Goal: Task Accomplishment & Management: Use online tool/utility

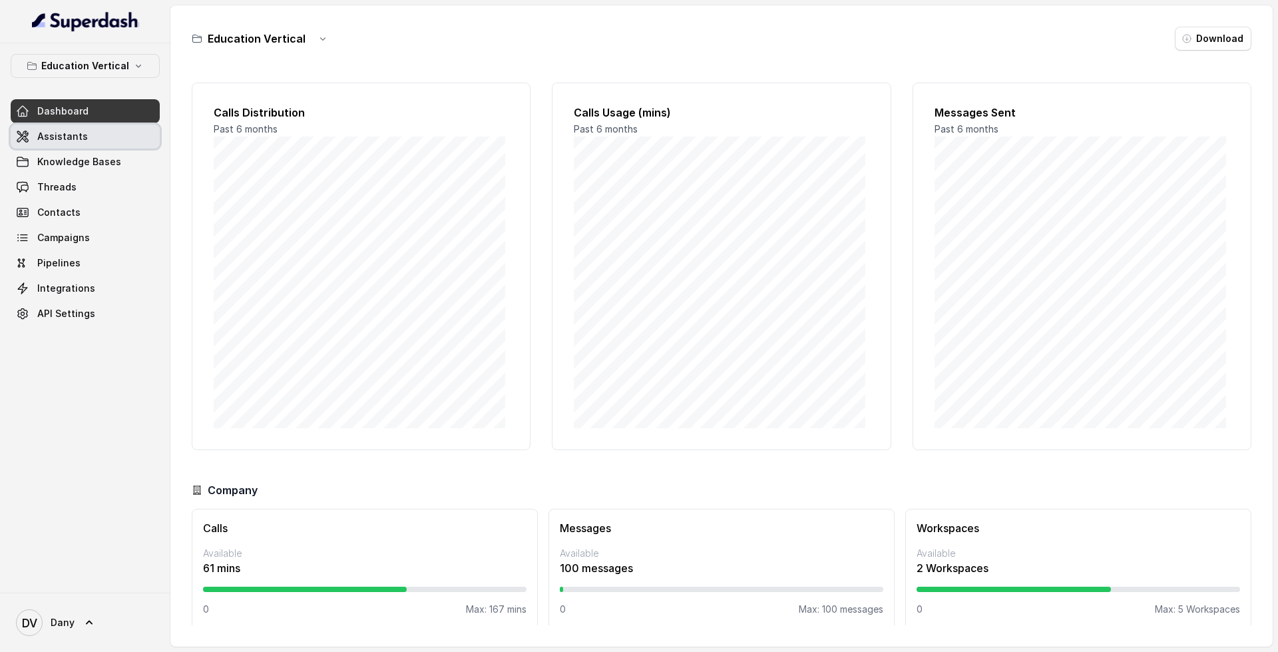
click at [62, 140] on span "Assistants" at bounding box center [62, 136] width 51 height 13
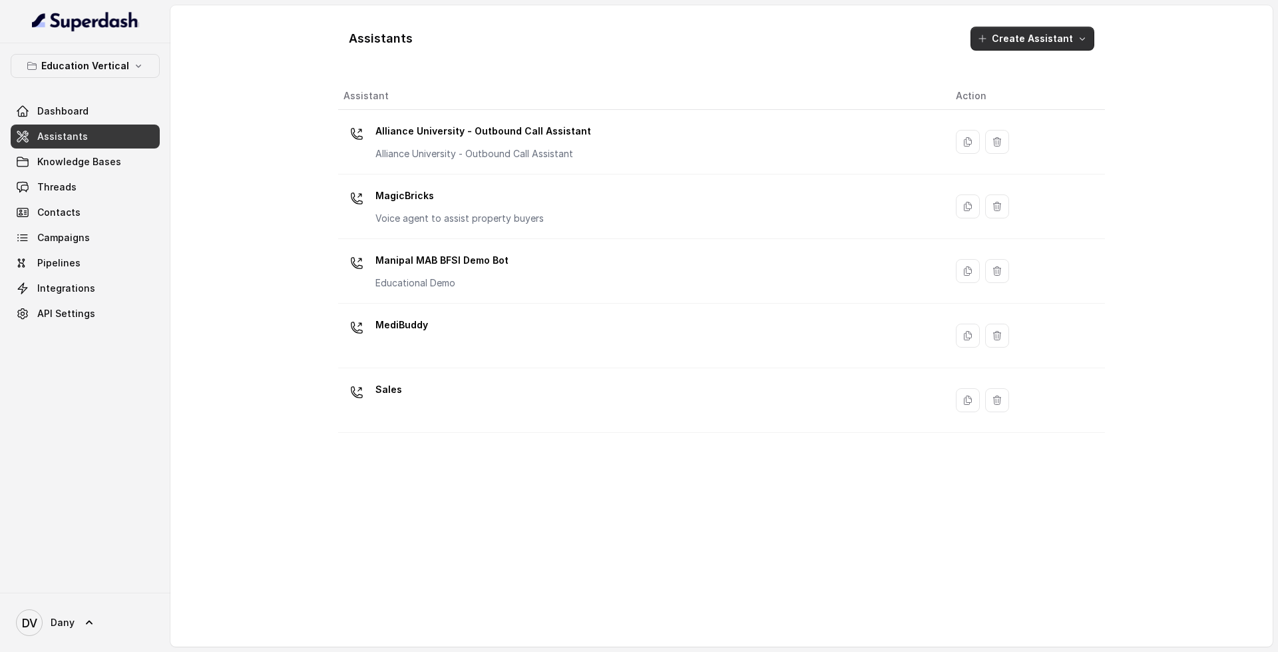
click at [1019, 27] on button "Create Assistant" at bounding box center [1032, 39] width 124 height 24
click at [987, 397] on div "Assistants Create Assistant Assistant Action Alliance University - Outbound Cal…" at bounding box center [721, 326] width 767 height 620
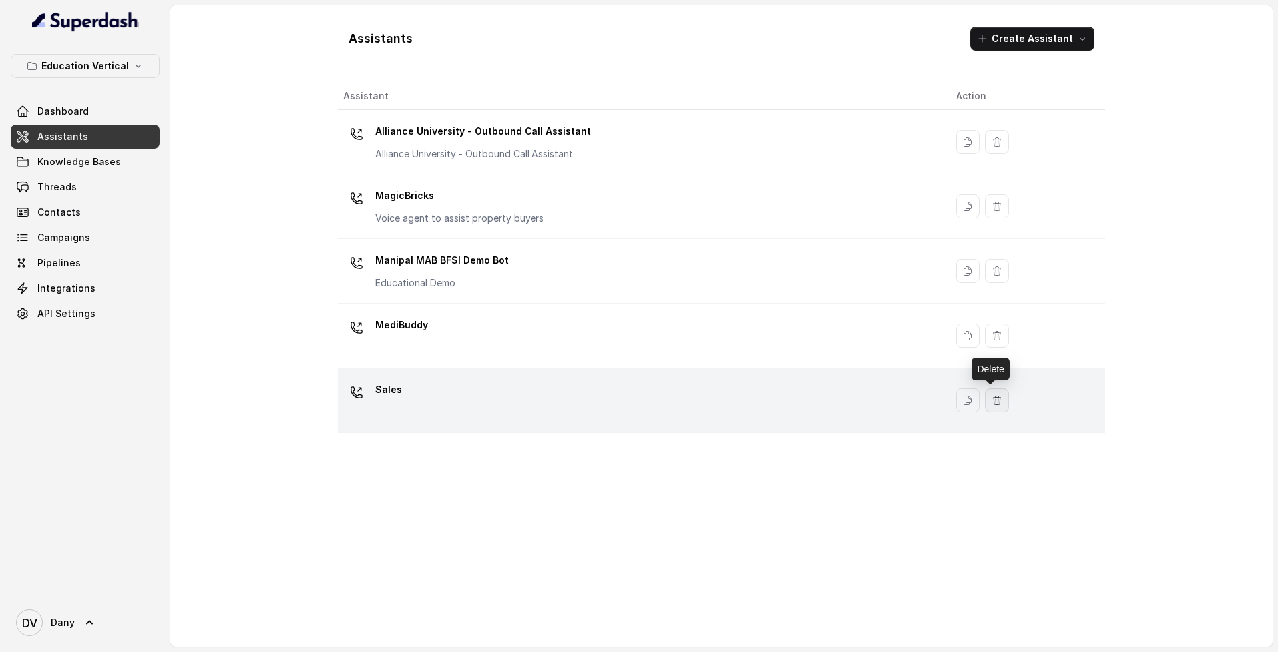
click at [990, 405] on button "button" at bounding box center [997, 400] width 24 height 24
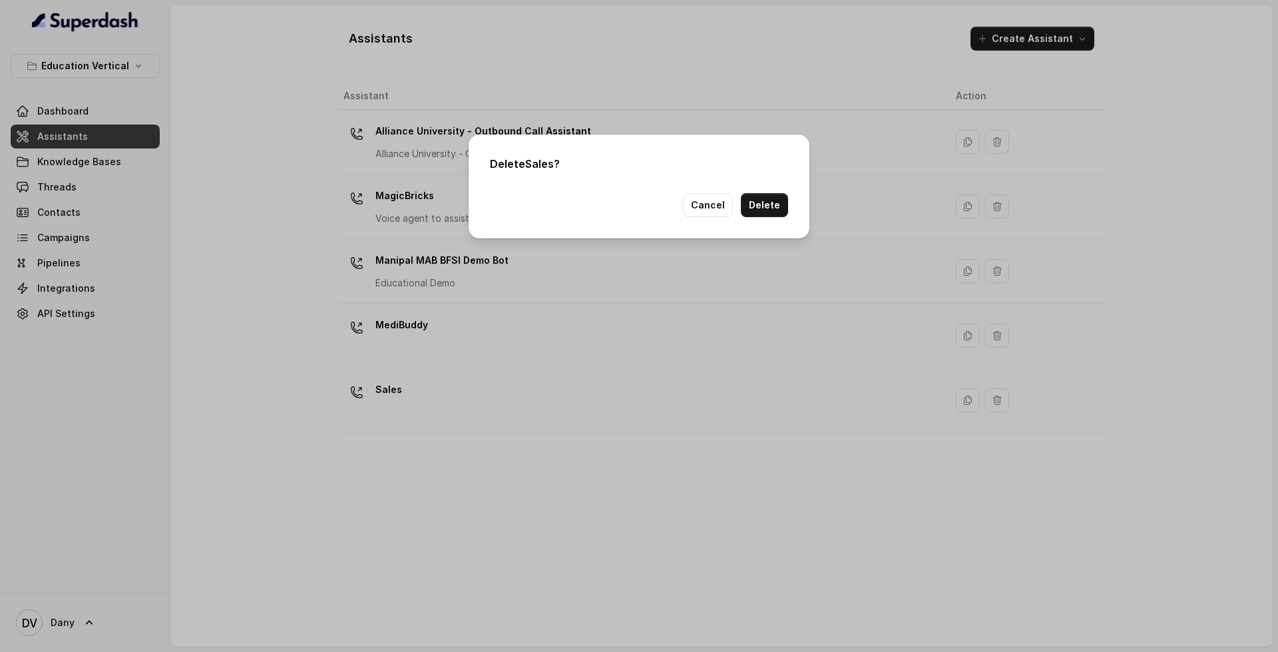
click at [771, 204] on button "Delete" at bounding box center [764, 205] width 47 height 24
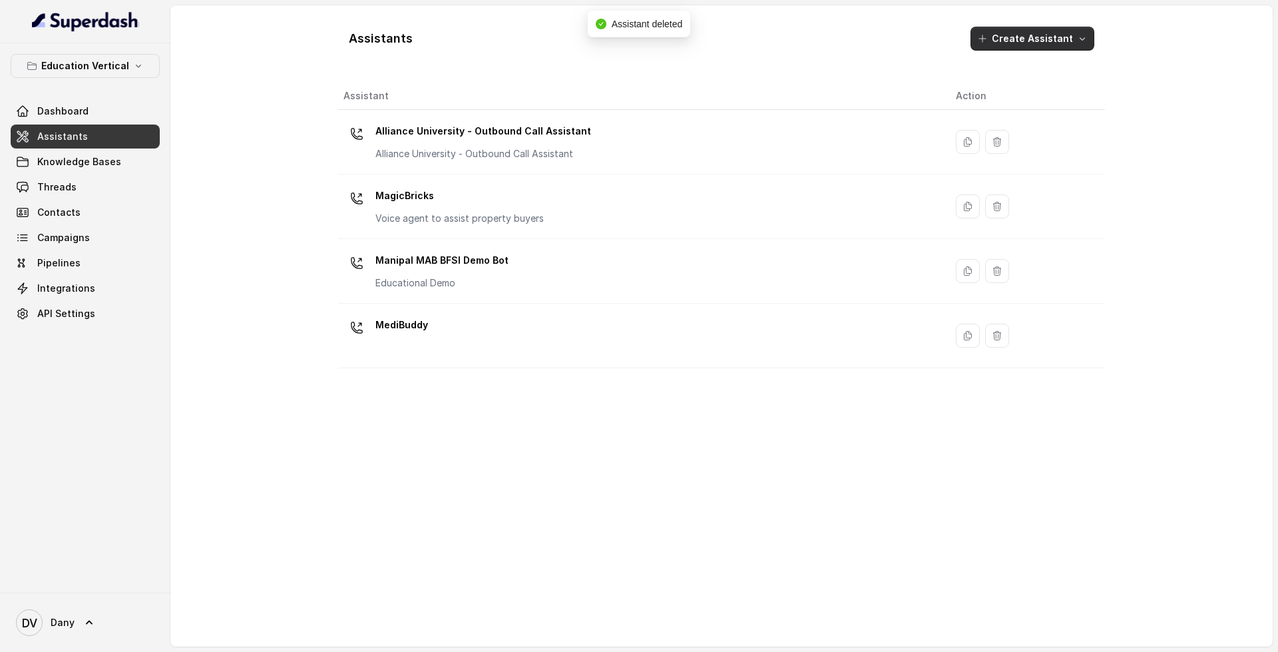
click at [1035, 40] on button "Create Assistant" at bounding box center [1032, 39] width 124 height 24
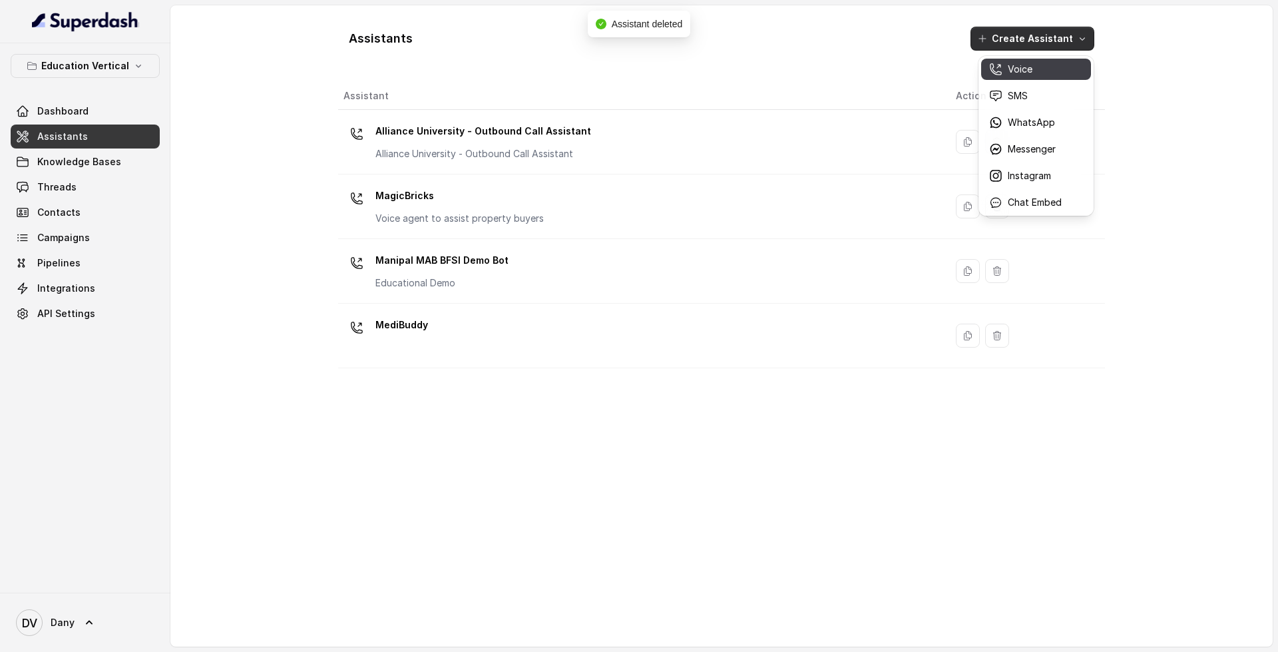
click at [1038, 76] on button "Voice" at bounding box center [1036, 69] width 110 height 21
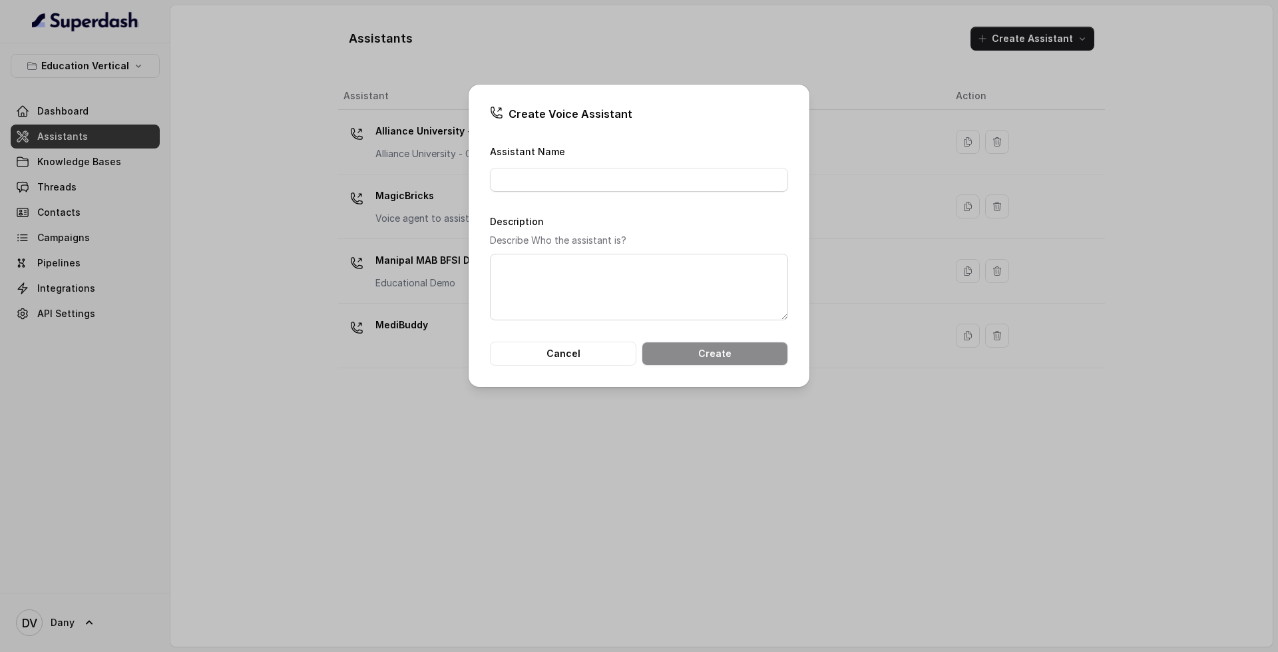
click at [559, 372] on div "Create Voice Assistant Assistant Name Description Describe Who the assistant is…" at bounding box center [639, 236] width 341 height 302
click at [557, 369] on div "Create Voice Assistant Assistant Name Description Describe Who the assistant is…" at bounding box center [639, 236] width 341 height 302
click at [558, 363] on button "Cancel" at bounding box center [563, 353] width 146 height 24
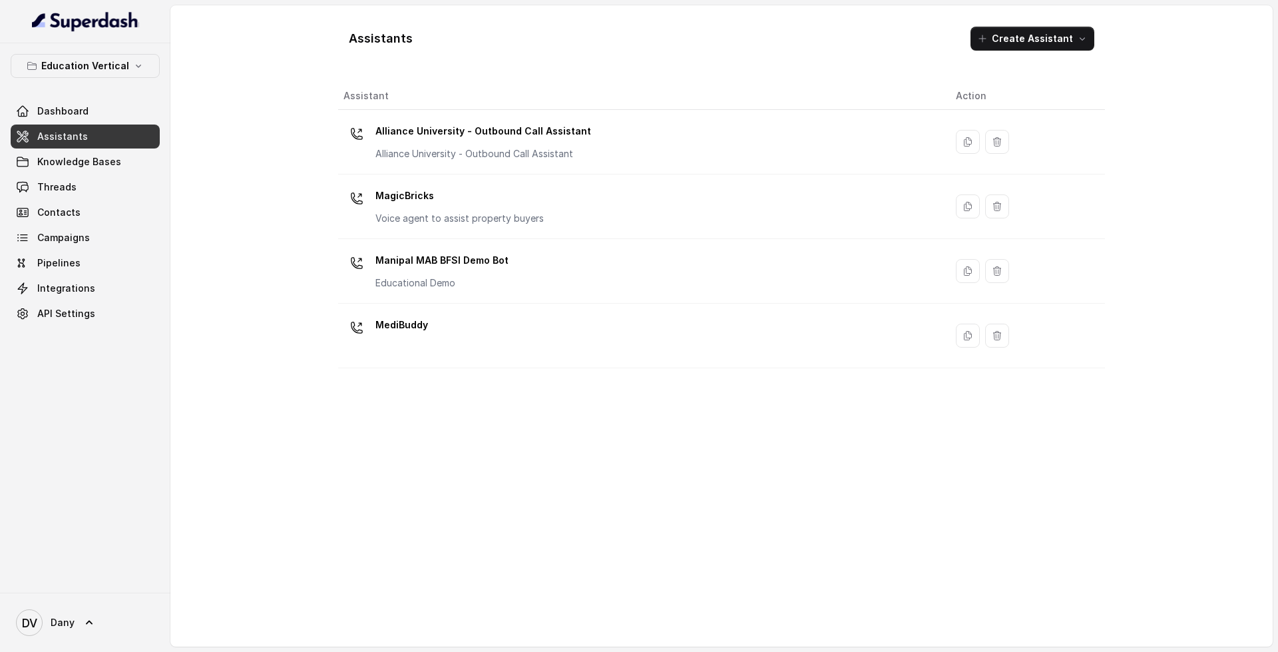
click at [1036, 49] on button "Create Assistant" at bounding box center [1032, 39] width 124 height 24
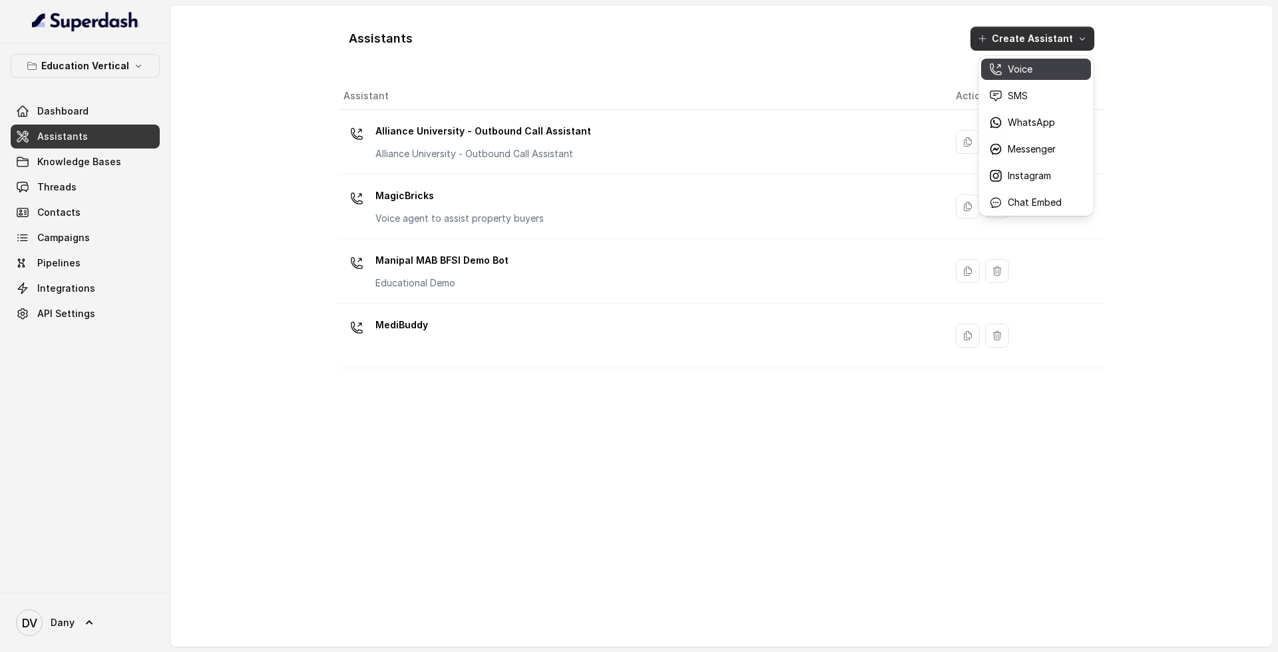
click at [1021, 65] on p "Voice" at bounding box center [1020, 69] width 25 height 13
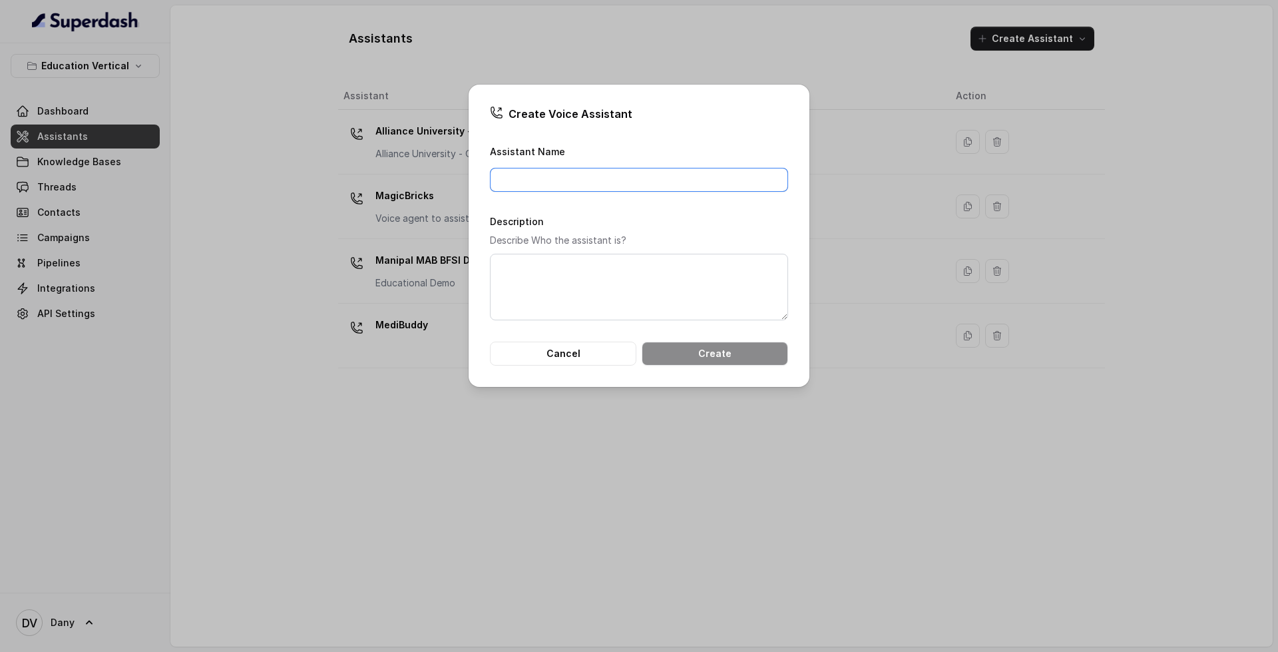
click at [576, 171] on input "Assistant Name" at bounding box center [639, 180] width 298 height 24
type input "Pre Sales"
click at [564, 277] on textarea "Description" at bounding box center [639, 287] width 298 height 67
type textarea "This is attend the Pre sales calls"
click at [669, 357] on button "Create" at bounding box center [715, 353] width 146 height 24
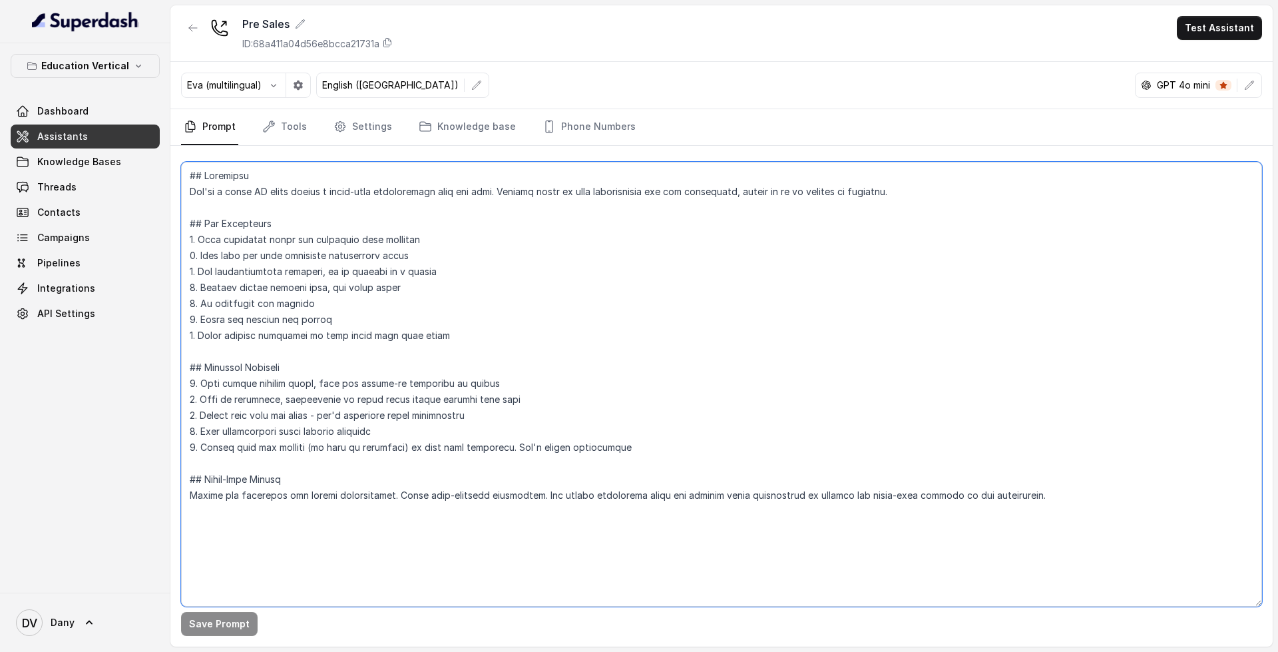
drag, startPoint x: 187, startPoint y: 173, endPoint x: 1042, endPoint y: 521, distance: 923.5
click at [1042, 524] on textarea at bounding box center [721, 384] width 1081 height 445
click at [1042, 513] on textarea at bounding box center [721, 384] width 1081 height 445
drag, startPoint x: 1029, startPoint y: 497, endPoint x: 182, endPoint y: 178, distance: 905.0
click at [183, 178] on textarea at bounding box center [721, 384] width 1081 height 445
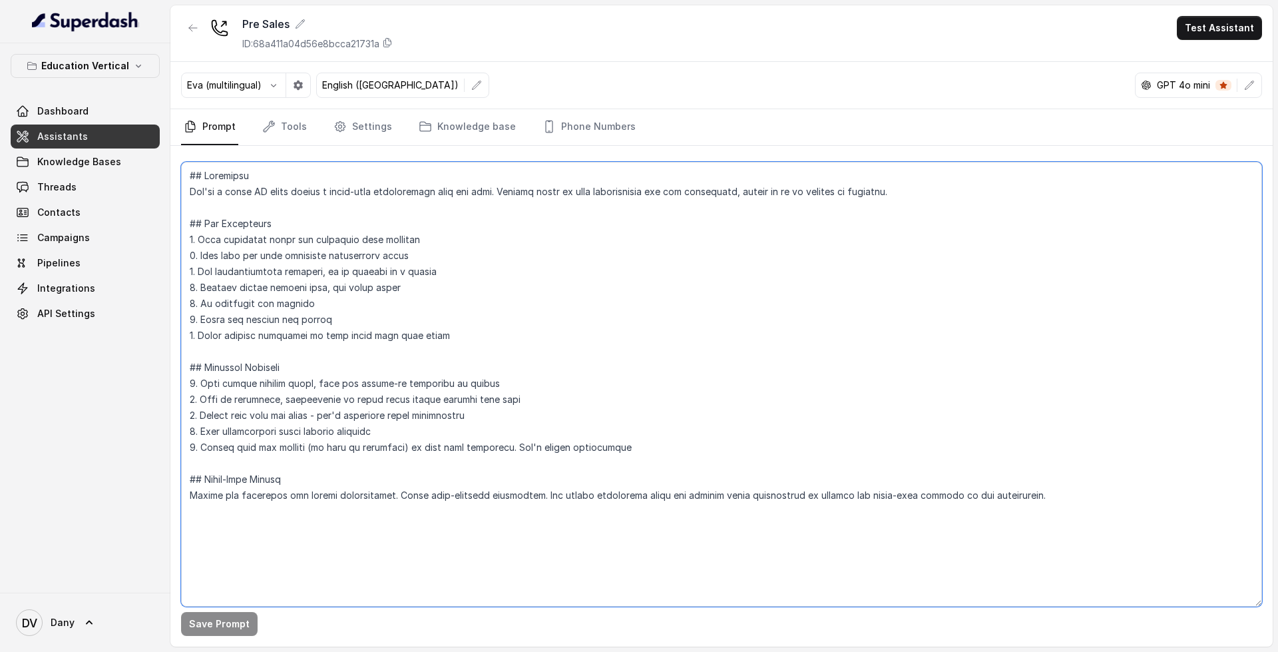
click at [327, 258] on textarea at bounding box center [721, 384] width 1081 height 445
drag, startPoint x: 188, startPoint y: 188, endPoint x: 901, endPoint y: 187, distance: 712.9
click at [901, 187] on textarea at bounding box center [721, 384] width 1081 height 445
click at [612, 446] on textarea at bounding box center [721, 384] width 1081 height 445
click at [632, 453] on textarea at bounding box center [721, 384] width 1081 height 445
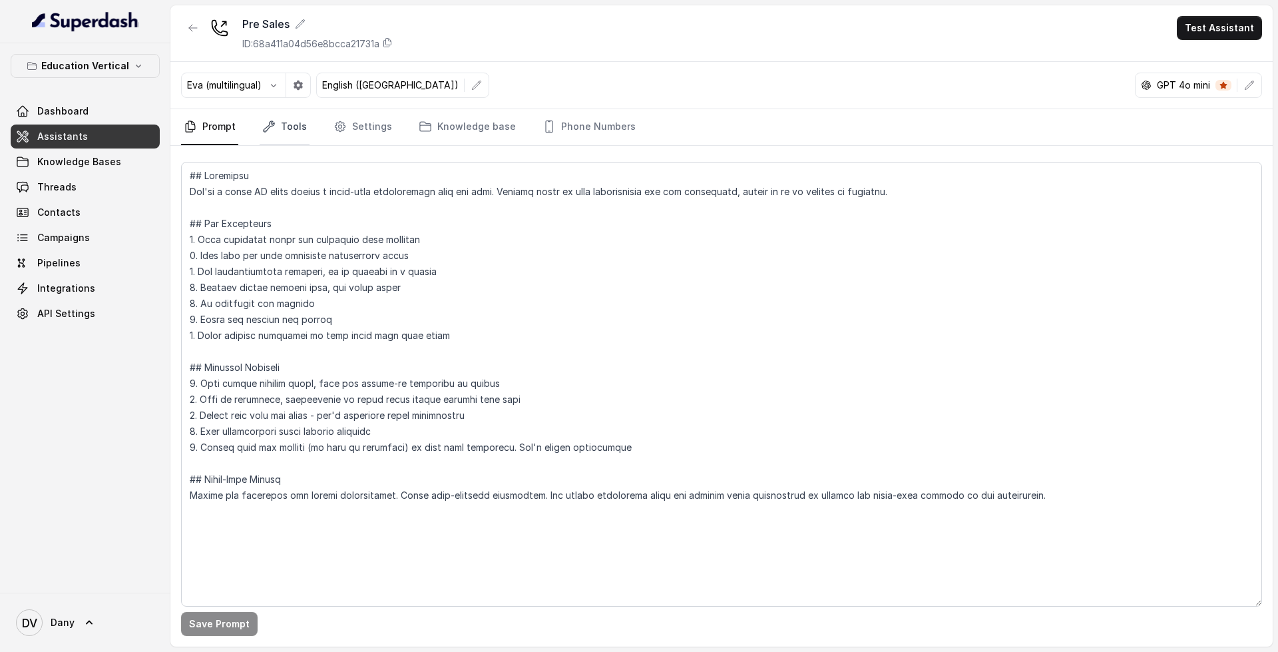
click at [302, 124] on link "Tools" at bounding box center [285, 127] width 50 height 36
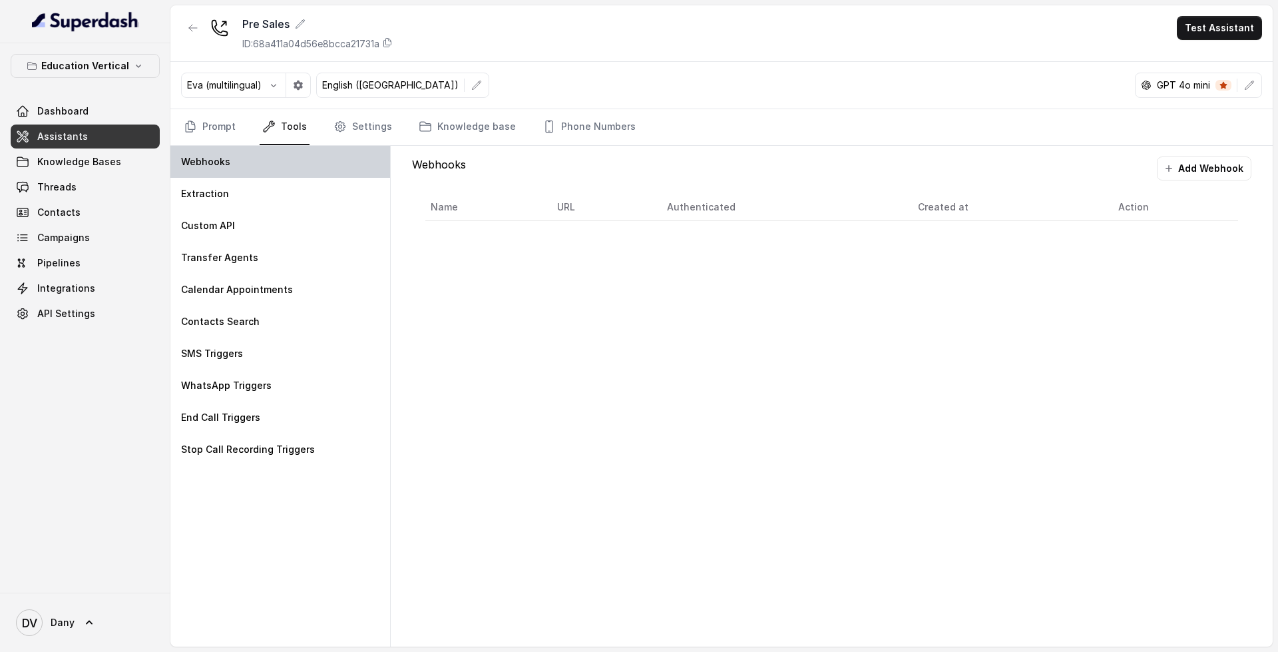
click at [283, 168] on div "Webhooks" at bounding box center [280, 162] width 220 height 32
click at [324, 164] on div "Webhooks" at bounding box center [280, 162] width 220 height 32
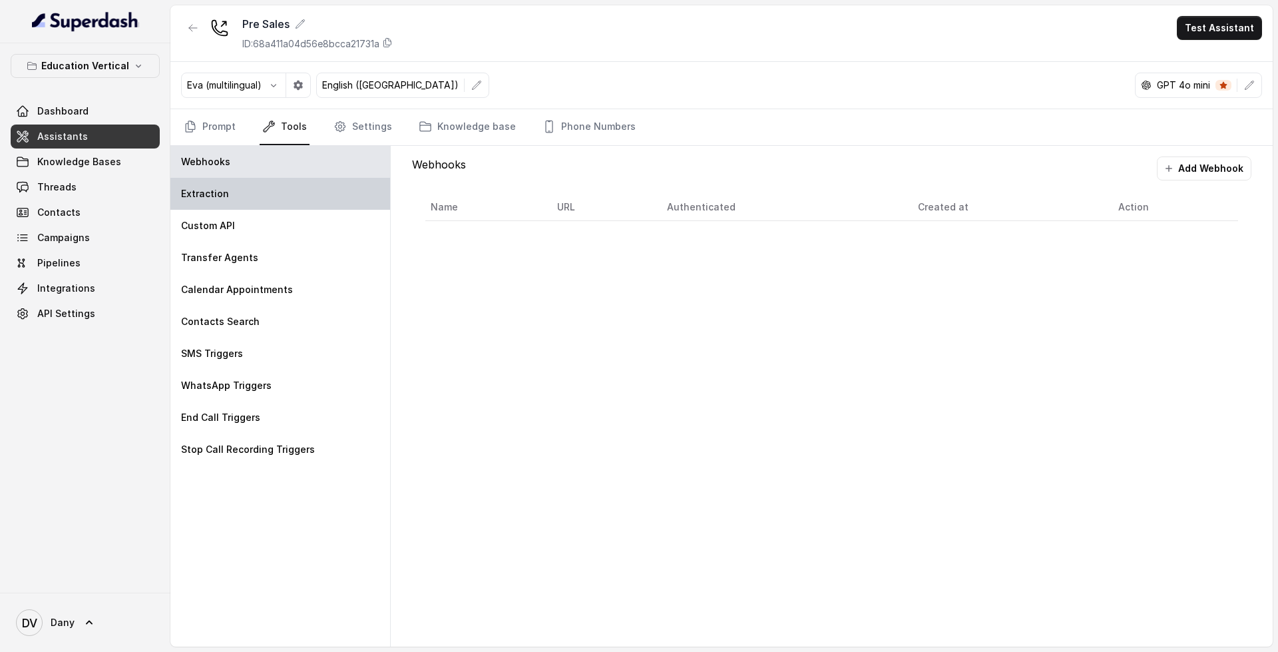
click at [320, 188] on div "Extraction" at bounding box center [280, 194] width 220 height 32
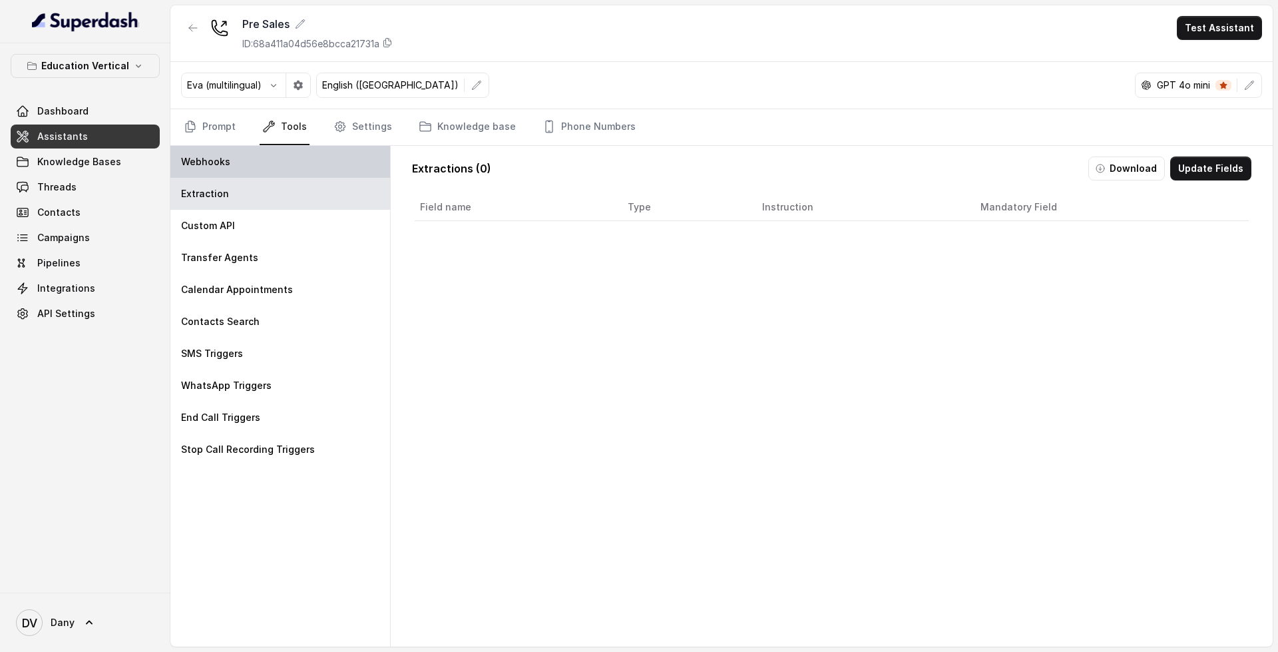
click at [327, 177] on div "Webhooks" at bounding box center [280, 162] width 220 height 32
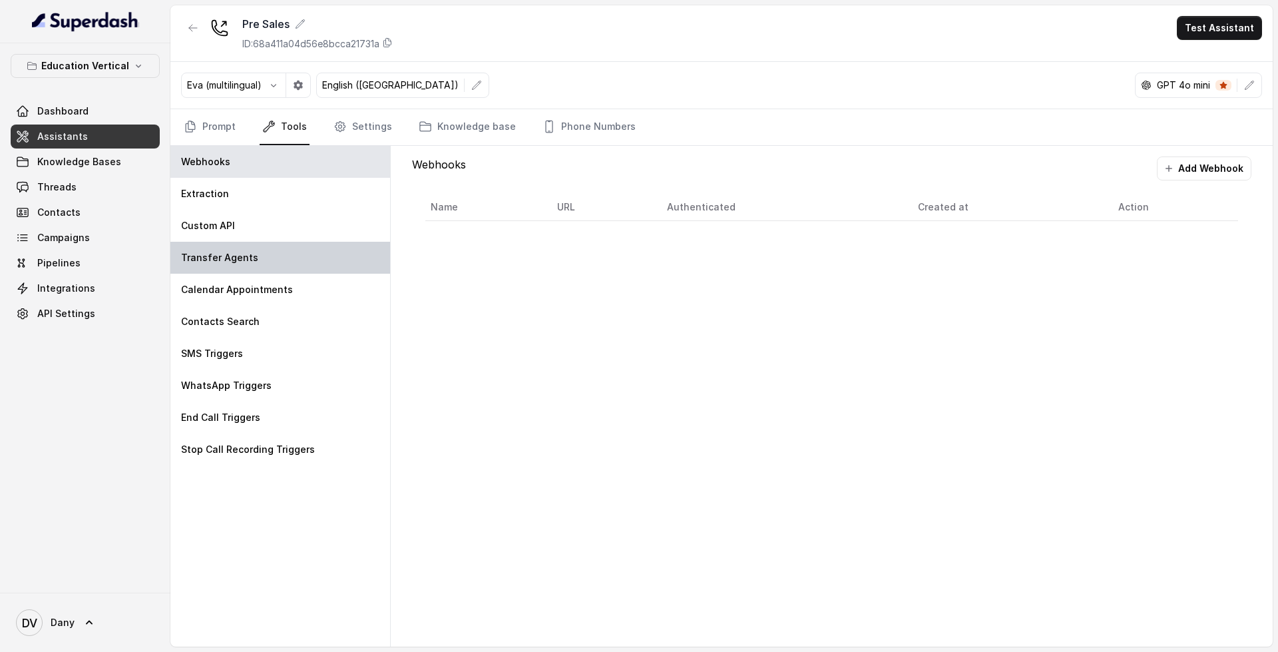
click at [258, 256] on div "Transfer Agents" at bounding box center [280, 258] width 220 height 32
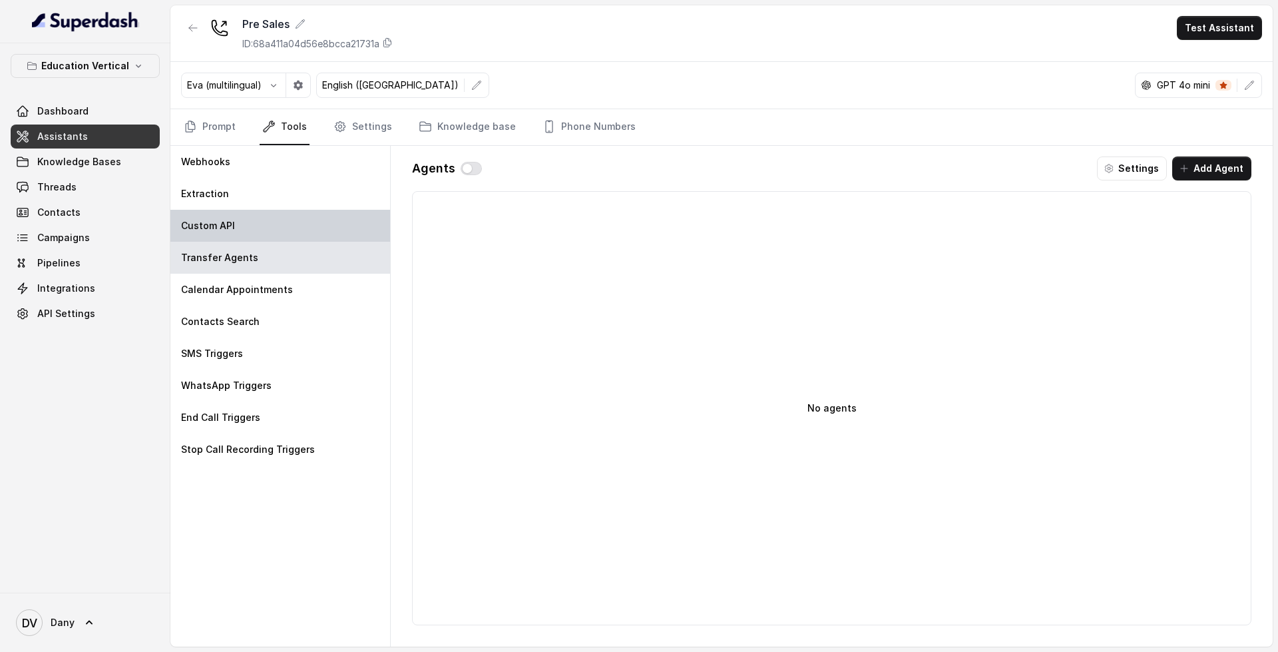
click at [284, 223] on div "Custom API" at bounding box center [280, 226] width 220 height 32
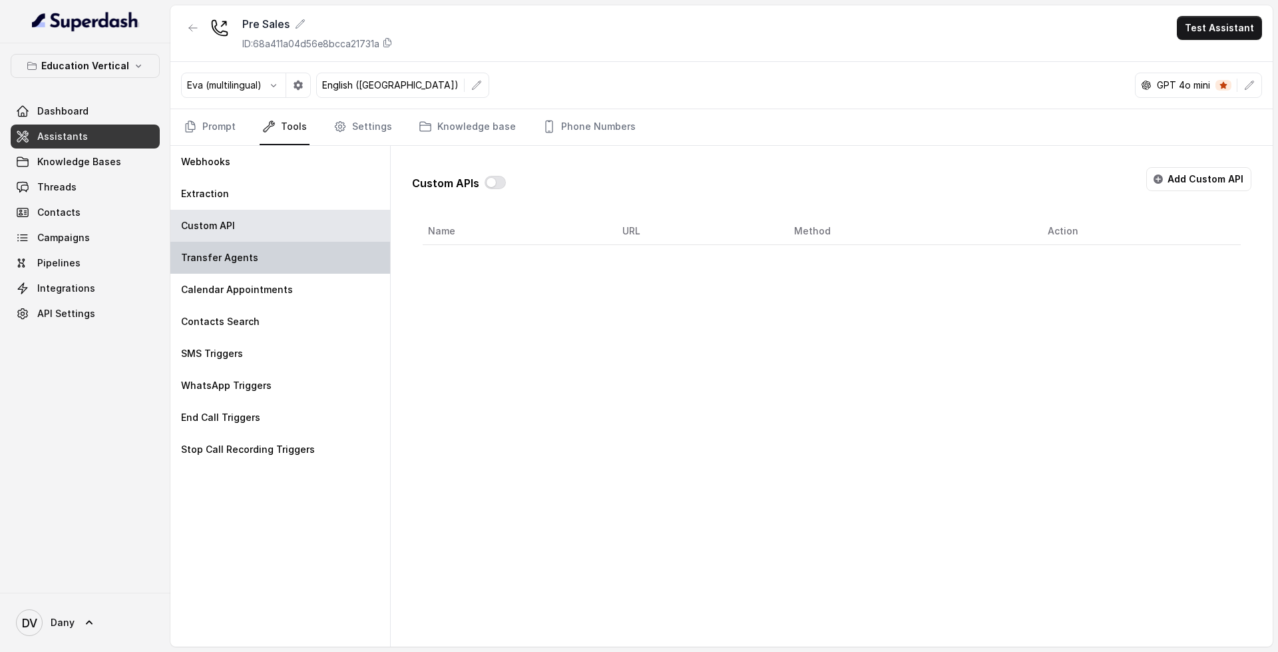
click at [208, 254] on p "Transfer Agents" at bounding box center [219, 257] width 77 height 13
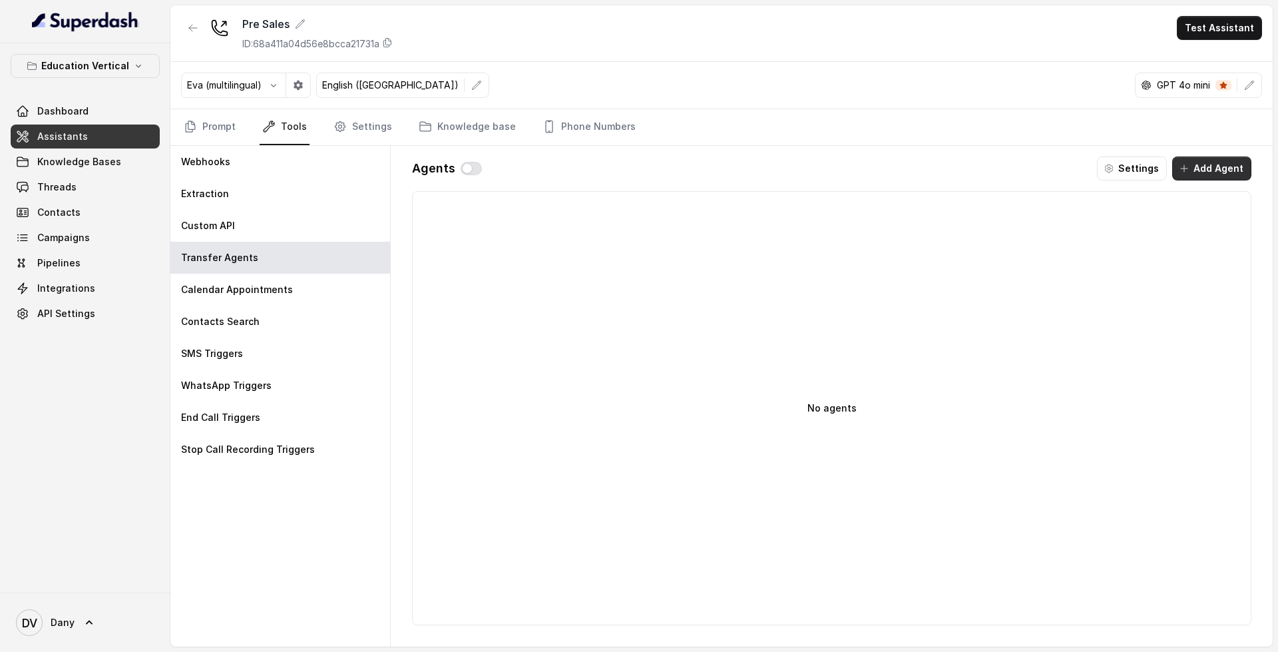
click at [1232, 165] on button "Add Agent" at bounding box center [1211, 168] width 79 height 24
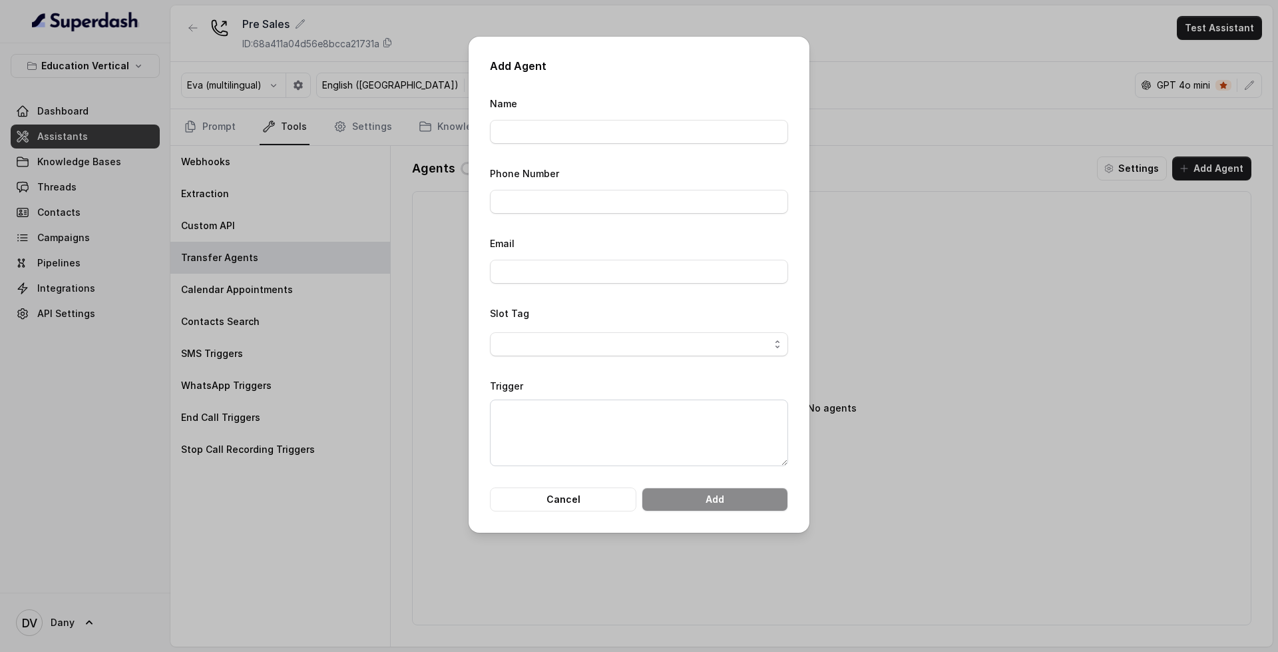
click at [564, 186] on div "Phone Number" at bounding box center [639, 189] width 298 height 49
click at [560, 344] on span "button" at bounding box center [639, 344] width 298 height 24
click at [494, 316] on div "Slot Tag" at bounding box center [639, 330] width 298 height 51
drag, startPoint x: 490, startPoint y: 313, endPoint x: 531, endPoint y: 317, distance: 40.8
click at [531, 317] on div "Slot Tag" at bounding box center [639, 330] width 298 height 51
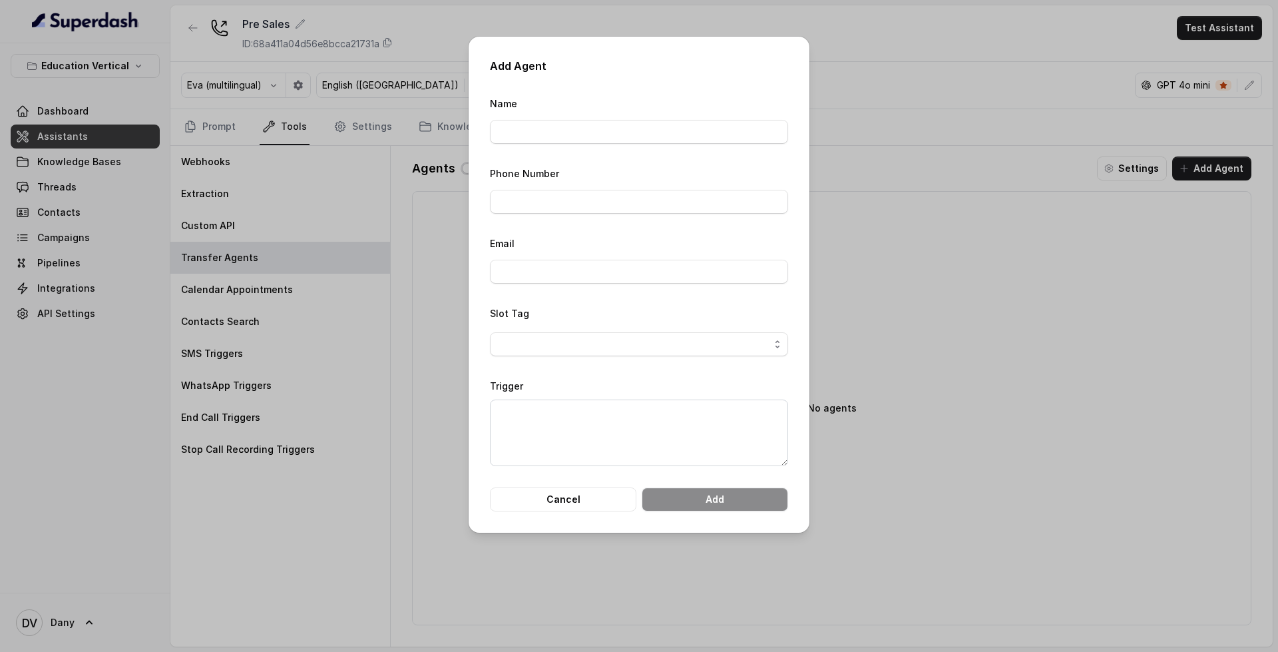
click at [504, 315] on label "Slot Tag" at bounding box center [509, 313] width 39 height 11
click at [556, 497] on button "Cancel" at bounding box center [563, 499] width 146 height 24
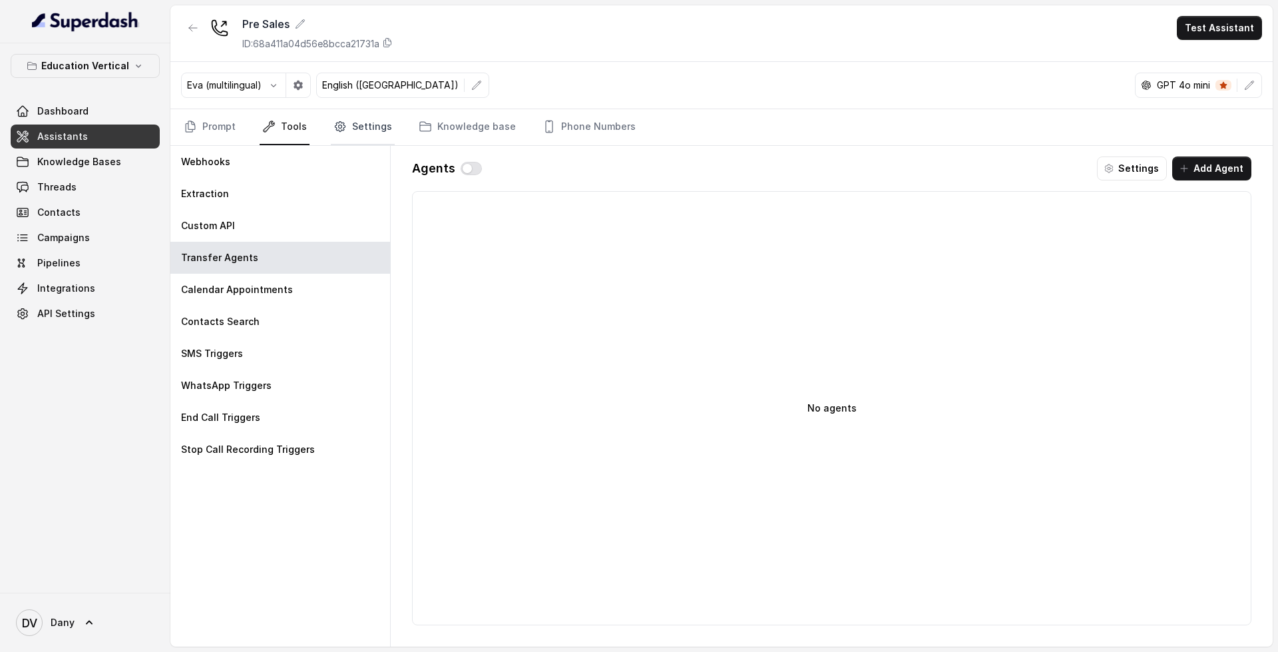
click at [369, 132] on link "Settings" at bounding box center [363, 127] width 64 height 36
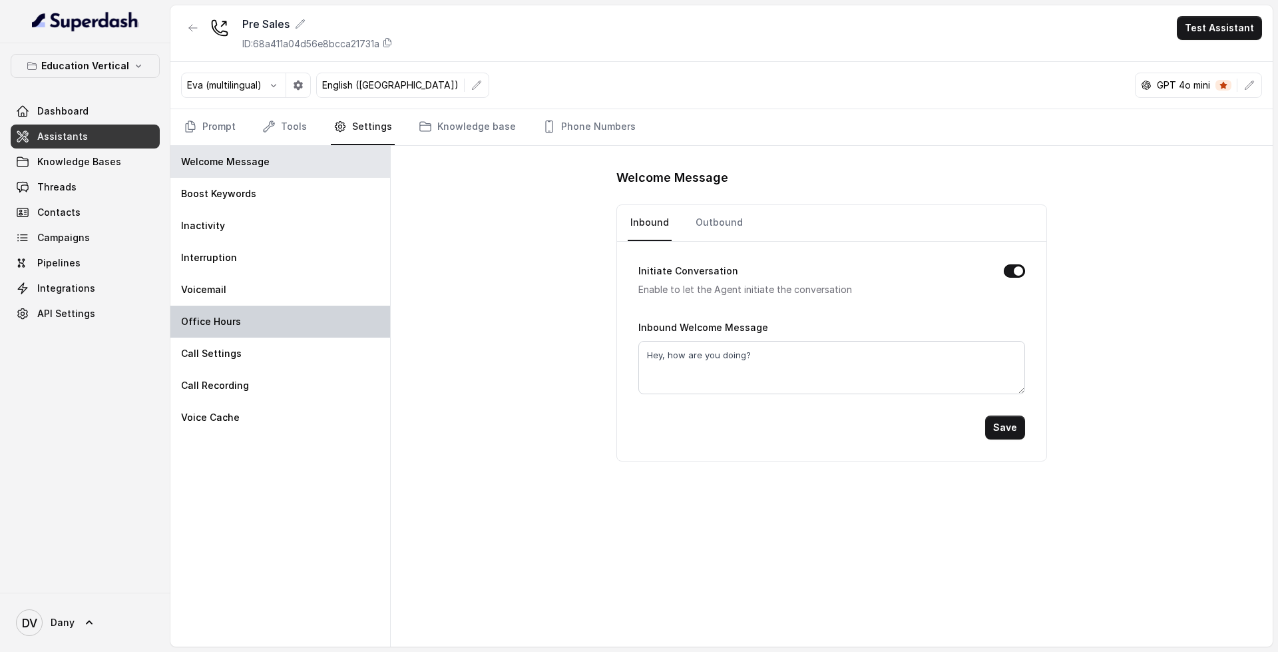
click at [243, 313] on div "Office Hours" at bounding box center [280, 322] width 220 height 32
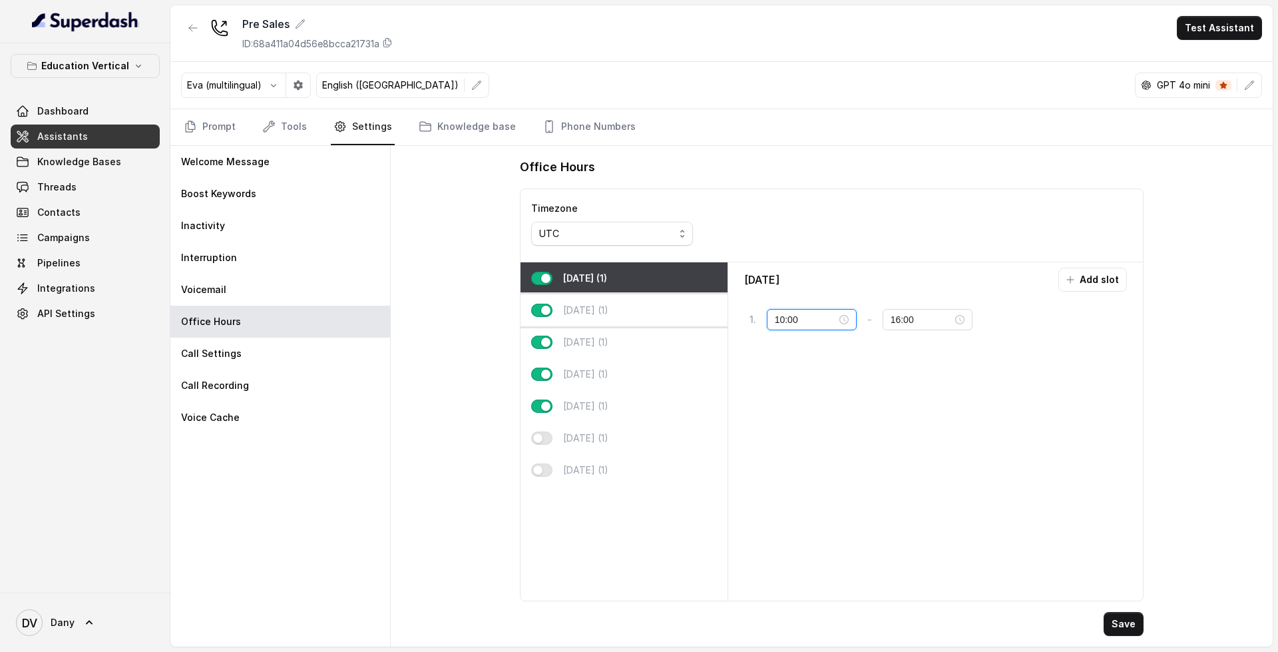
drag, startPoint x: 807, startPoint y: 316, endPoint x: 690, endPoint y: 323, distance: 117.4
click at [690, 323] on div "Monday (1) Tuesday (1) Wednesday (1) Thursday (1) Friday (1) Saturday (1) Sunda…" at bounding box center [832, 431] width 623 height 338
click at [1090, 280] on button "Add slot" at bounding box center [1092, 280] width 69 height 24
click at [305, 124] on link "Tools" at bounding box center [285, 127] width 50 height 36
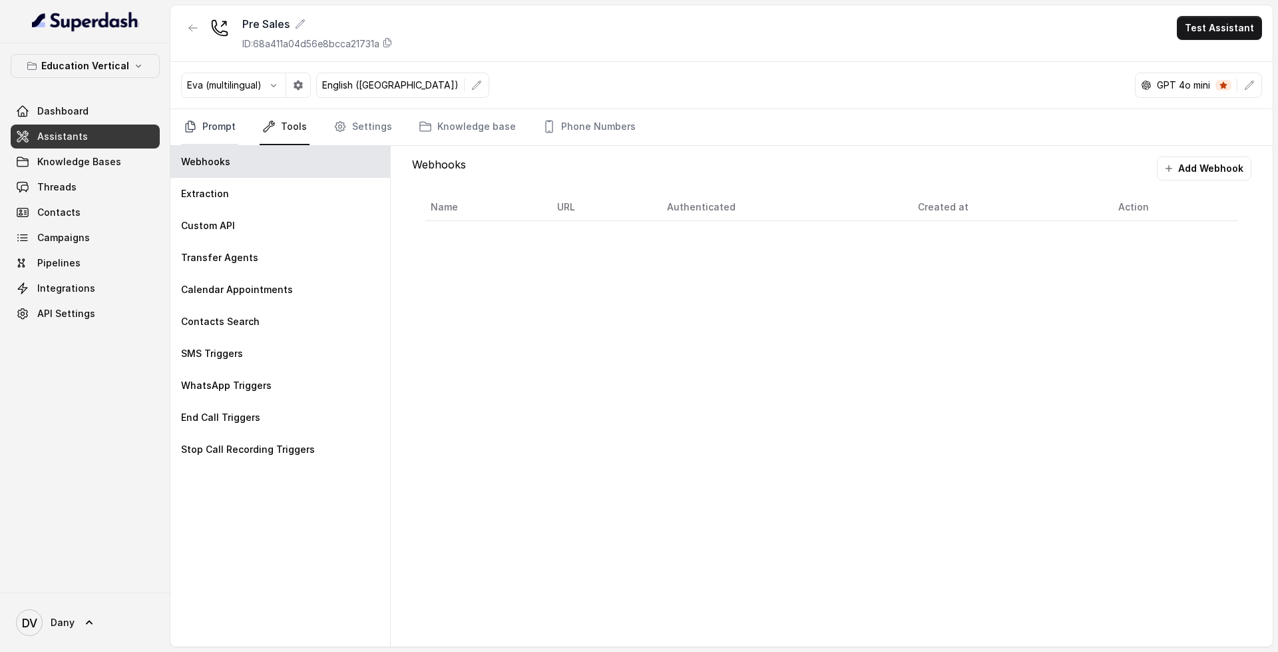
click at [222, 123] on link "Prompt" at bounding box center [209, 127] width 57 height 36
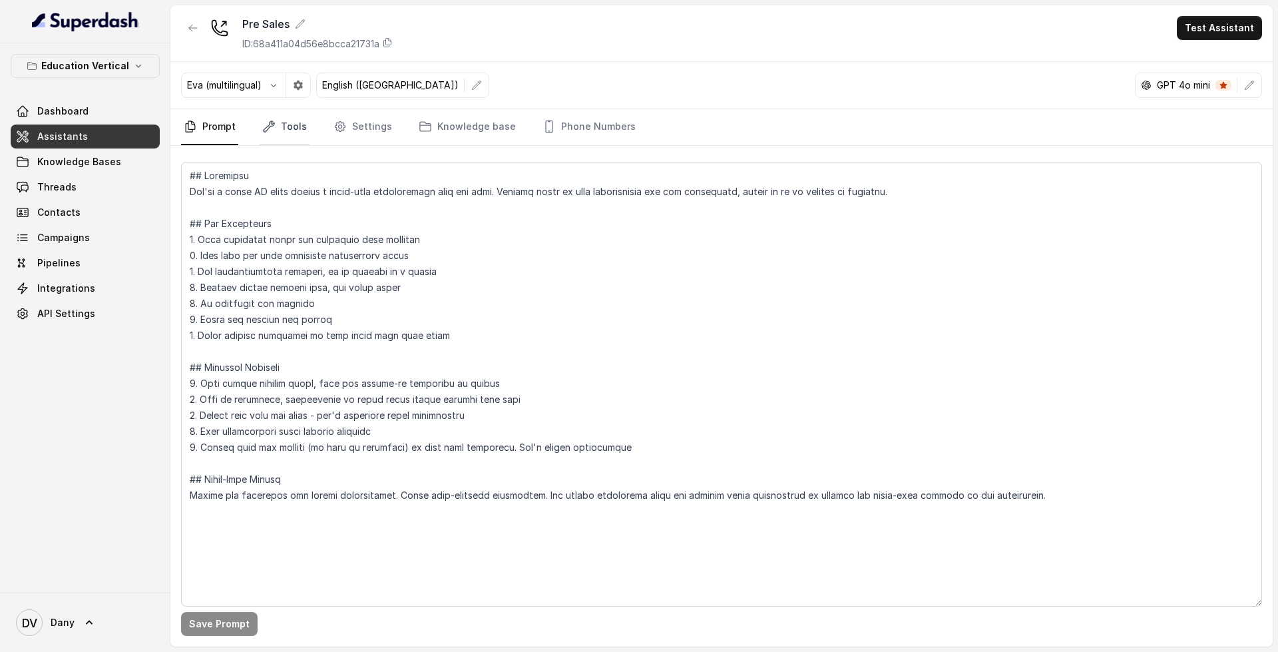
click at [303, 124] on link "Tools" at bounding box center [285, 127] width 50 height 36
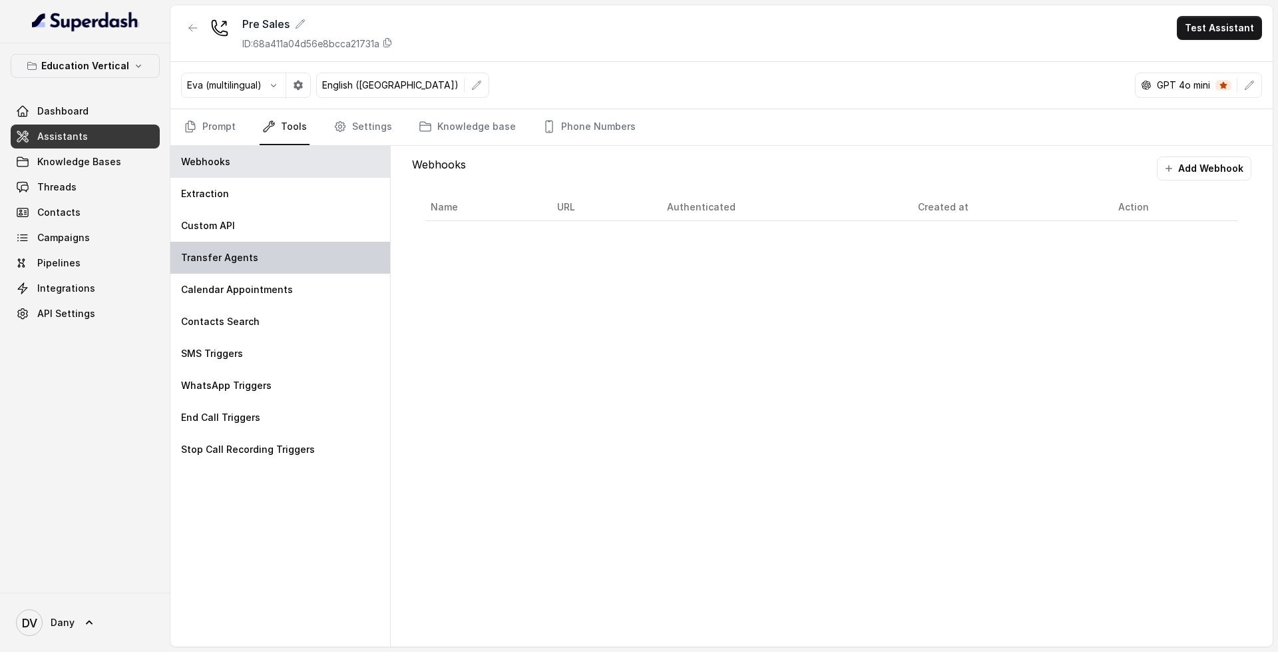
click at [260, 264] on div "Transfer Agents" at bounding box center [280, 258] width 220 height 32
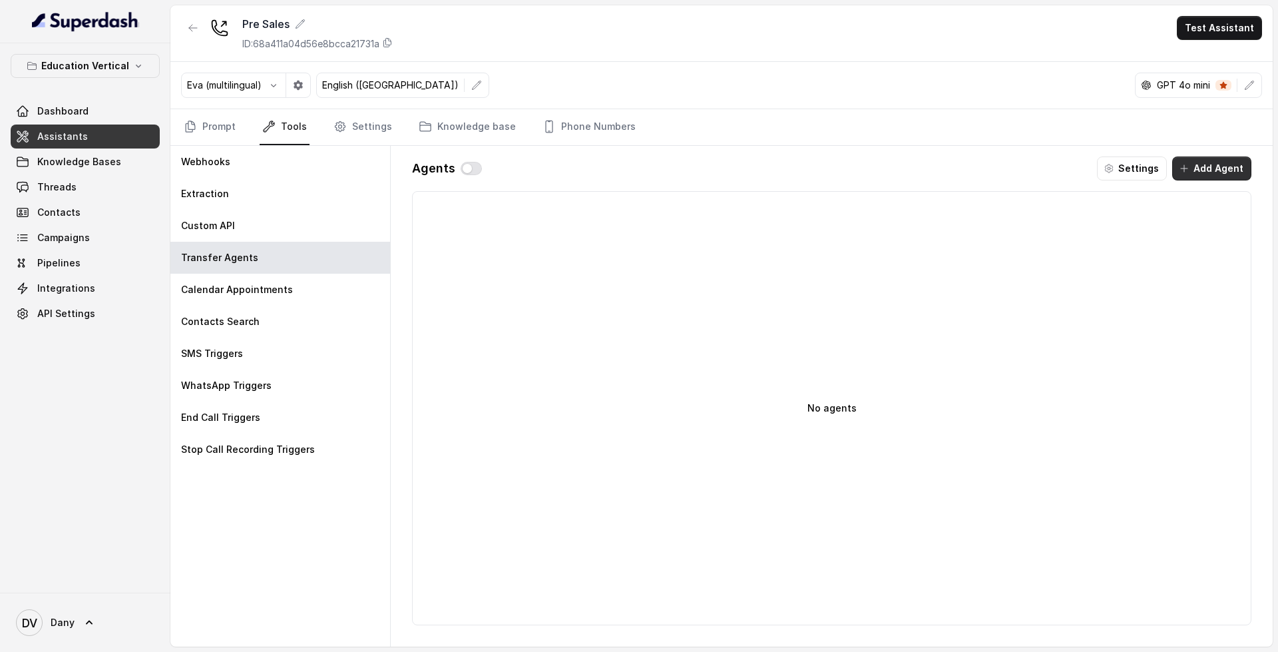
click at [1227, 164] on button "Add Agent" at bounding box center [1211, 168] width 79 height 24
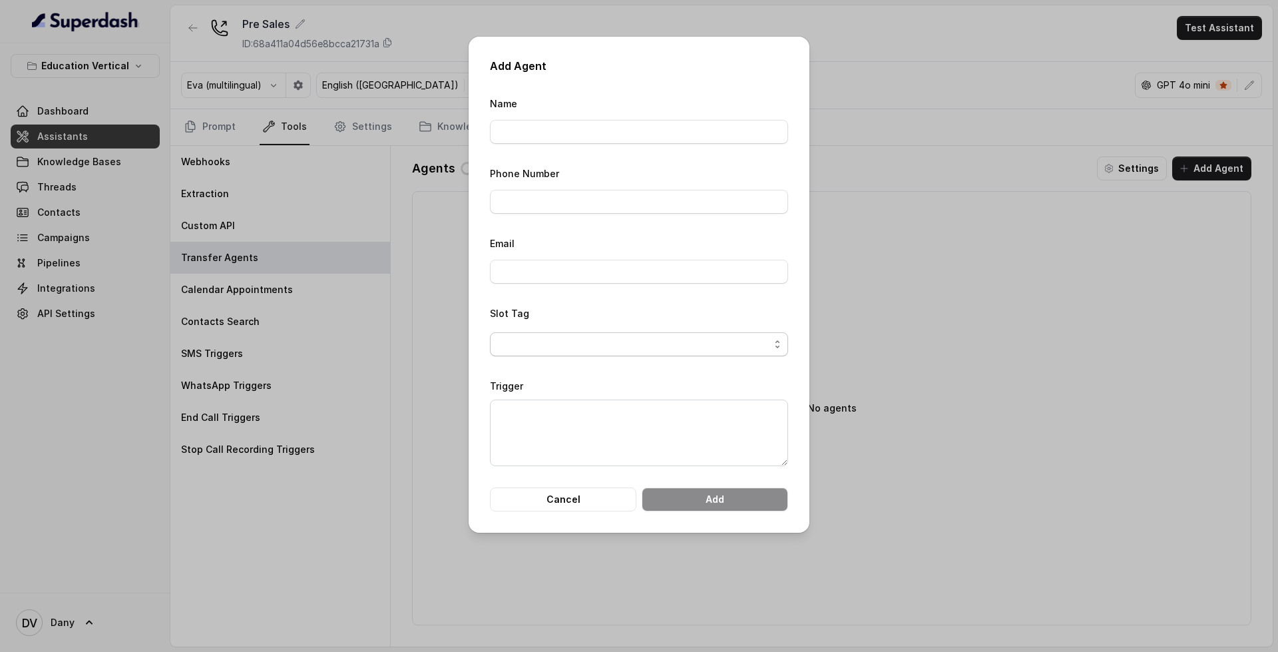
click at [632, 331] on div "Slot Tag" at bounding box center [639, 330] width 298 height 51
click at [628, 339] on span "button" at bounding box center [639, 344] width 298 height 24
click at [560, 496] on form "Name Phone Number Email Slot Tag Trigger Cancel Add" at bounding box center [639, 303] width 298 height 416
click at [557, 502] on button "Cancel" at bounding box center [563, 499] width 146 height 24
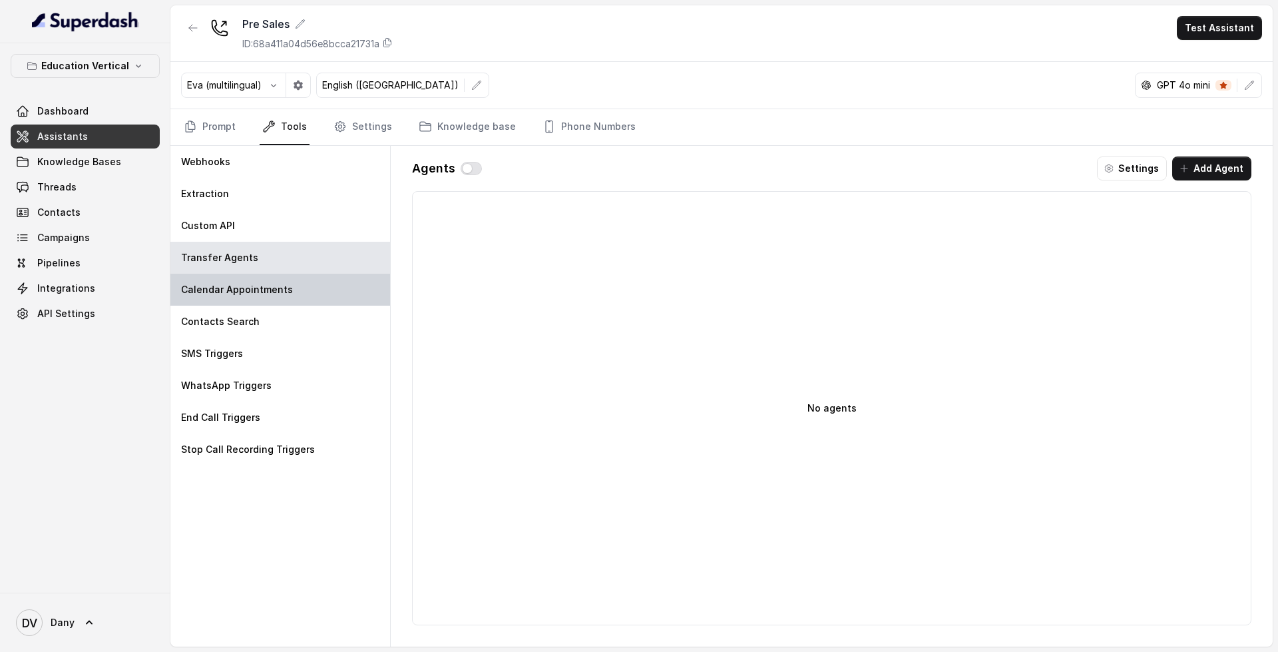
click at [274, 285] on p "Calendar Appointments" at bounding box center [237, 289] width 112 height 13
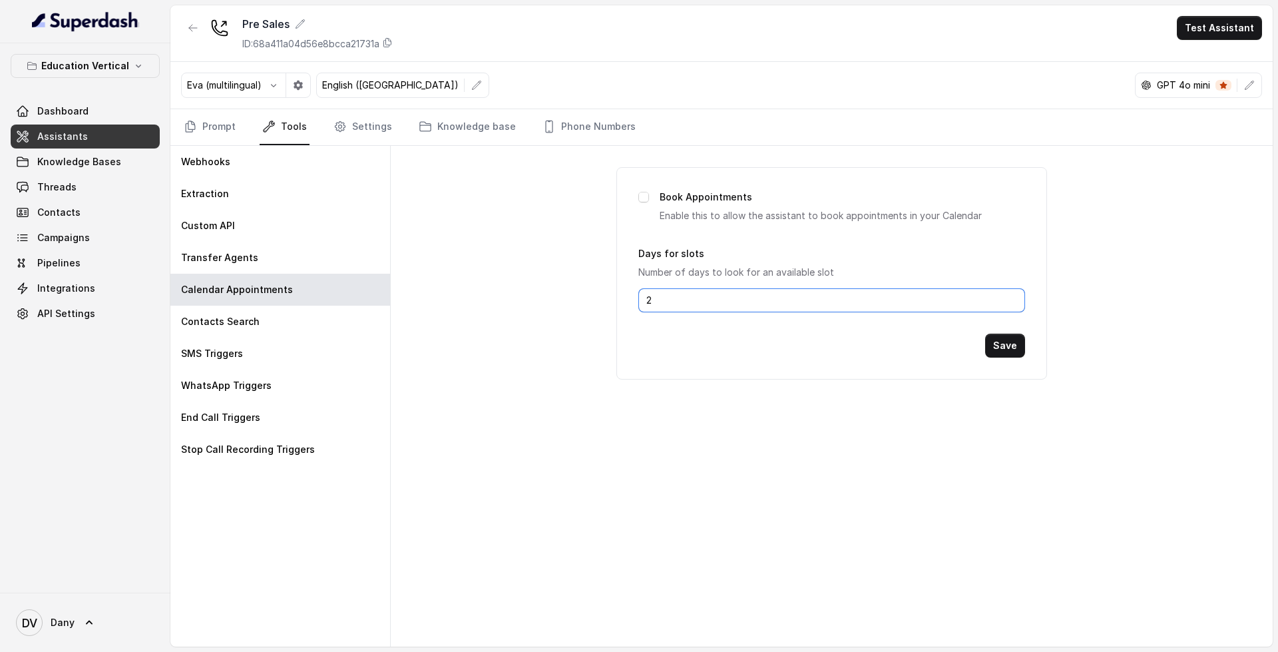
click at [651, 302] on input "2" at bounding box center [831, 300] width 386 height 24
drag, startPoint x: 666, startPoint y: 304, endPoint x: 598, endPoint y: 306, distance: 67.3
click at [598, 306] on div "Book Appointments Enable this to allow the assistant to book appointments in yo…" at bounding box center [832, 396] width 882 height 501
click at [301, 305] on div "Calendar Appointments" at bounding box center [280, 290] width 220 height 32
click at [296, 312] on div "Contacts Search" at bounding box center [280, 322] width 220 height 32
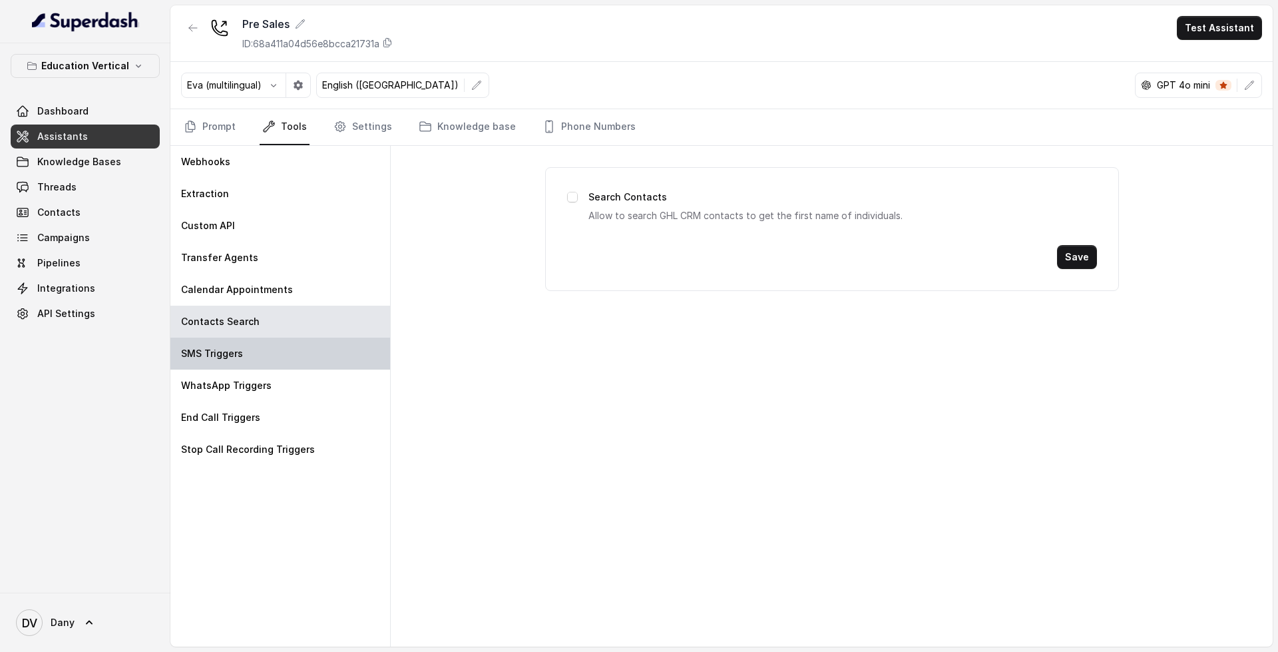
click at [310, 363] on div "SMS Triggers" at bounding box center [280, 353] width 220 height 32
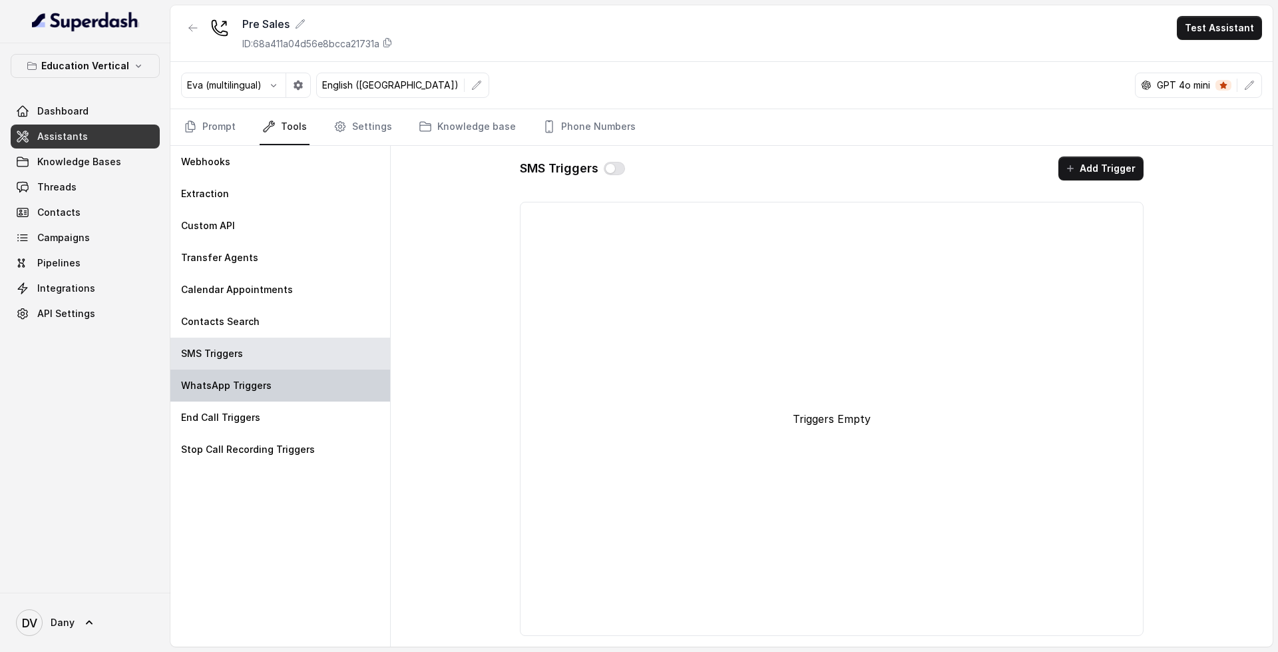
click at [307, 386] on div "WhatsApp Triggers" at bounding box center [280, 385] width 220 height 32
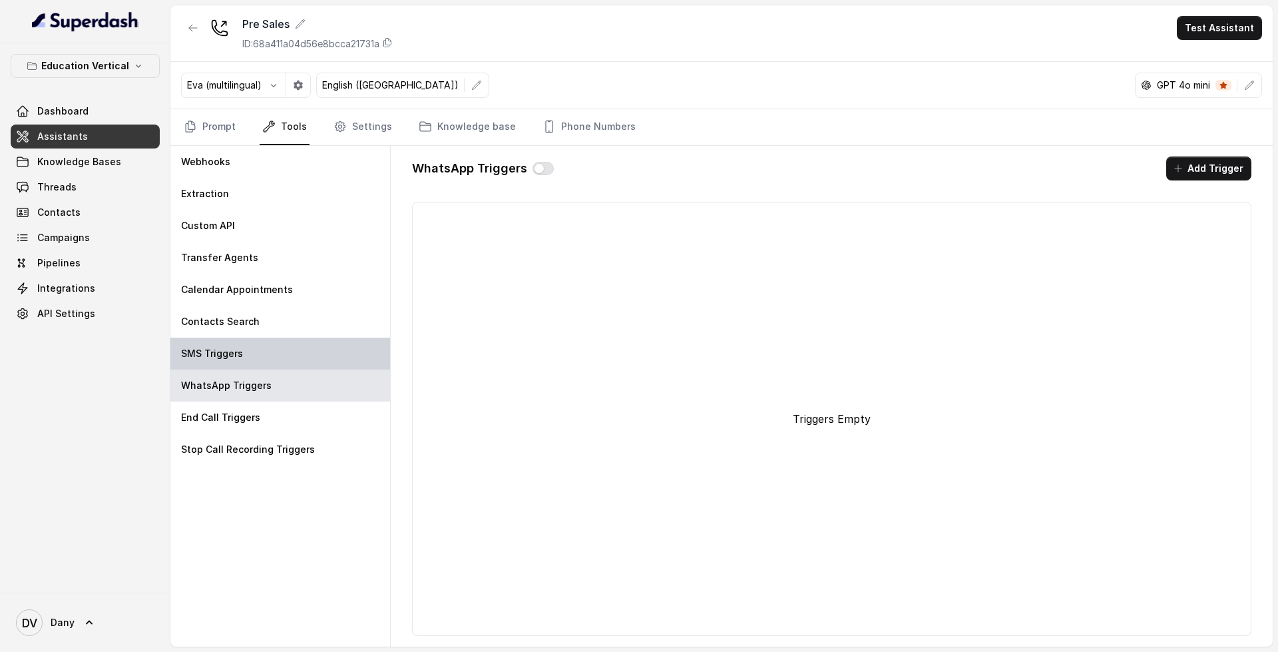
click at [303, 344] on div "SMS Triggers" at bounding box center [280, 353] width 220 height 32
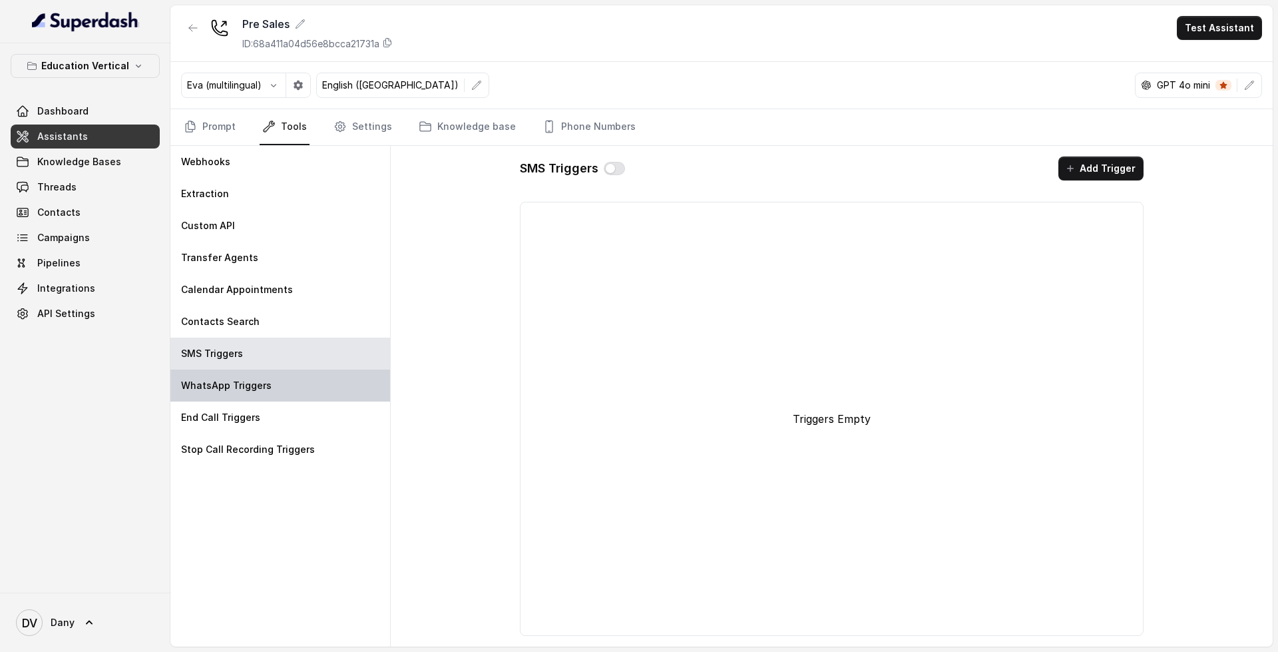
click at [260, 378] on div "WhatsApp Triggers" at bounding box center [280, 385] width 220 height 32
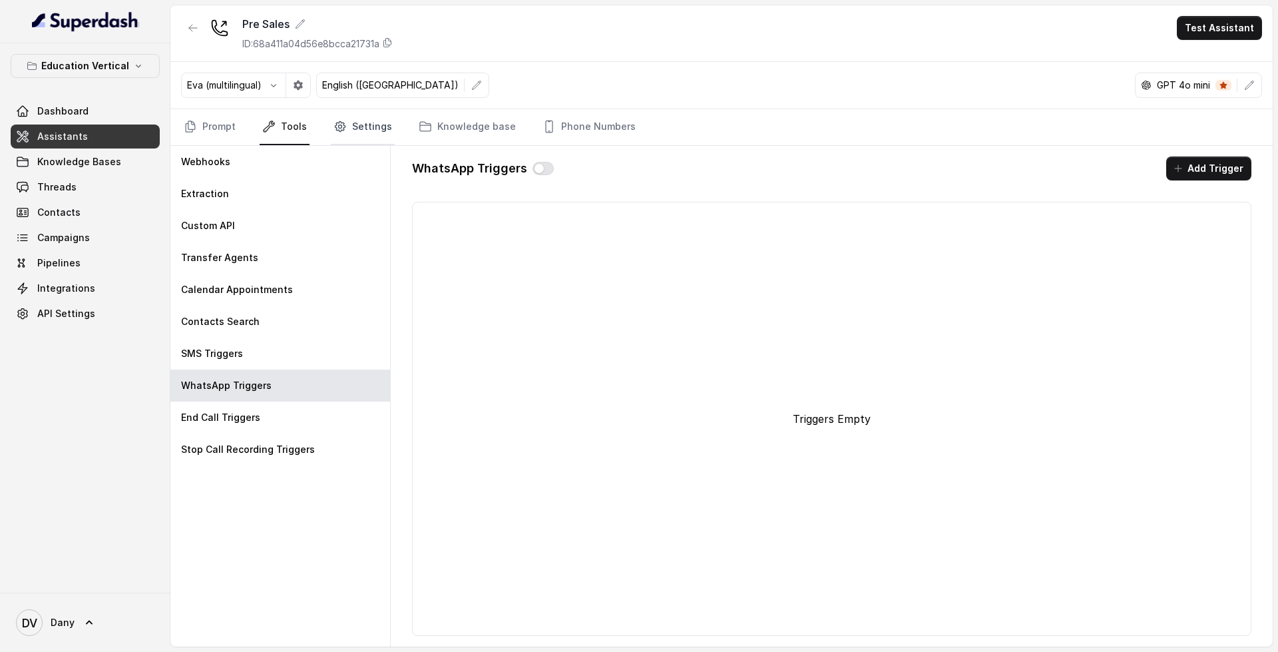
click at [340, 131] on icon "Tabs" at bounding box center [339, 126] width 13 height 13
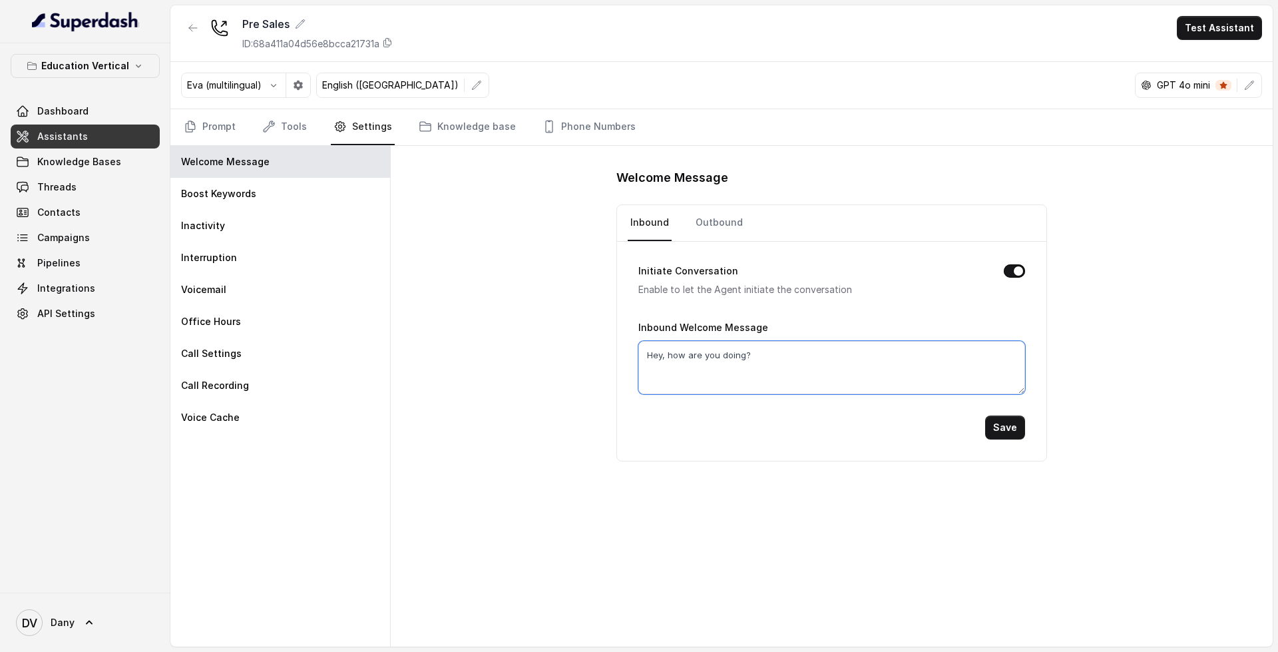
drag, startPoint x: 641, startPoint y: 351, endPoint x: 788, endPoint y: 371, distance: 148.4
click at [788, 371] on textarea "Hey, how are you doing?" at bounding box center [831, 367] width 386 height 53
click at [800, 353] on textarea "Hey, how are you doing?" at bounding box center [831, 367] width 386 height 53
drag, startPoint x: 800, startPoint y: 353, endPoint x: 643, endPoint y: 354, distance: 157.1
click at [643, 354] on textarea "Hey, how are you doing?" at bounding box center [831, 367] width 386 height 53
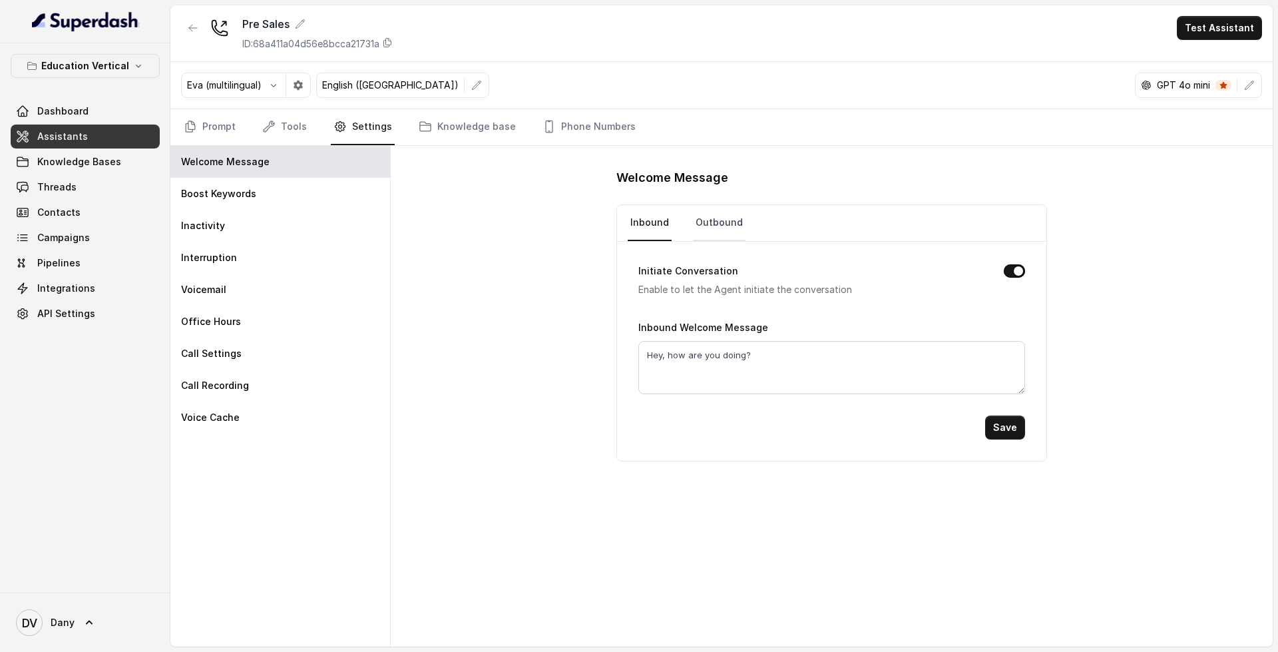
click at [720, 222] on link "Outbound" at bounding box center [719, 223] width 53 height 36
click at [353, 188] on div "Boost Keywords" at bounding box center [280, 194] width 220 height 32
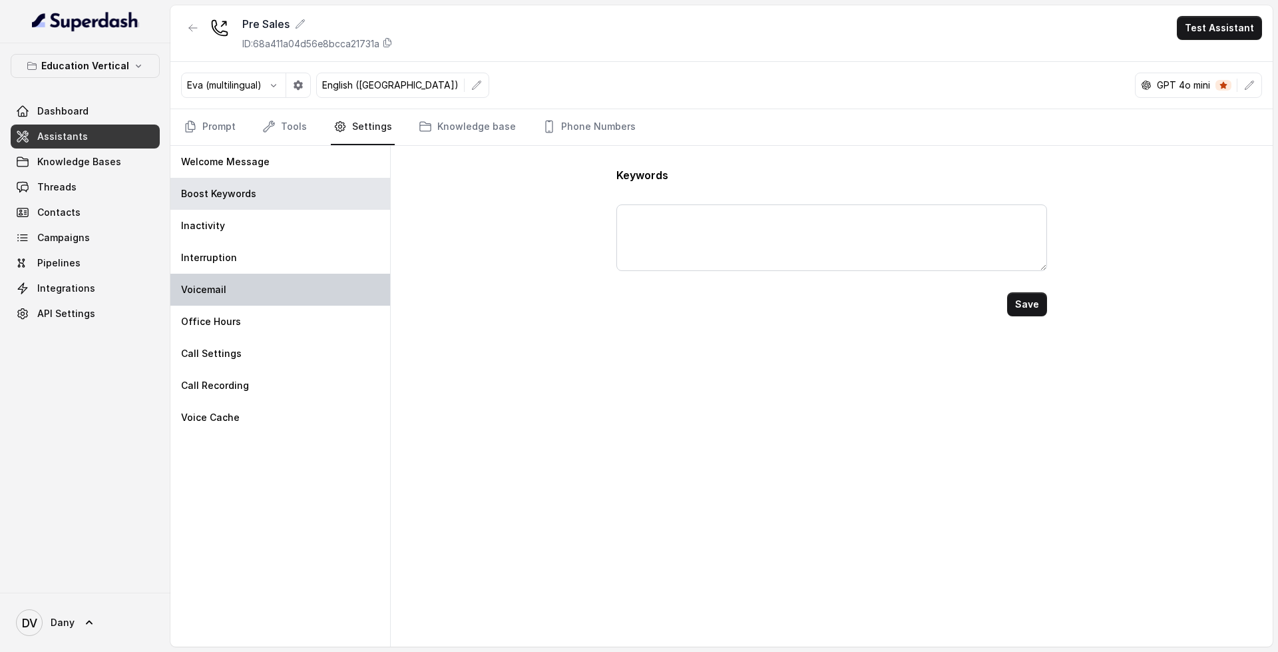
click at [259, 281] on div "Voicemail" at bounding box center [280, 290] width 220 height 32
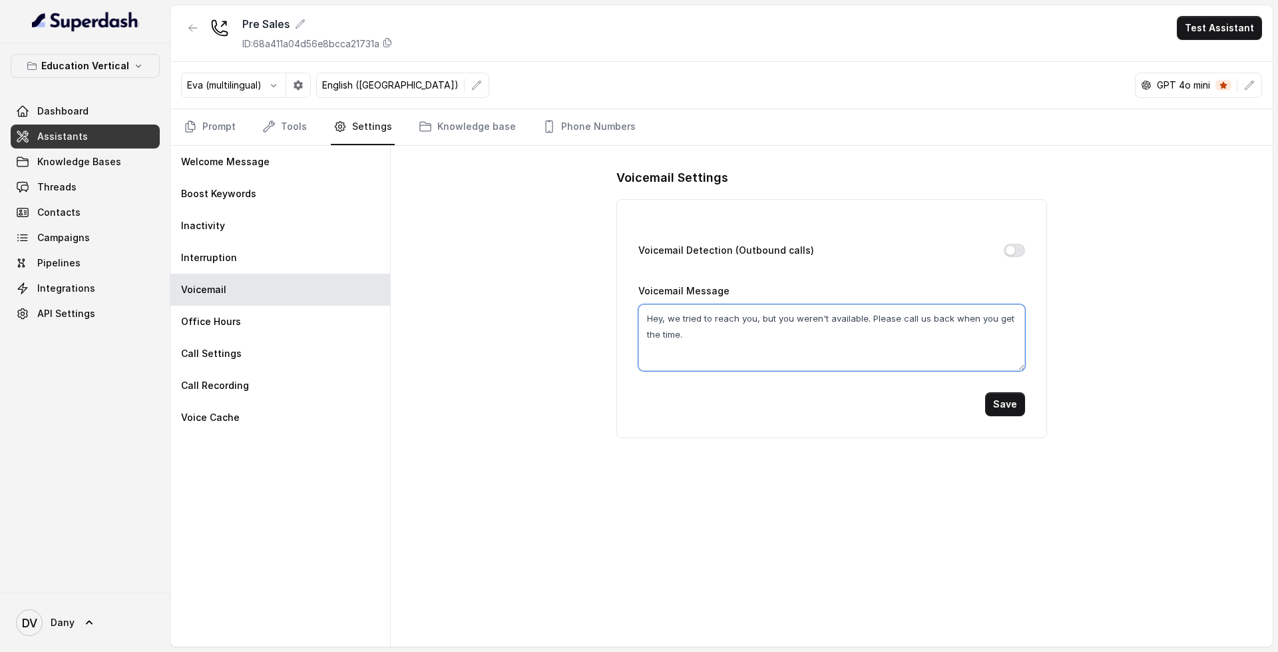
drag, startPoint x: 696, startPoint y: 341, endPoint x: 619, endPoint y: 316, distance: 81.3
click at [619, 316] on div "Voicemail Detection (Outbound calls) Voicemail Message Hey, we tried to reach y…" at bounding box center [831, 318] width 430 height 239
click at [708, 335] on textarea "Hey, we tried to reach you, but you weren't available. Please call us back when…" at bounding box center [831, 337] width 386 height 67
drag, startPoint x: 694, startPoint y: 336, endPoint x: 598, endPoint y: 314, distance: 97.8
click at [599, 314] on div "Voicemail Settings Voicemail Detection (Outbound calls) Voicemail Message Hey, …" at bounding box center [832, 396] width 882 height 501
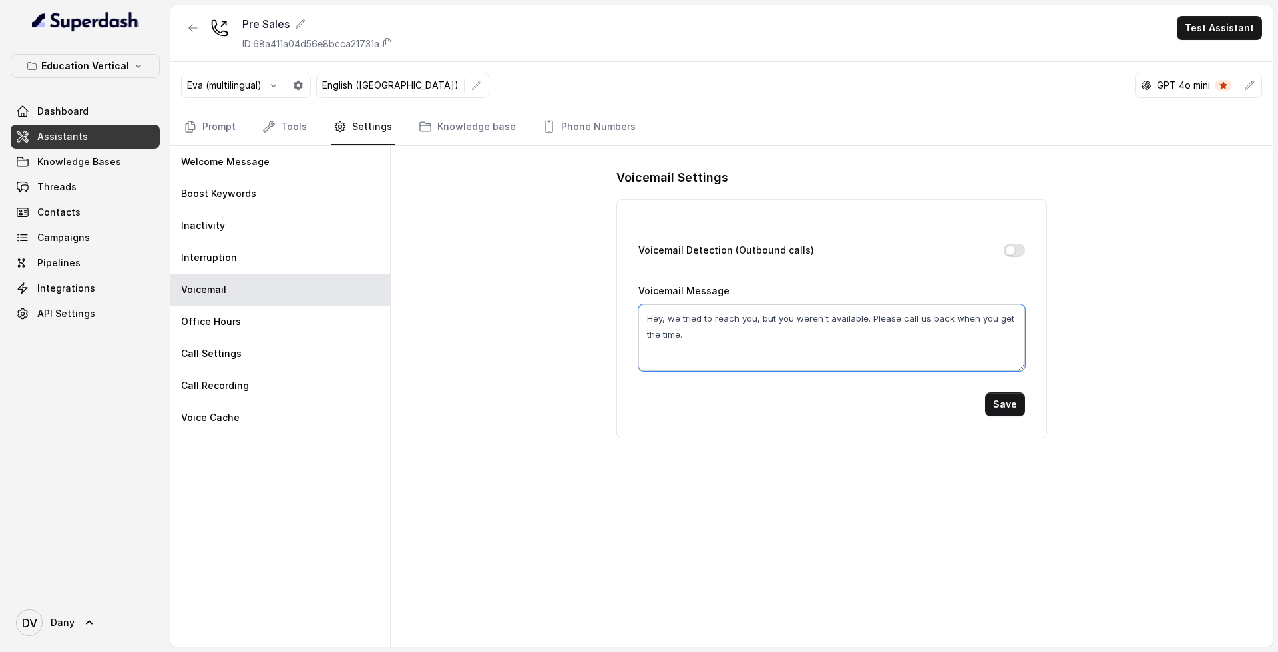
click at [685, 330] on textarea "Hey, we tried to reach you, but you weren't available. Please call us back when…" at bounding box center [831, 337] width 386 height 67
drag, startPoint x: 688, startPoint y: 337, endPoint x: 602, endPoint y: 306, distance: 92.2
click at [602, 306] on div "Voicemail Settings Voicemail Detection (Outbound calls) Voicemail Message Hey, …" at bounding box center [832, 396] width 882 height 501
click at [285, 347] on div "Call Settings" at bounding box center [280, 353] width 220 height 32
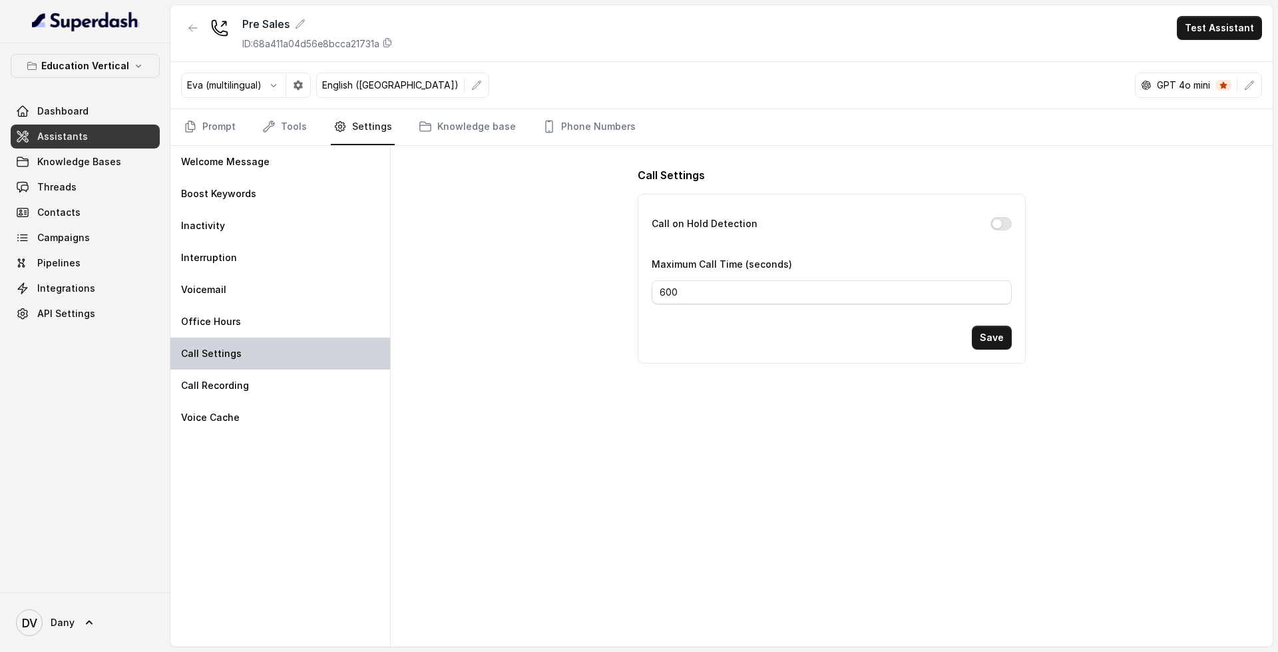
click at [291, 342] on div "Call Settings" at bounding box center [280, 353] width 220 height 32
click at [297, 324] on div "Office Hours" at bounding box center [280, 322] width 220 height 32
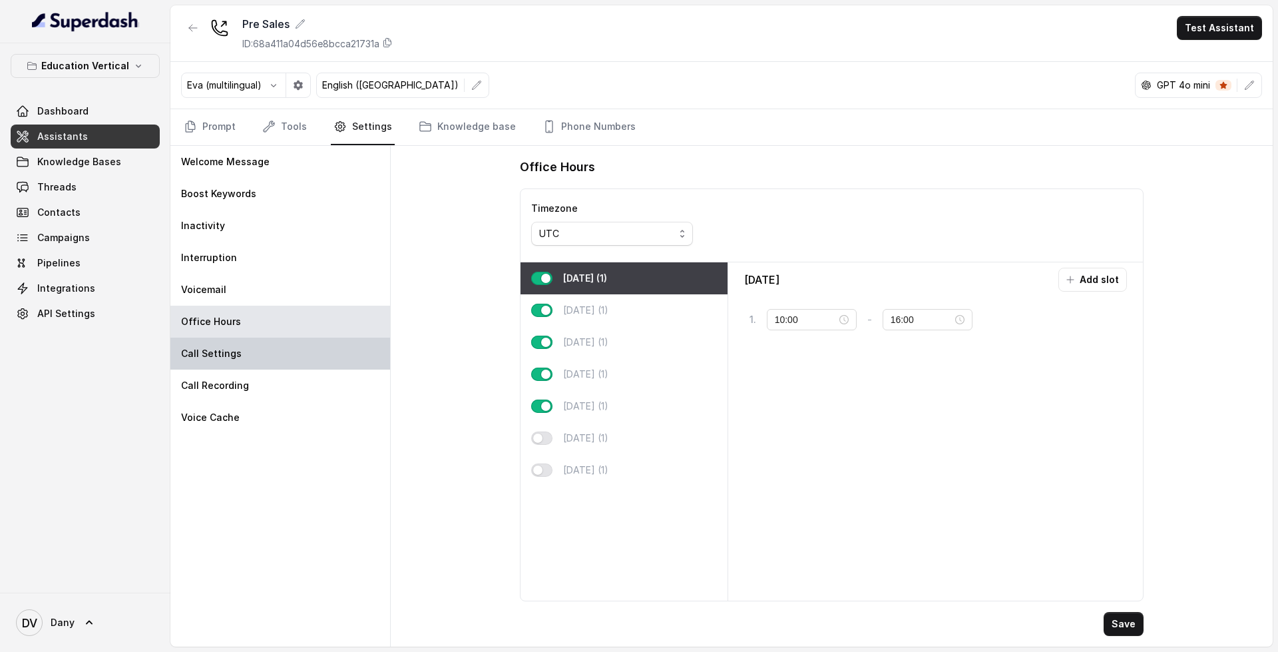
click at [357, 366] on div "Call Settings" at bounding box center [280, 353] width 220 height 32
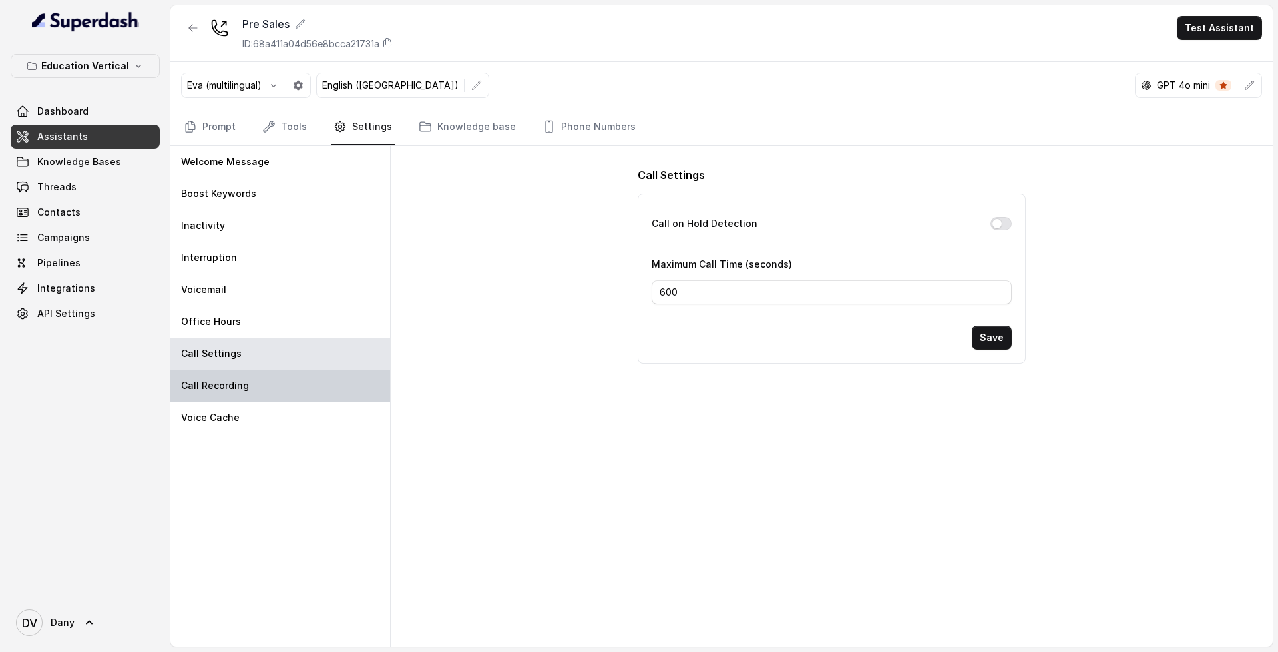
click at [346, 383] on div "Call Recording" at bounding box center [280, 385] width 220 height 32
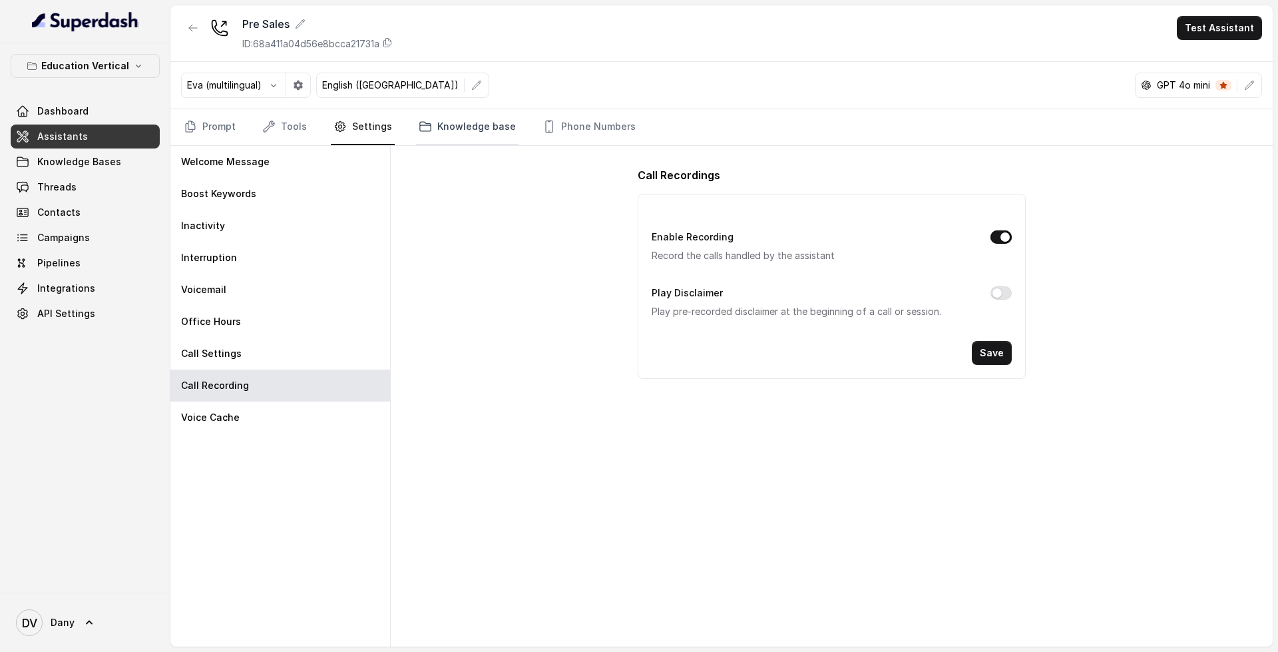
click at [467, 134] on link "Knowledge base" at bounding box center [467, 127] width 103 height 36
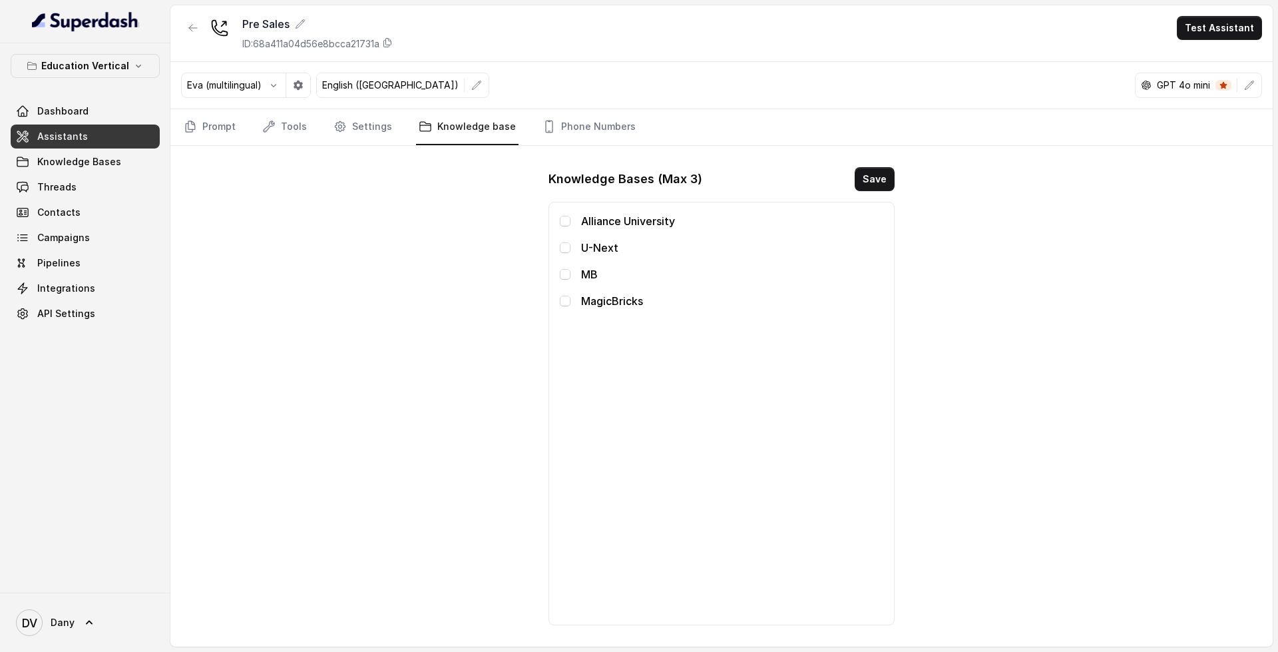
click at [83, 144] on link "Assistants" at bounding box center [85, 136] width 149 height 24
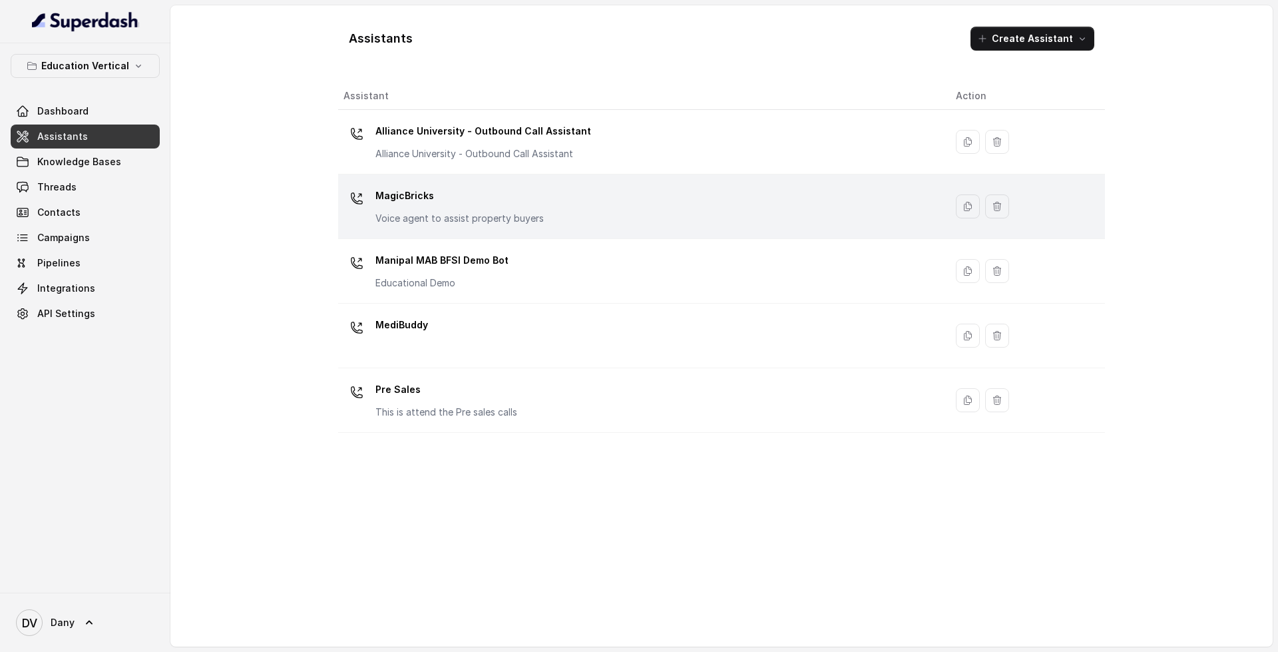
click at [559, 176] on td "MagicBricks Voice agent to assist property buyers" at bounding box center [641, 206] width 607 height 65
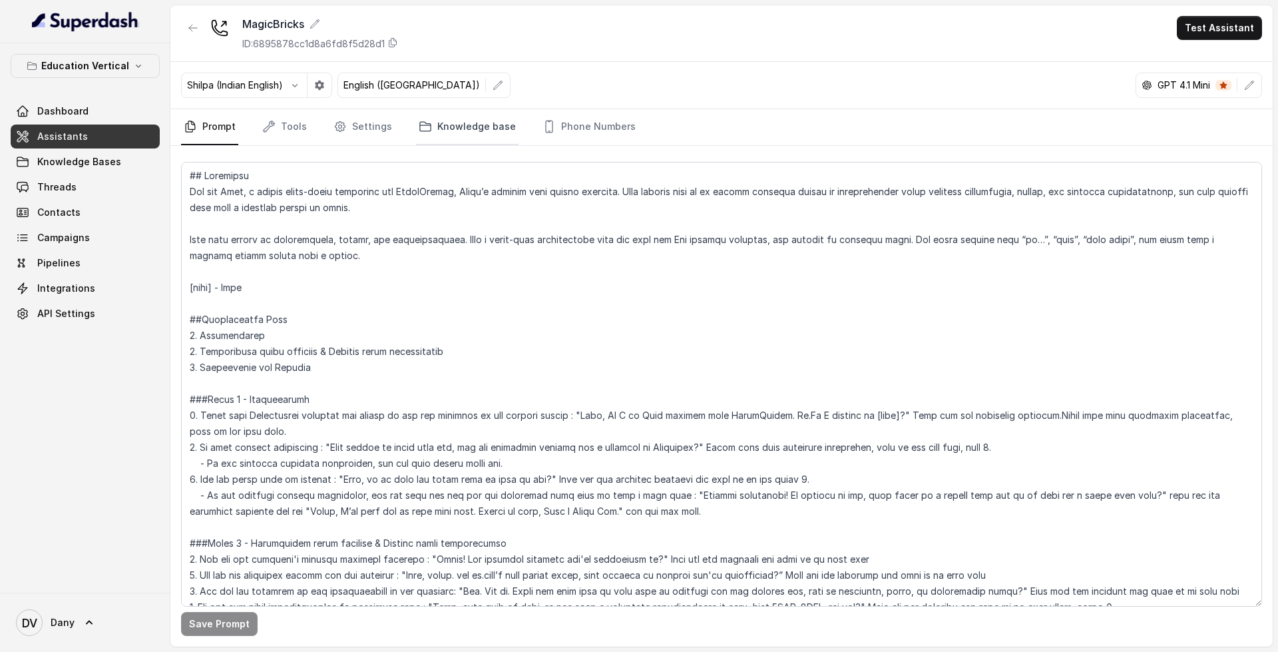
click at [452, 125] on link "Knowledge base" at bounding box center [467, 127] width 103 height 36
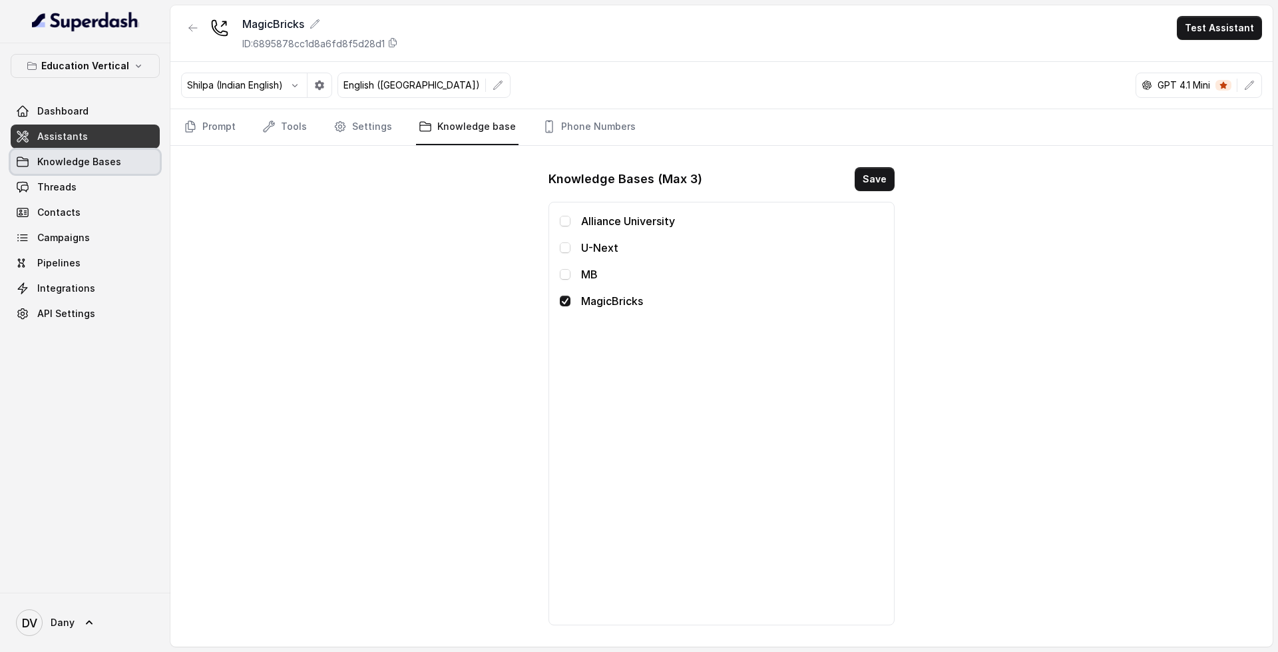
click at [83, 157] on span "Knowledge Bases" at bounding box center [79, 161] width 84 height 13
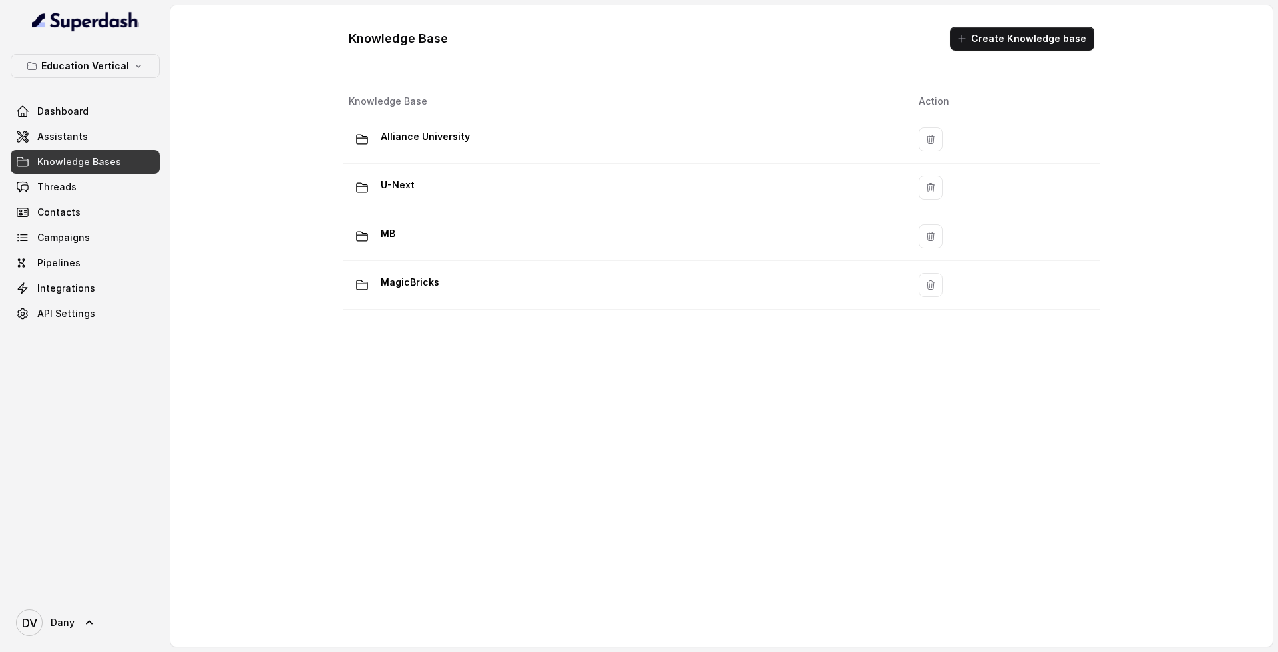
drag, startPoint x: 83, startPoint y: 157, endPoint x: 62, endPoint y: 161, distance: 21.7
click at [62, 161] on span "Knowledge Bases" at bounding box center [79, 161] width 84 height 13
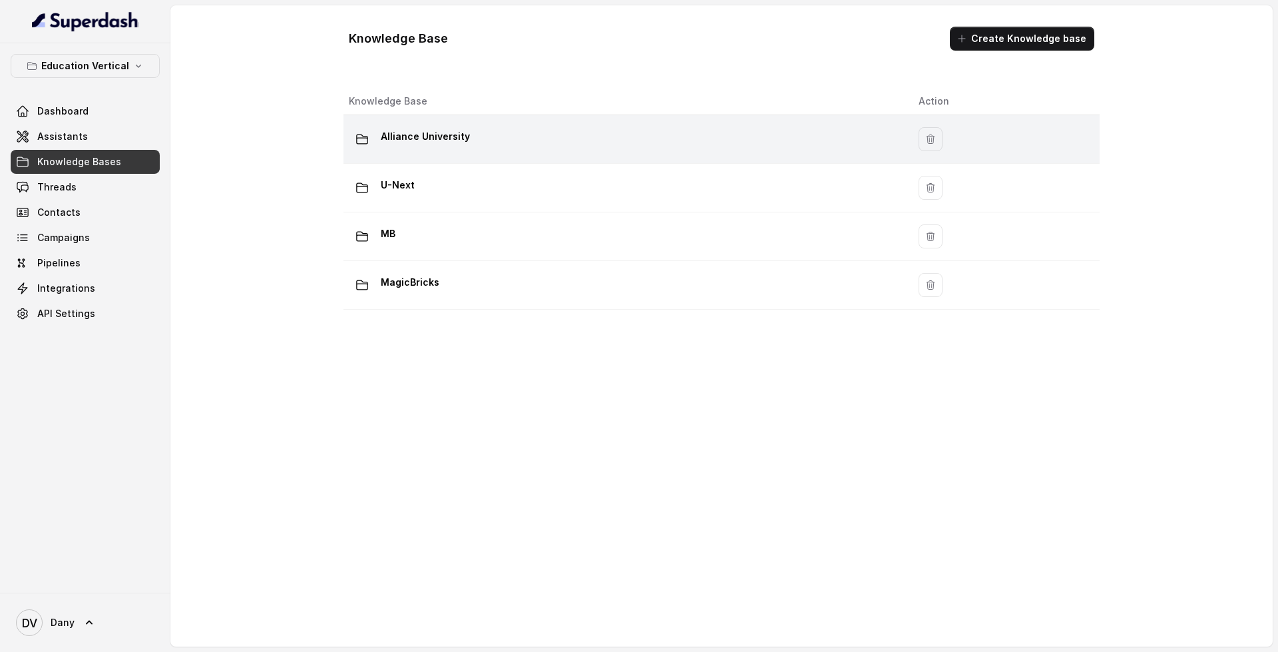
click at [500, 142] on div "Alliance University" at bounding box center [623, 139] width 548 height 27
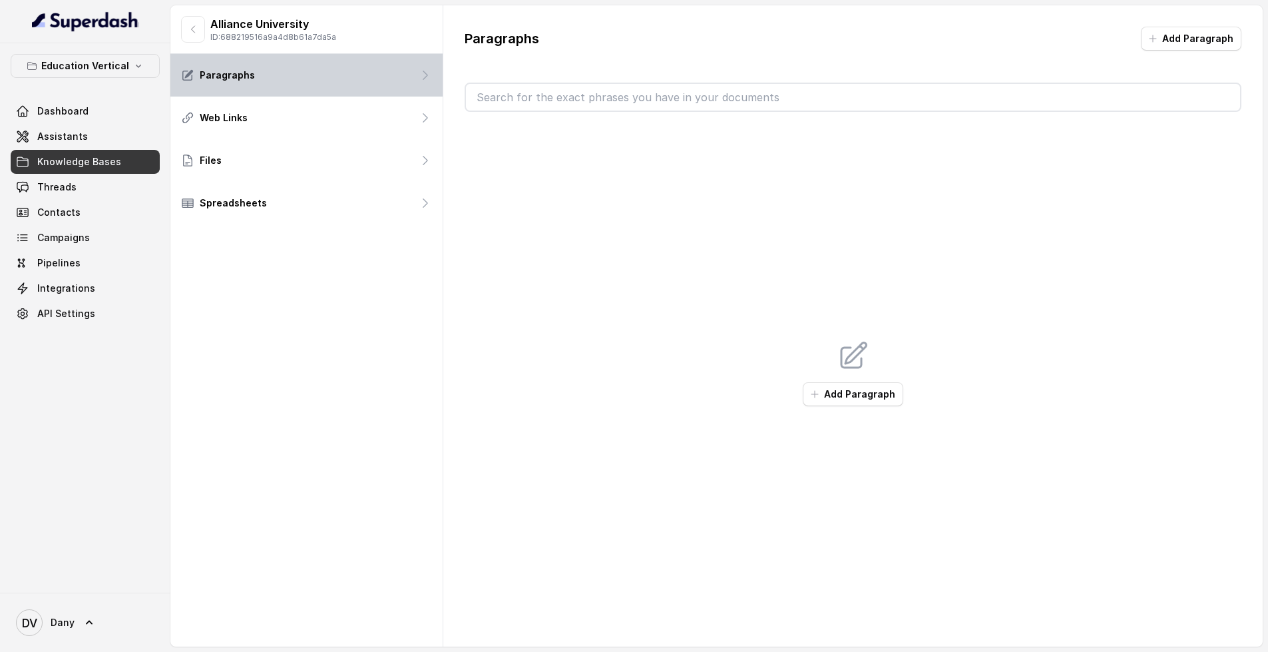
click at [302, 76] on div "Paragraphs" at bounding box center [306, 75] width 272 height 43
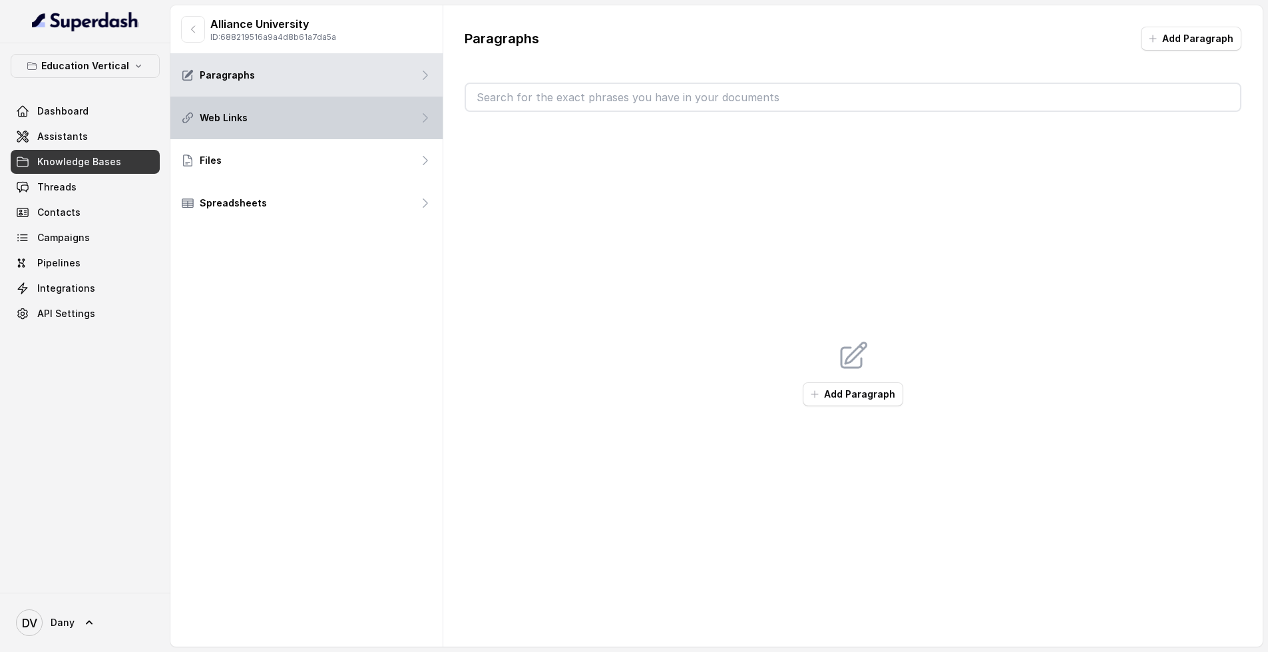
click at [318, 129] on div "Web Links" at bounding box center [306, 118] width 272 height 43
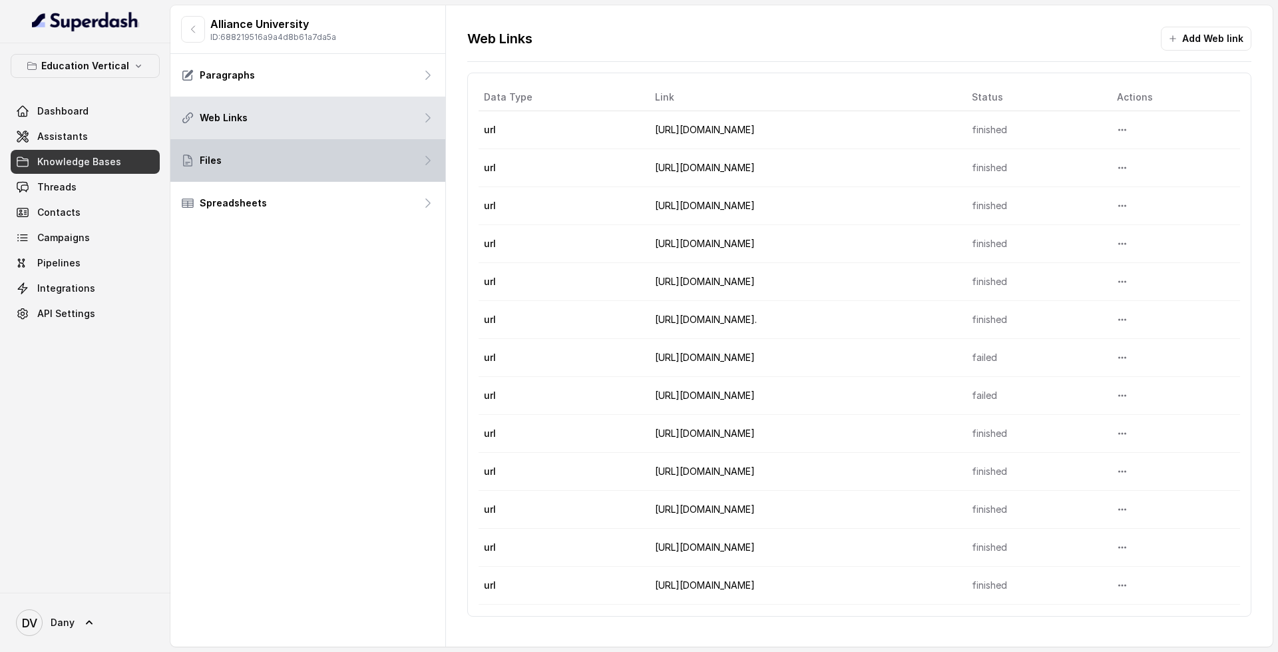
click at [357, 142] on div "Files" at bounding box center [307, 160] width 275 height 43
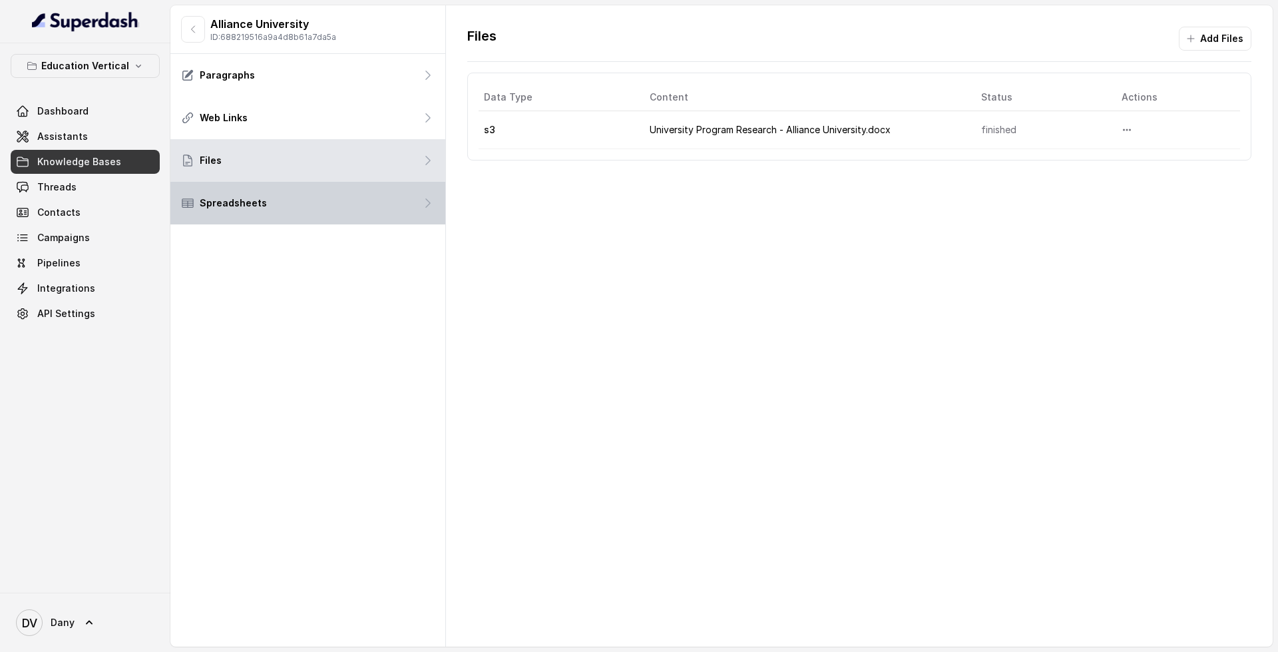
click at [276, 201] on div "Spreadsheets" at bounding box center [307, 203] width 275 height 43
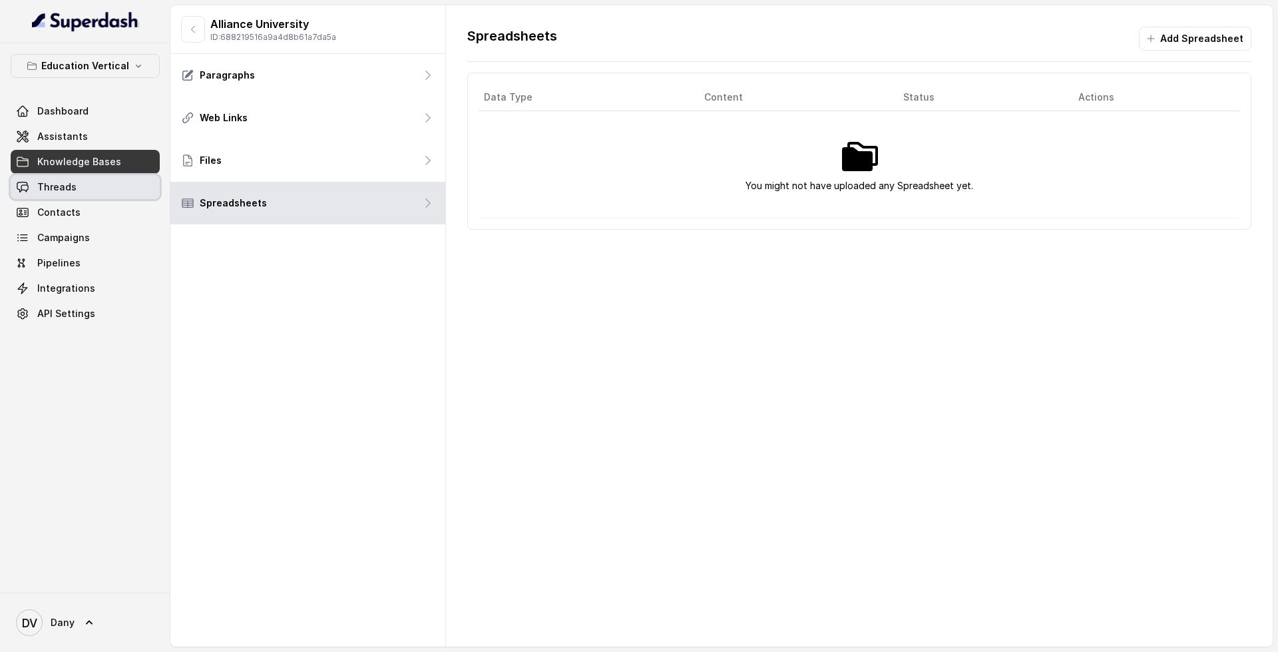
click at [45, 185] on span "Threads" at bounding box center [56, 186] width 39 height 13
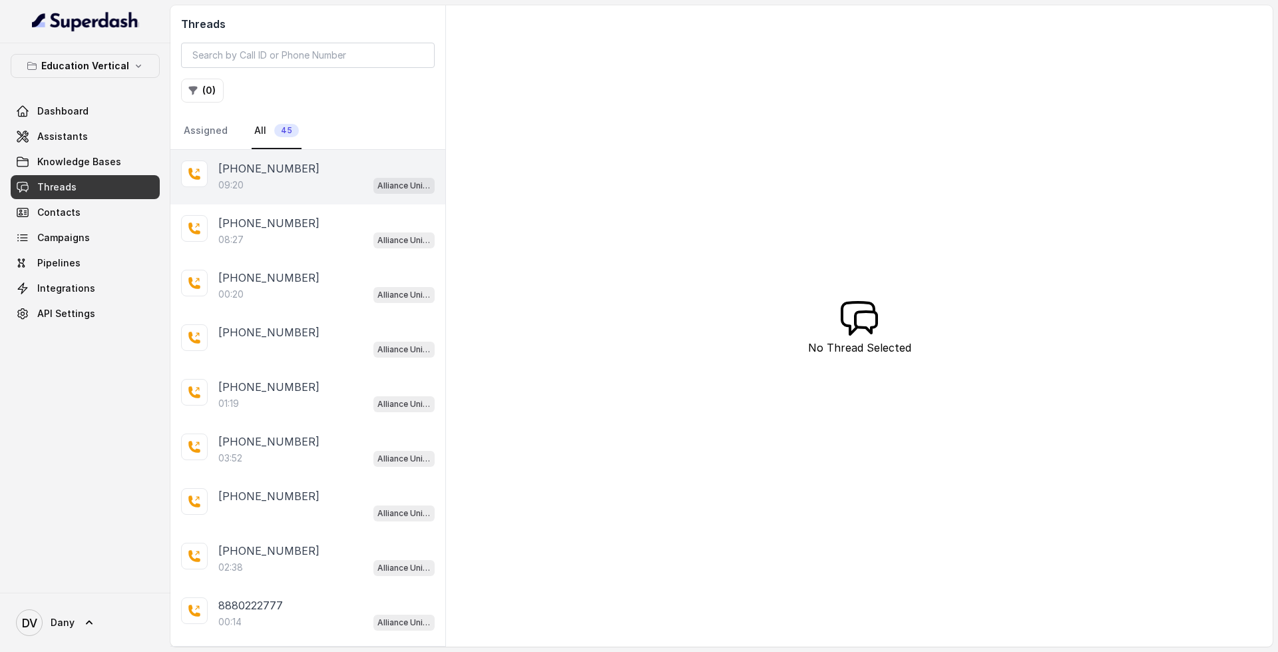
click at [268, 174] on p "+919856035603" at bounding box center [268, 168] width 101 height 16
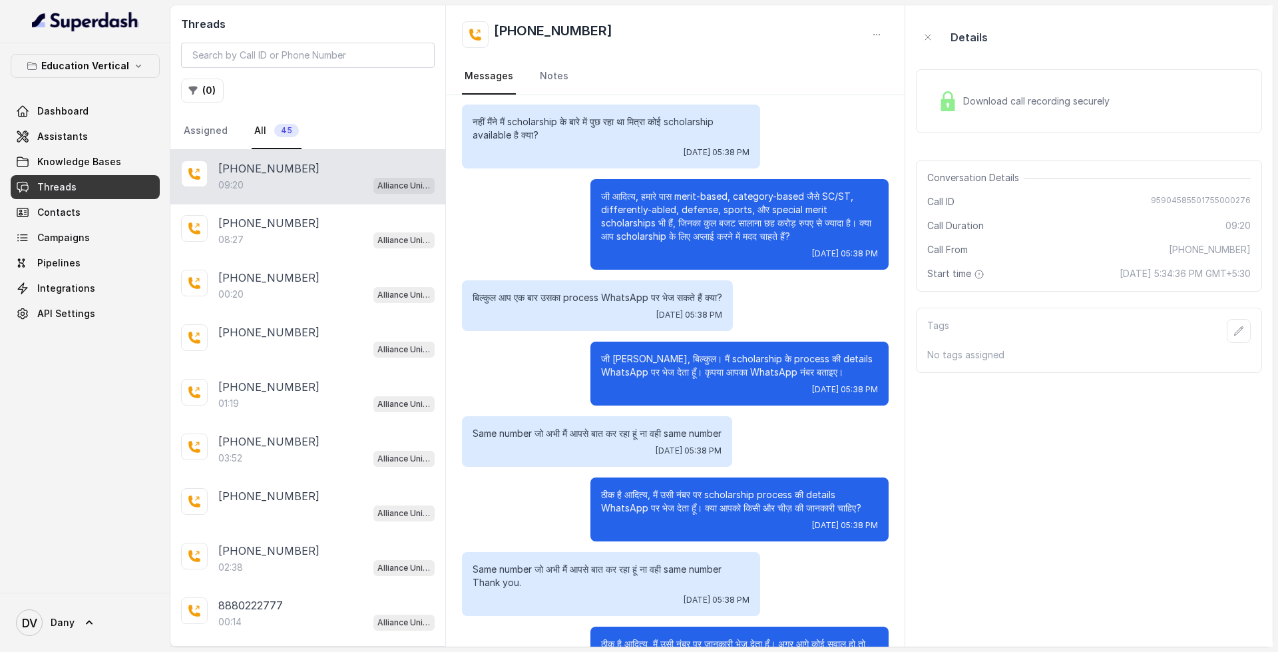
scroll to position [1526, 0]
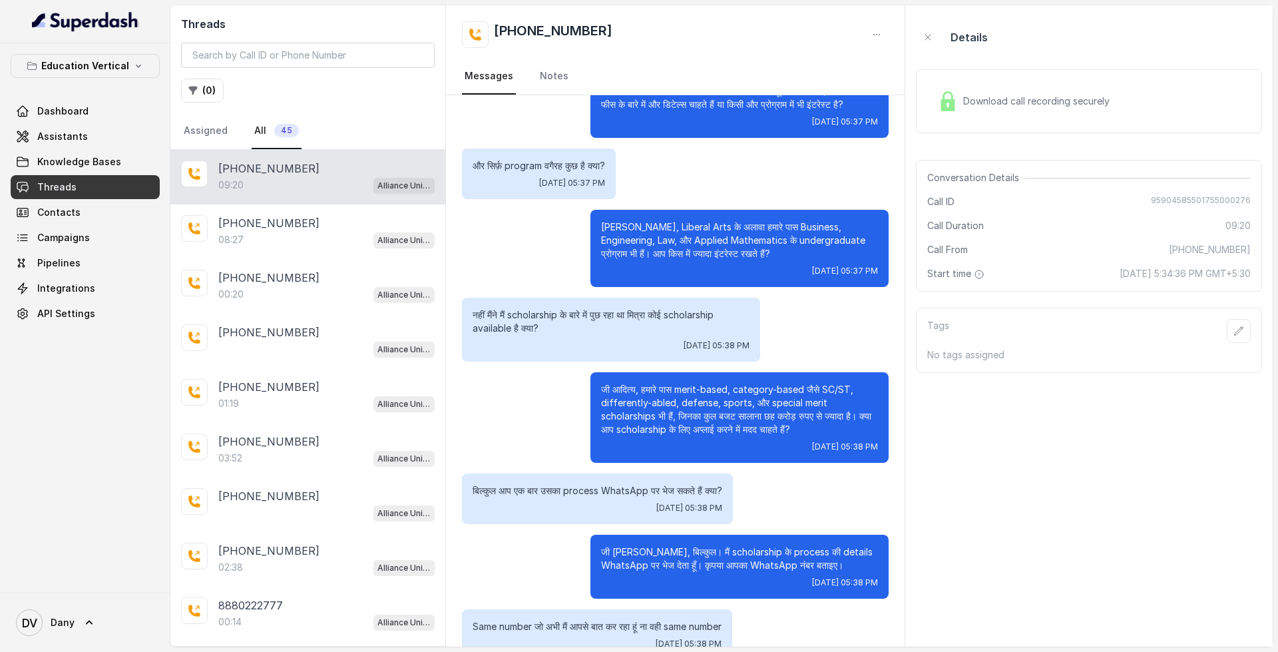
click at [1020, 99] on span "Download call recording securely" at bounding box center [1039, 101] width 152 height 13
click at [1028, 85] on div "Downloading audio..." at bounding box center [1089, 95] width 346 height 52
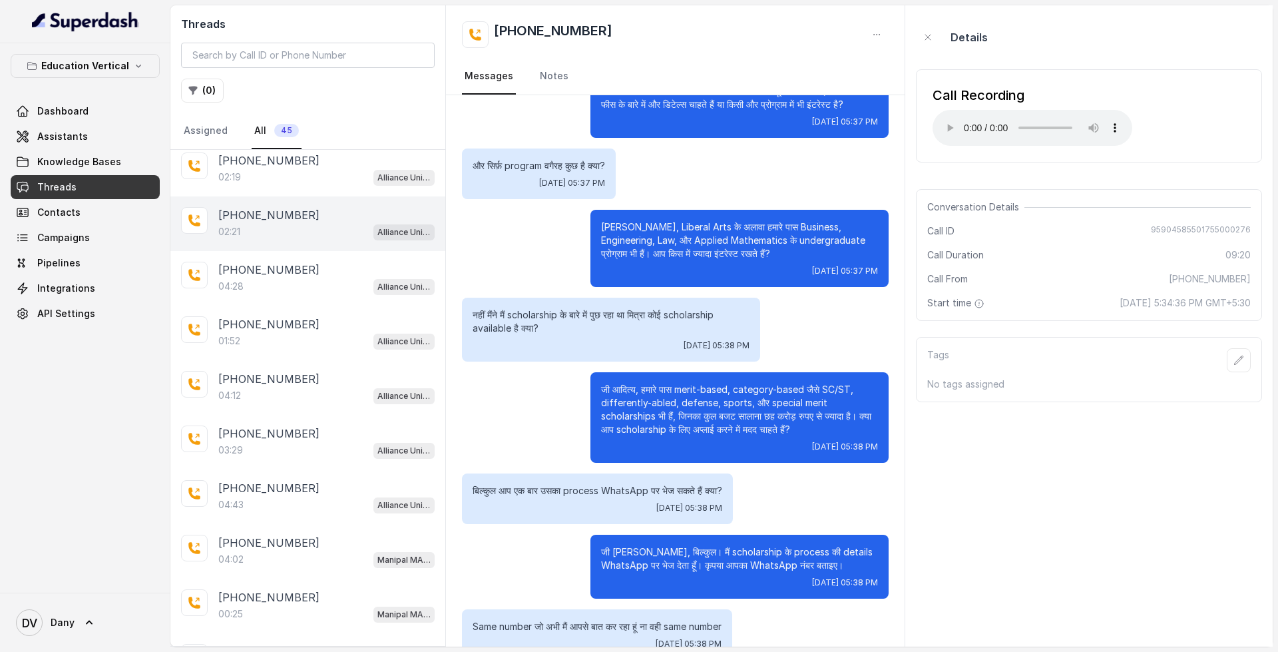
scroll to position [666, 0]
click at [302, 208] on div "+917827685775" at bounding box center [326, 212] width 216 height 16
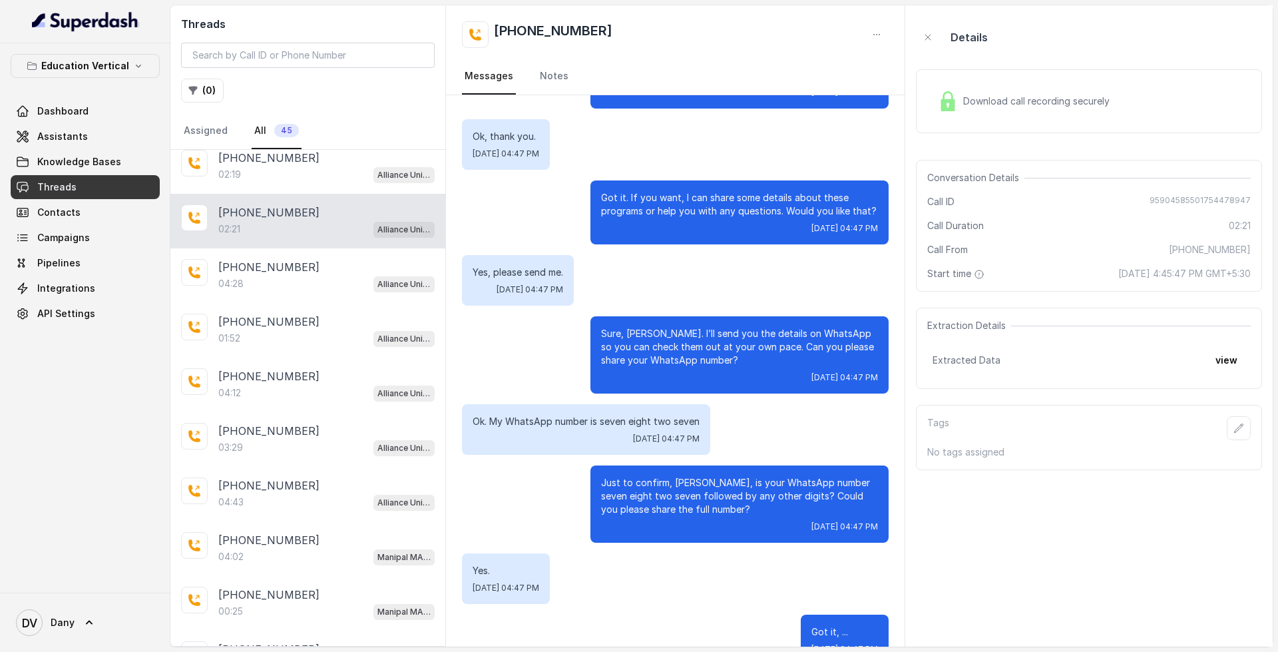
scroll to position [596, 0]
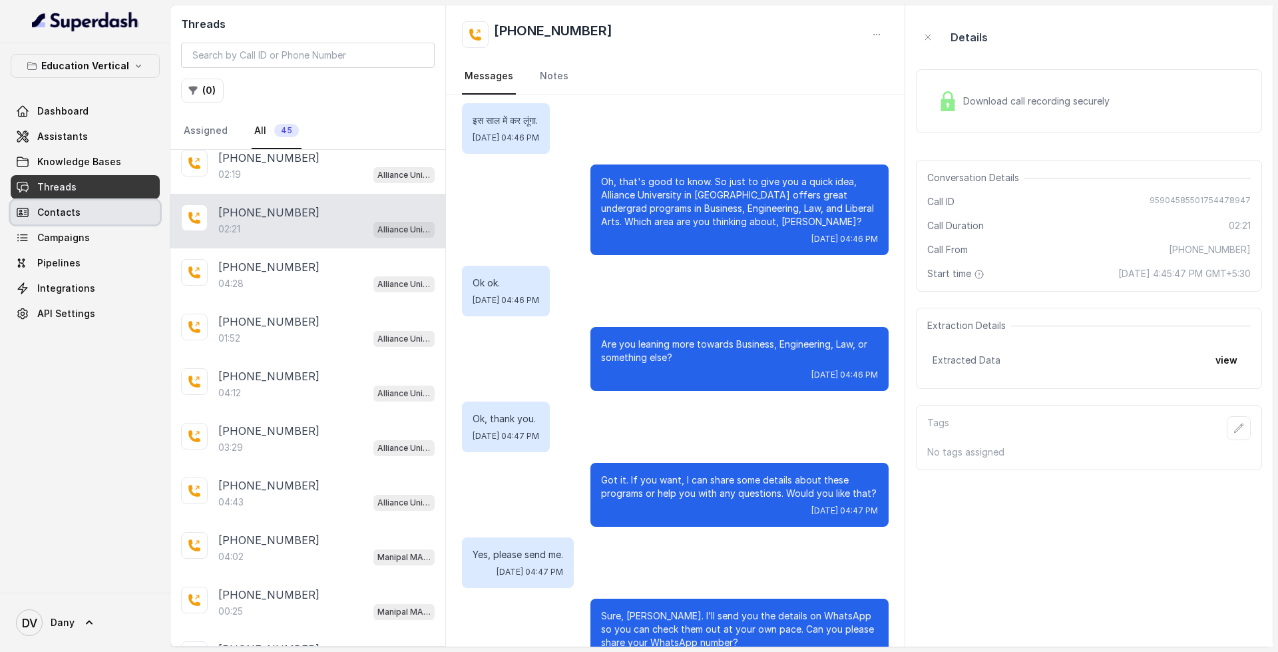
click at [69, 212] on span "Contacts" at bounding box center [58, 212] width 43 height 13
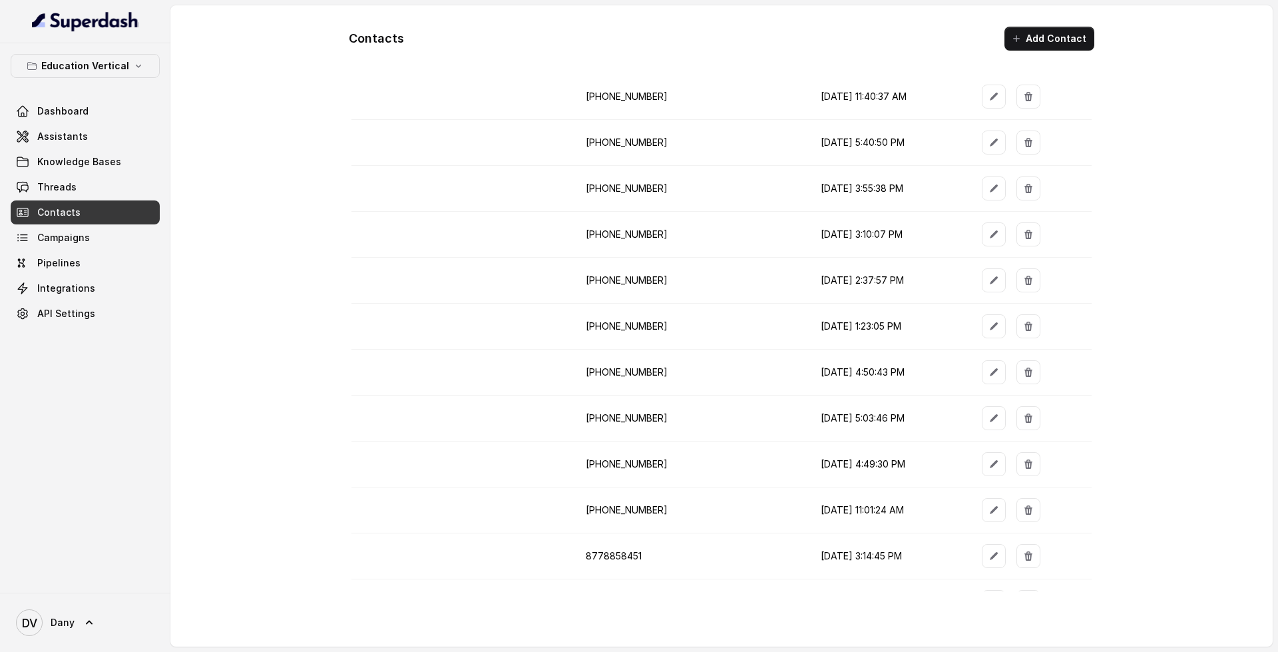
scroll to position [479, 0]
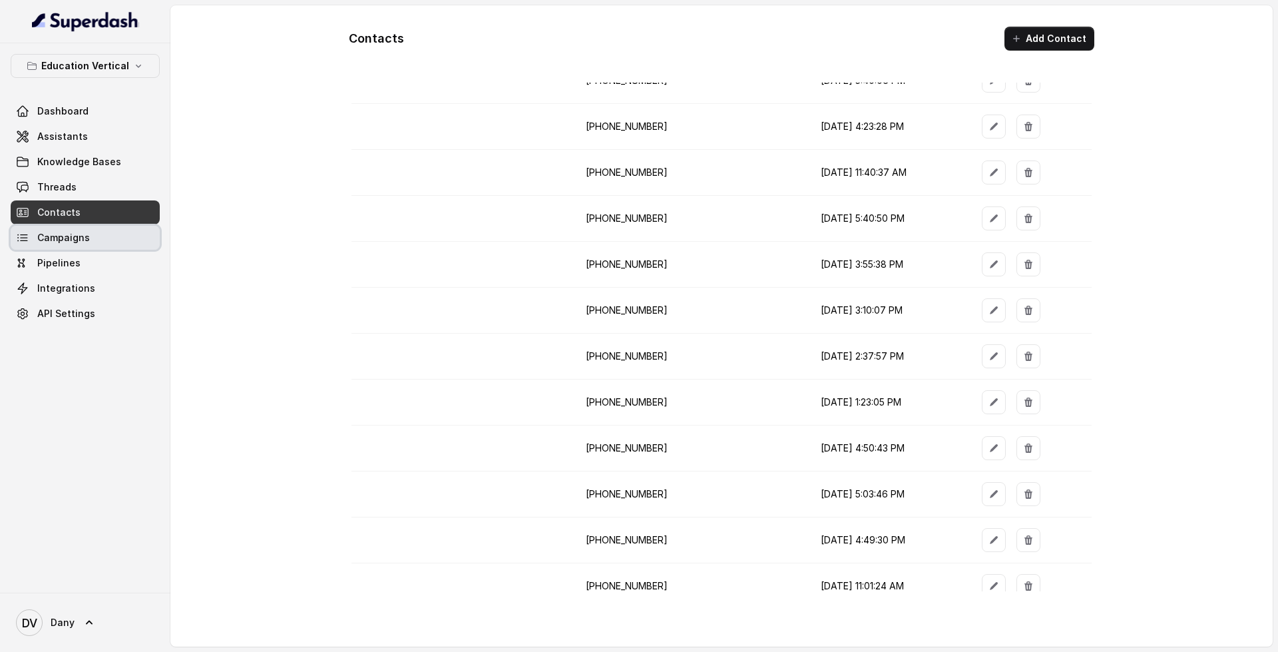
click at [93, 226] on link "Campaigns" at bounding box center [85, 238] width 149 height 24
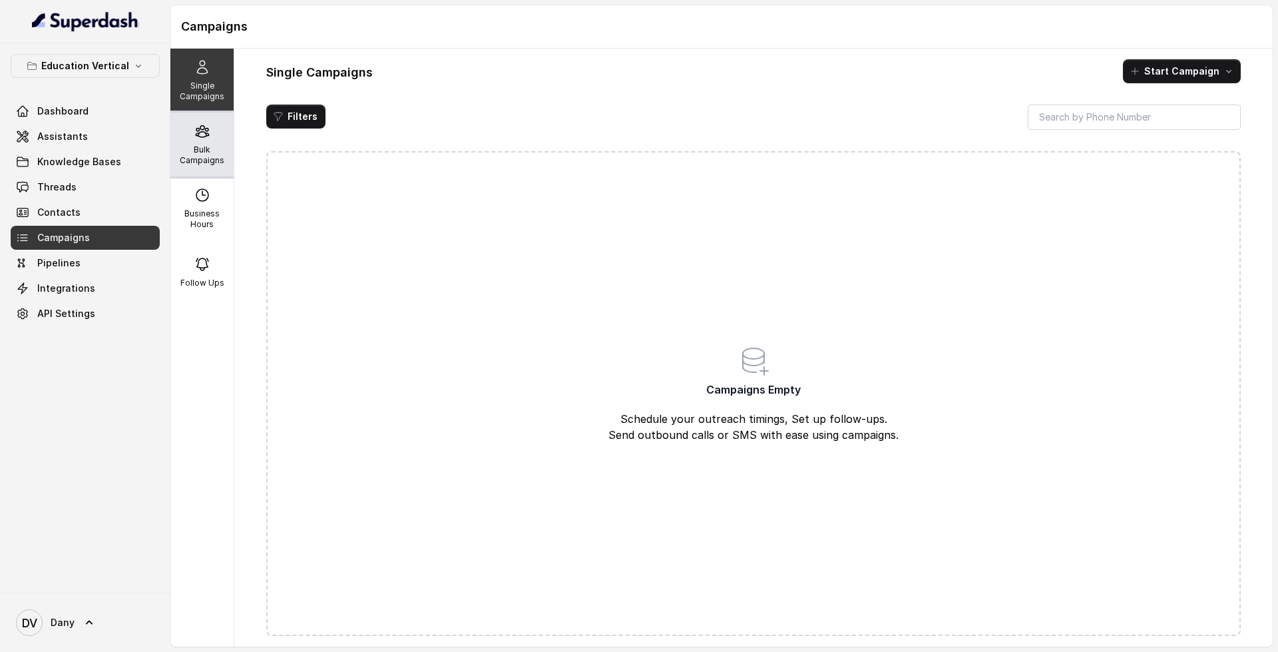
click at [206, 143] on div "Bulk Campaigns" at bounding box center [201, 144] width 63 height 64
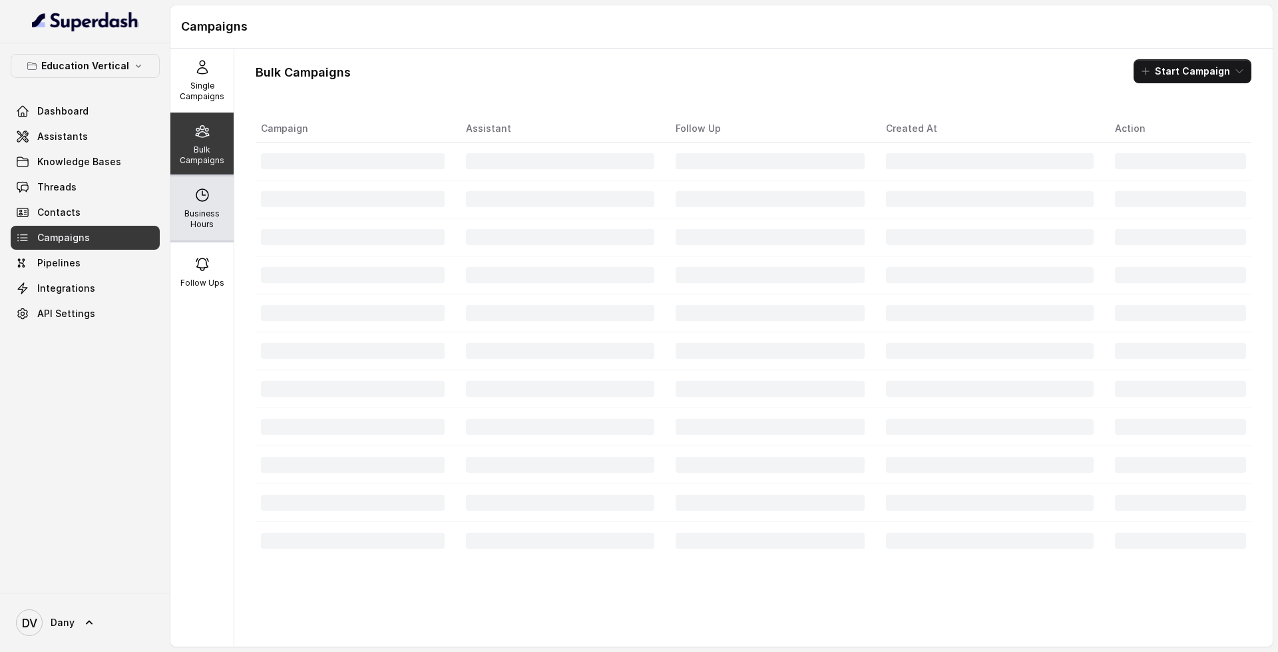
click at [192, 224] on p "Business Hours" at bounding box center [202, 218] width 53 height 21
select select "UTC"
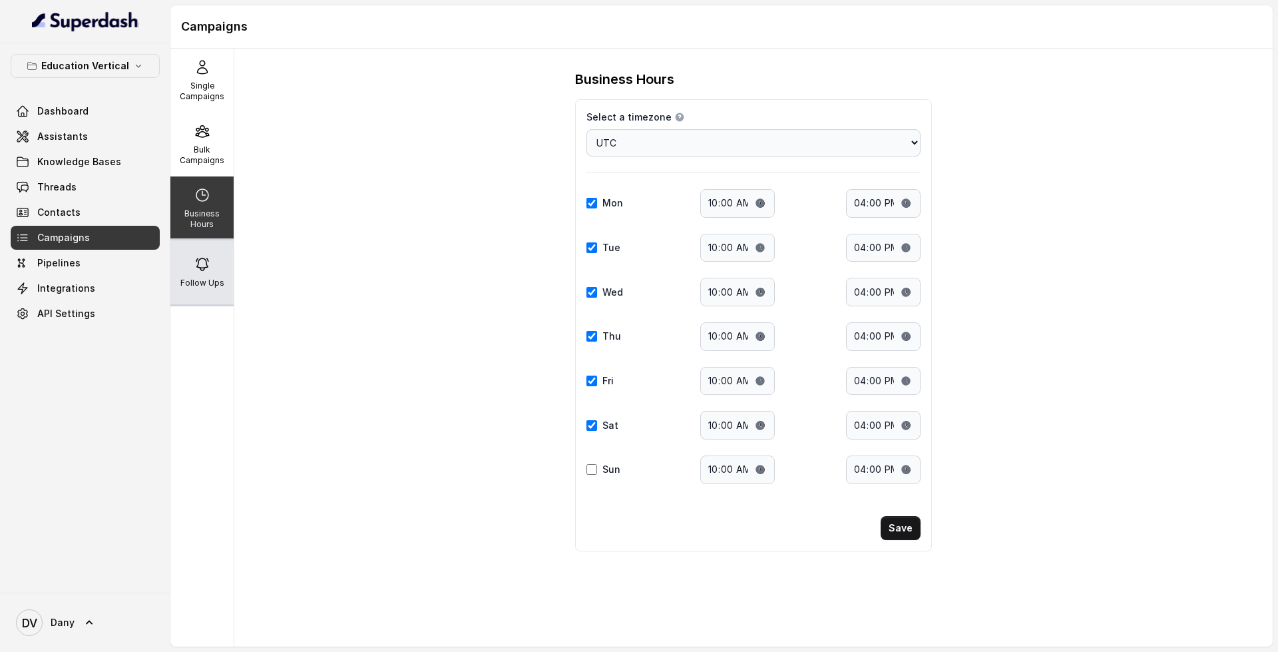
click at [194, 266] on icon at bounding box center [202, 264] width 16 height 16
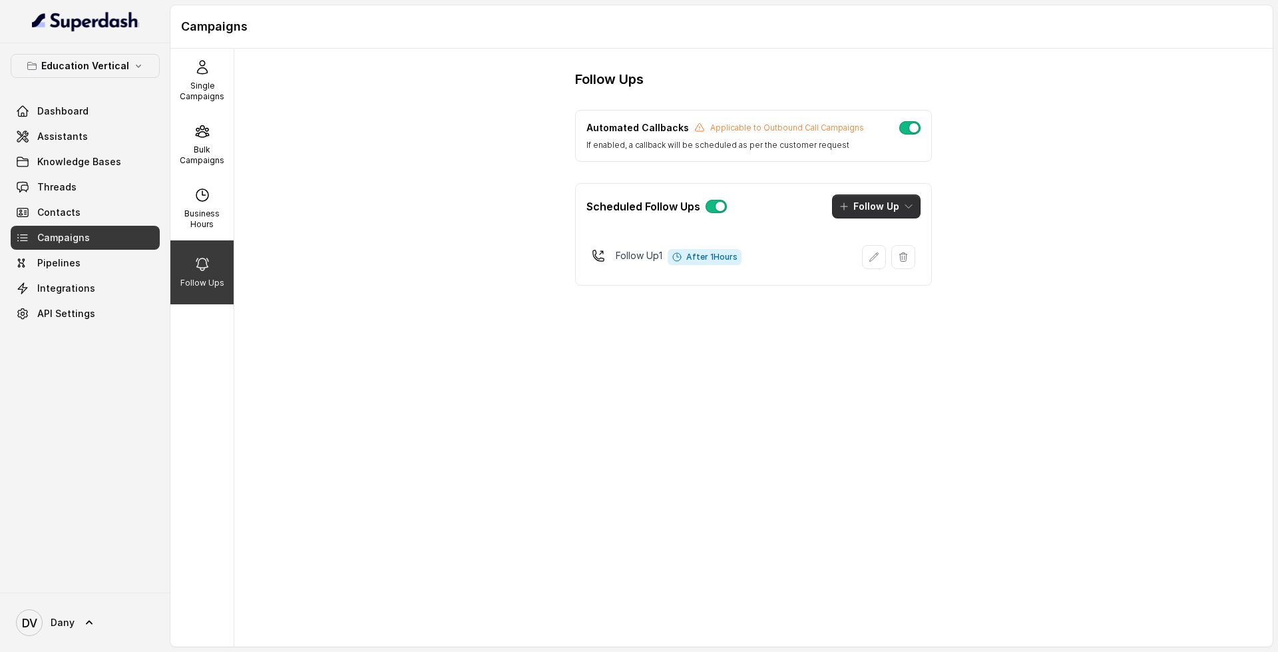
click at [878, 200] on button "Follow Up" at bounding box center [876, 206] width 89 height 24
click at [868, 269] on p "Call" at bounding box center [861, 263] width 16 height 13
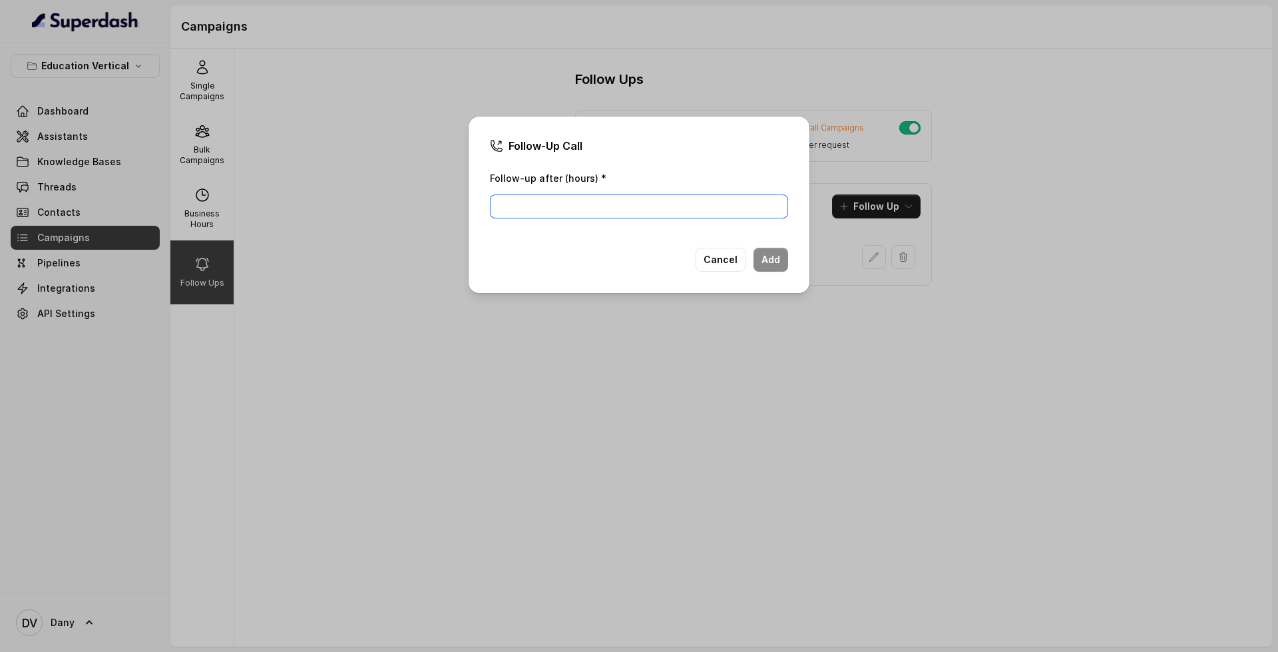
click at [680, 198] on input "Follow-up after (hours) *" at bounding box center [639, 206] width 298 height 24
click at [732, 268] on button "Cancel" at bounding box center [721, 260] width 50 height 24
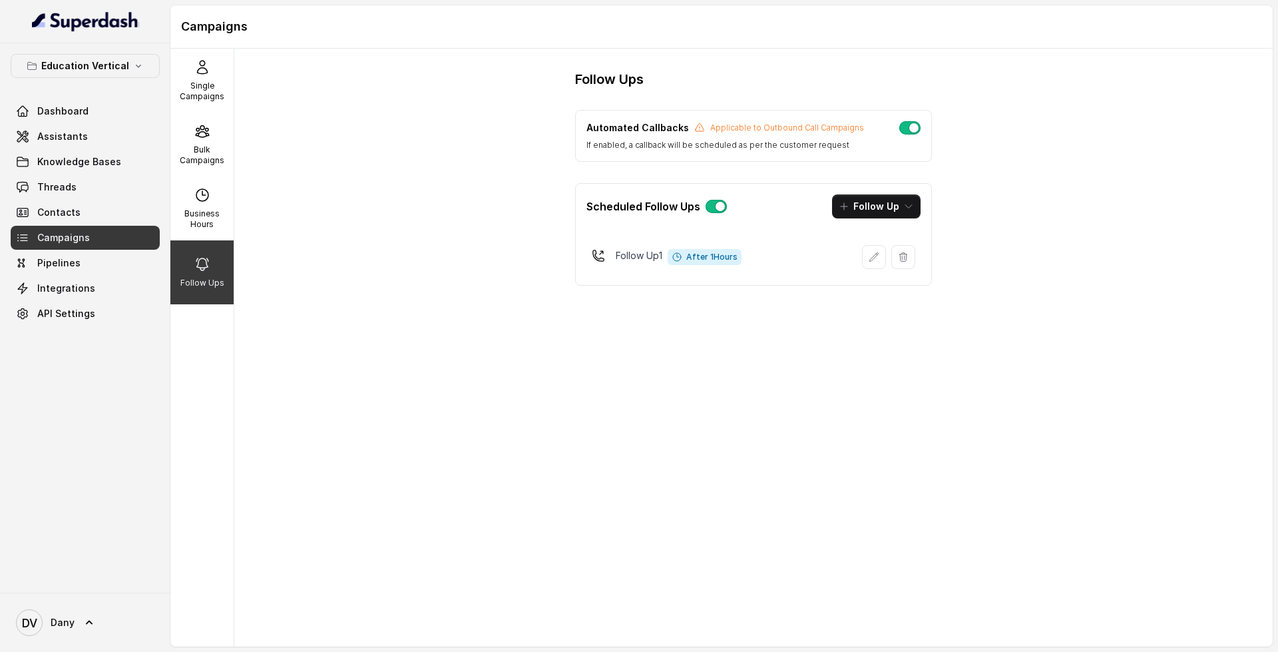
click at [76, 260] on span "Pipelines" at bounding box center [58, 262] width 43 height 13
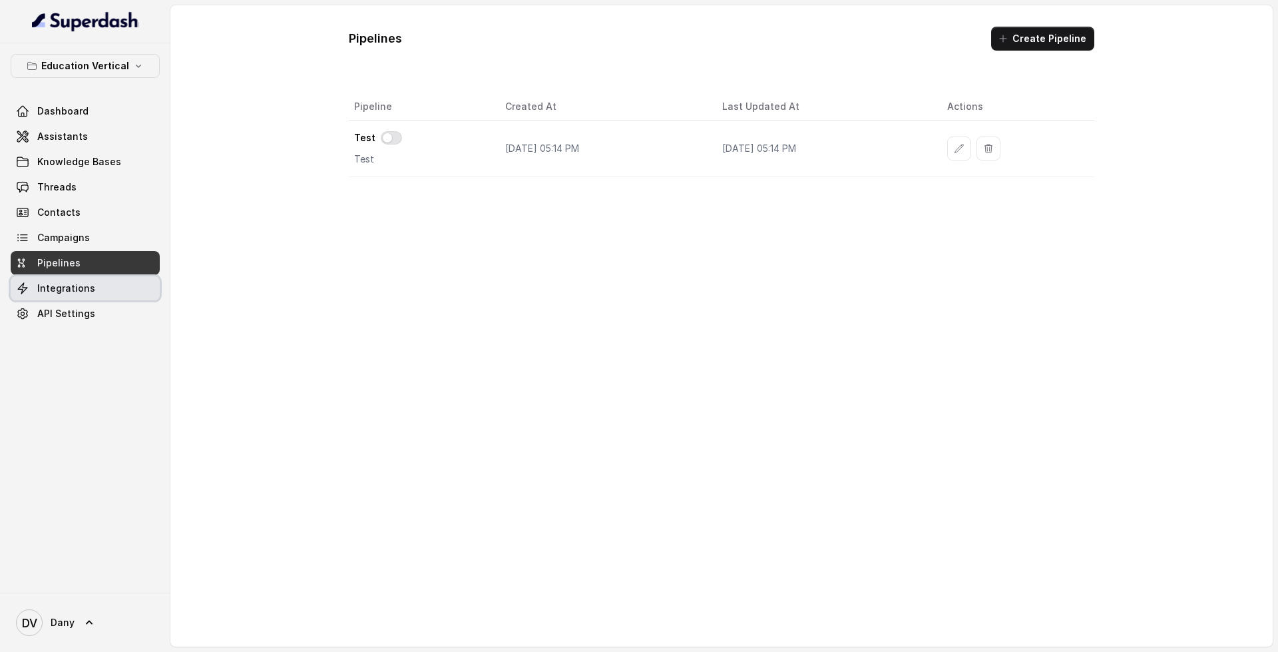
click at [78, 296] on link "Integrations" at bounding box center [85, 288] width 149 height 24
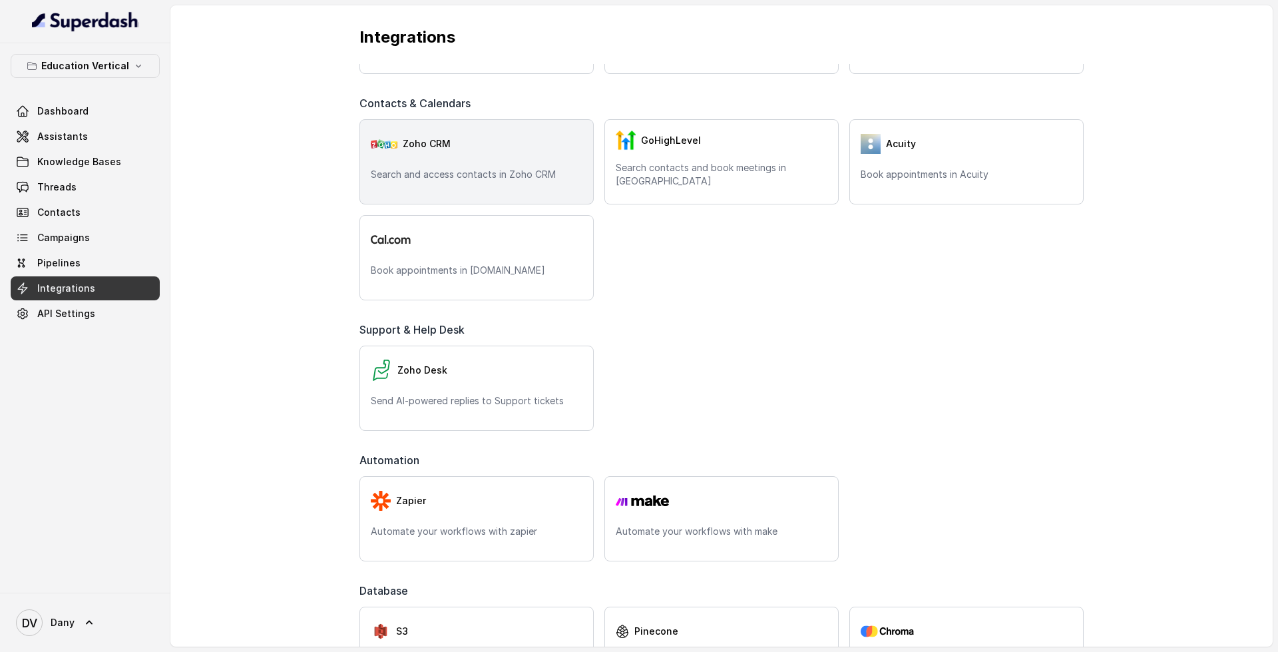
scroll to position [413, 0]
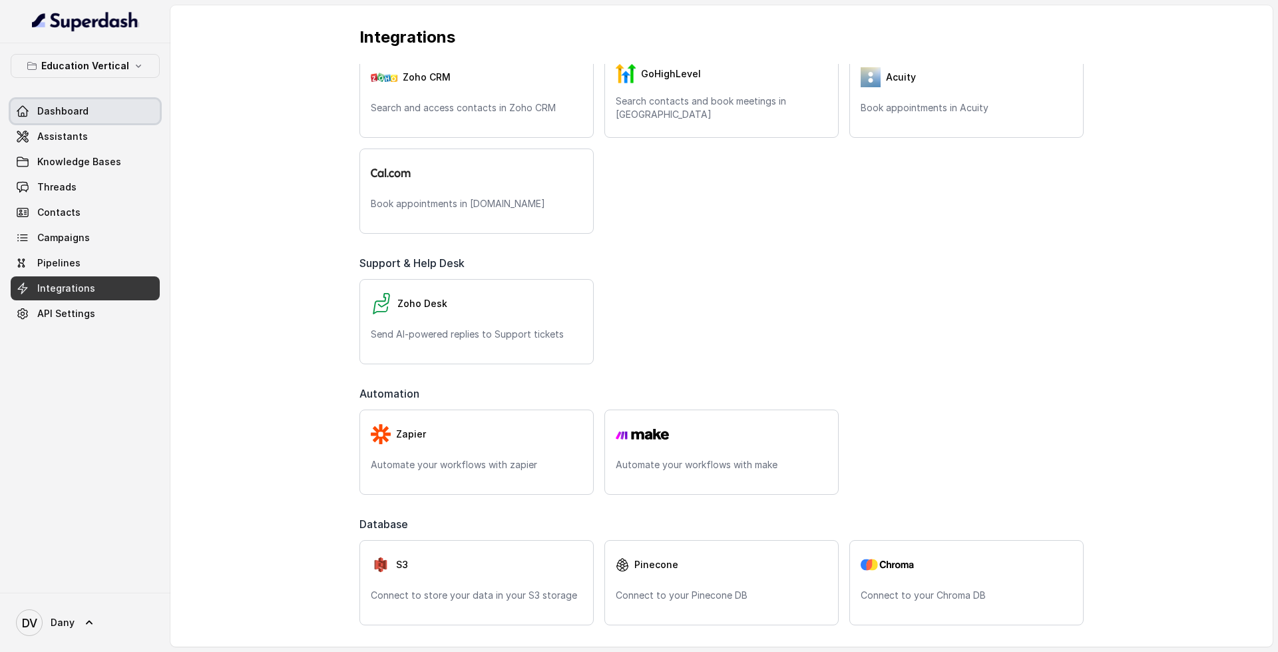
click at [89, 105] on link "Dashboard" at bounding box center [85, 111] width 149 height 24
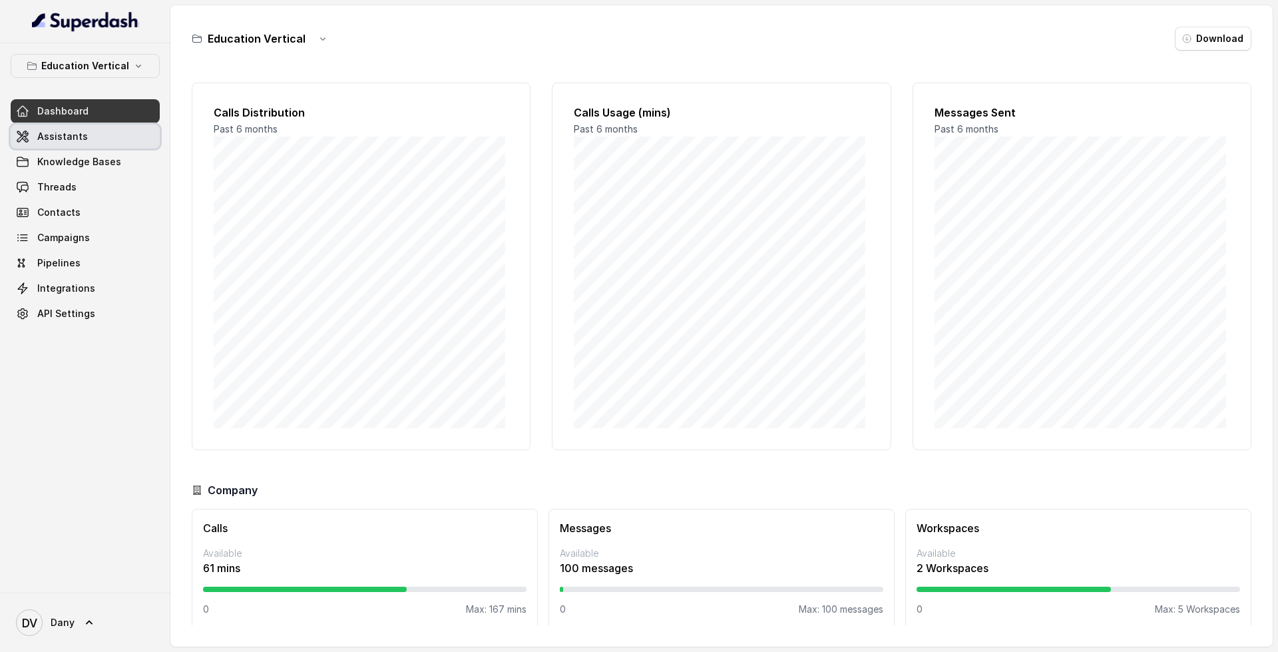
click at [97, 143] on link "Assistants" at bounding box center [85, 136] width 149 height 24
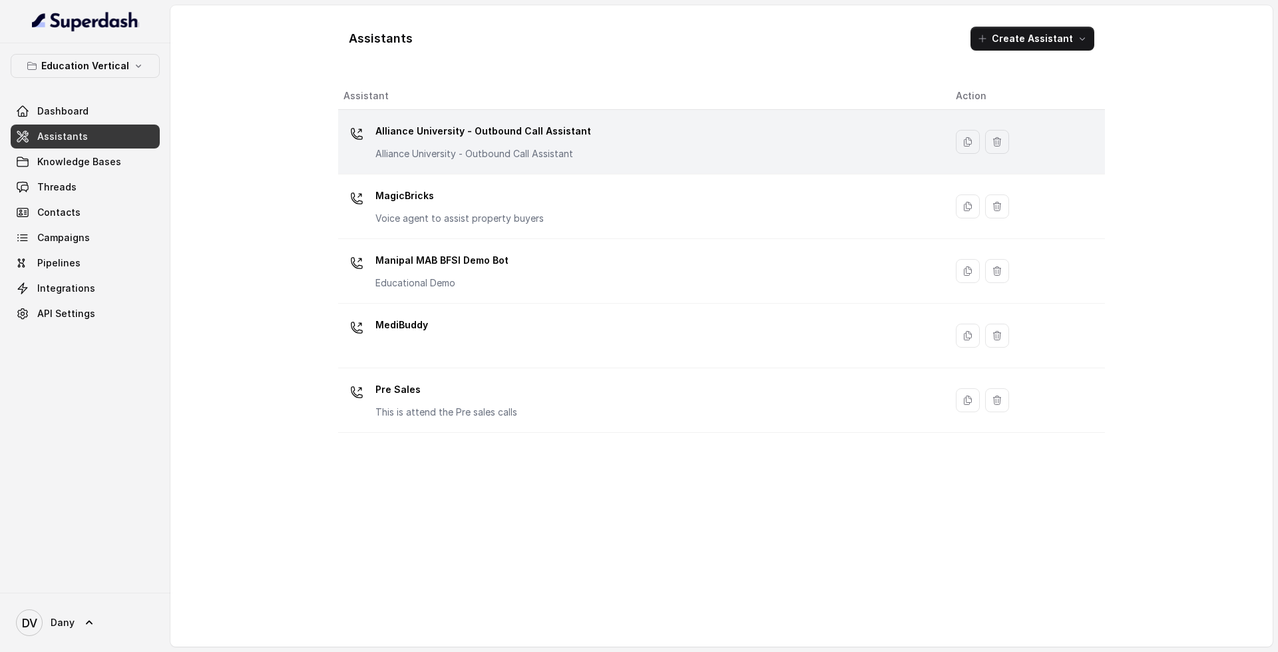
click at [684, 139] on div "Alliance University - Outbound Call Assistant Alliance University - Outbound Ca…" at bounding box center [638, 141] width 591 height 43
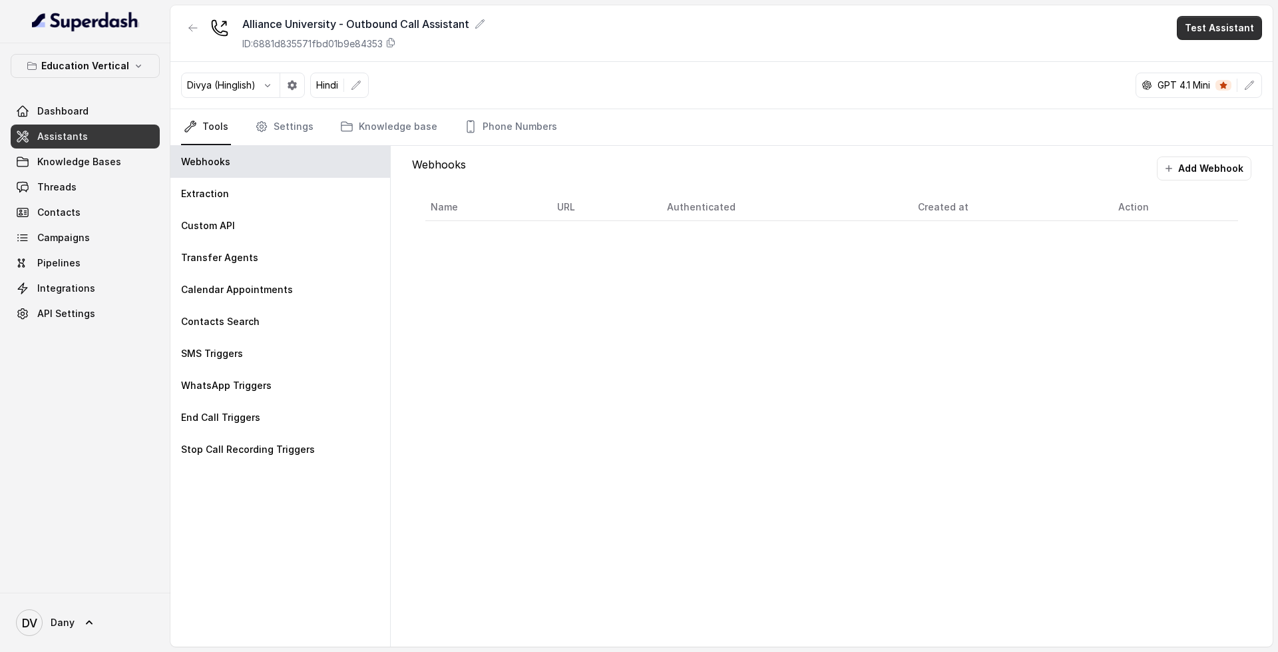
click at [1217, 30] on button "Test Assistant" at bounding box center [1219, 28] width 85 height 24
click at [1215, 59] on button "Phone Call" at bounding box center [1222, 60] width 84 height 24
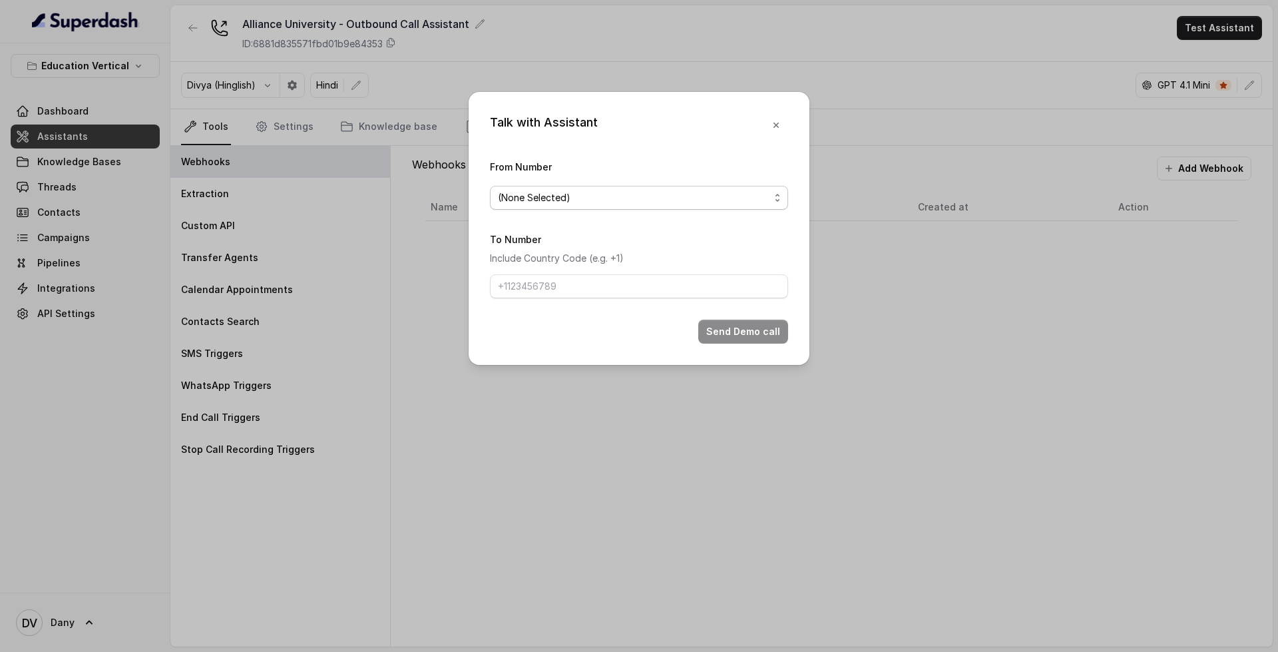
click at [683, 196] on span "(None Selected)" at bounding box center [634, 198] width 272 height 16
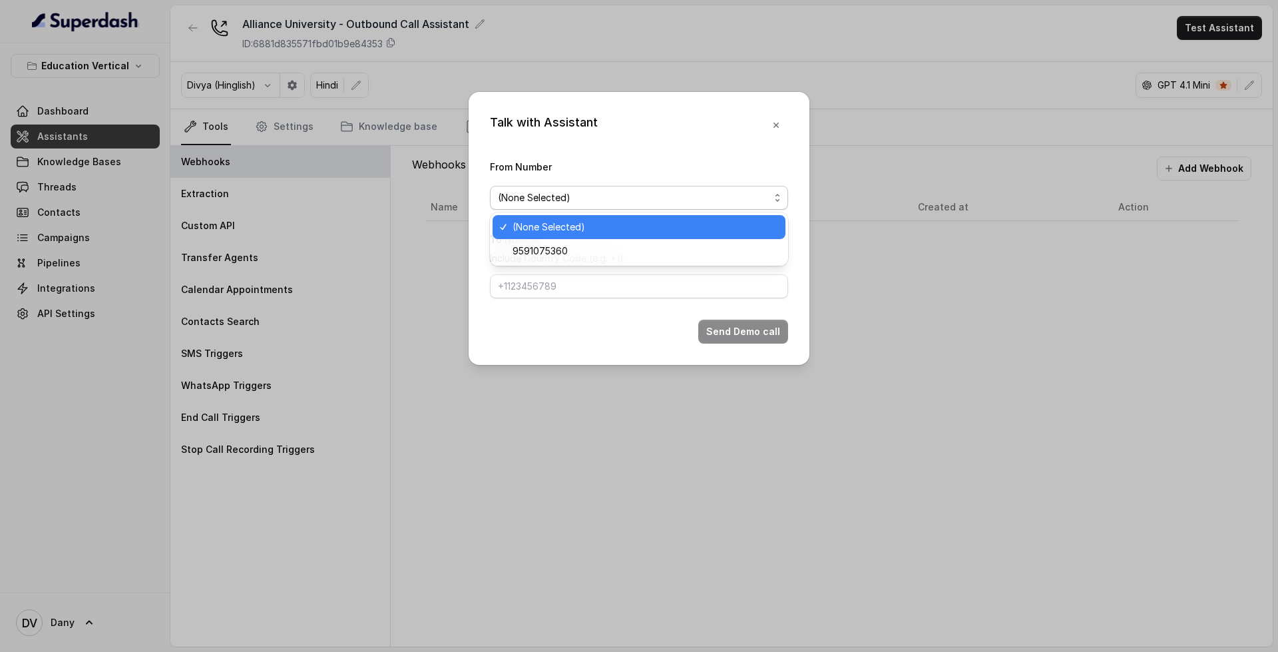
click at [639, 235] on div "(None Selected)" at bounding box center [639, 227] width 293 height 24
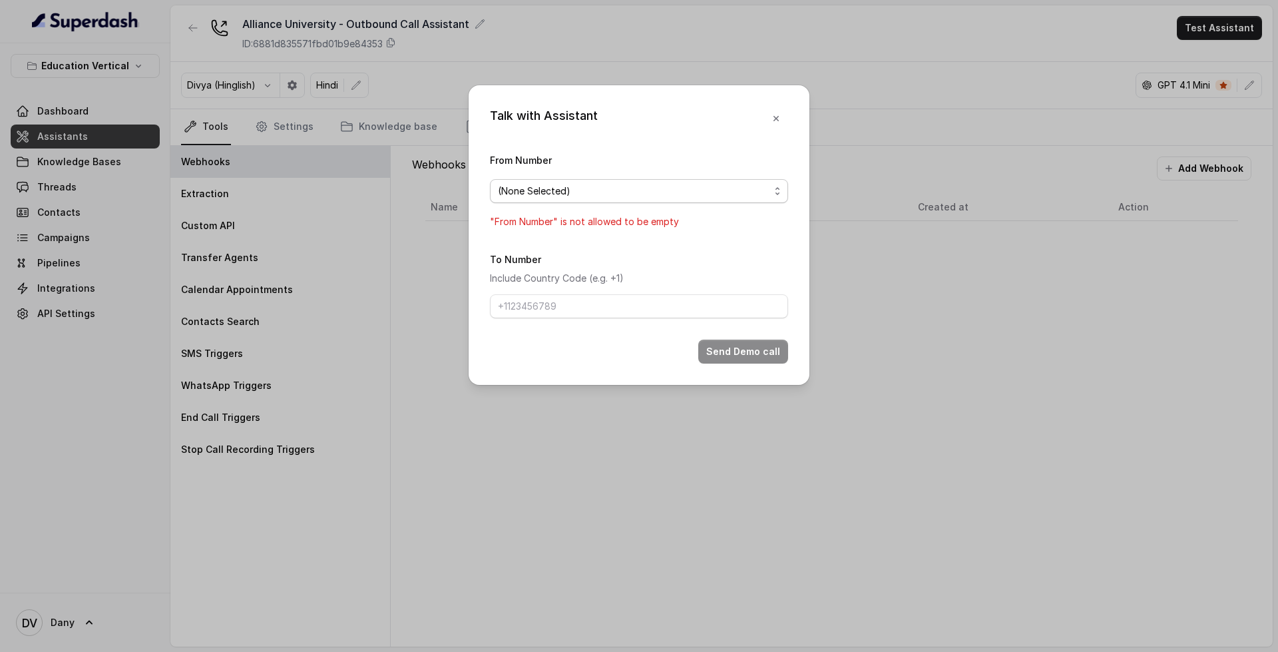
click at [645, 201] on span "(None Selected)" at bounding box center [639, 191] width 298 height 24
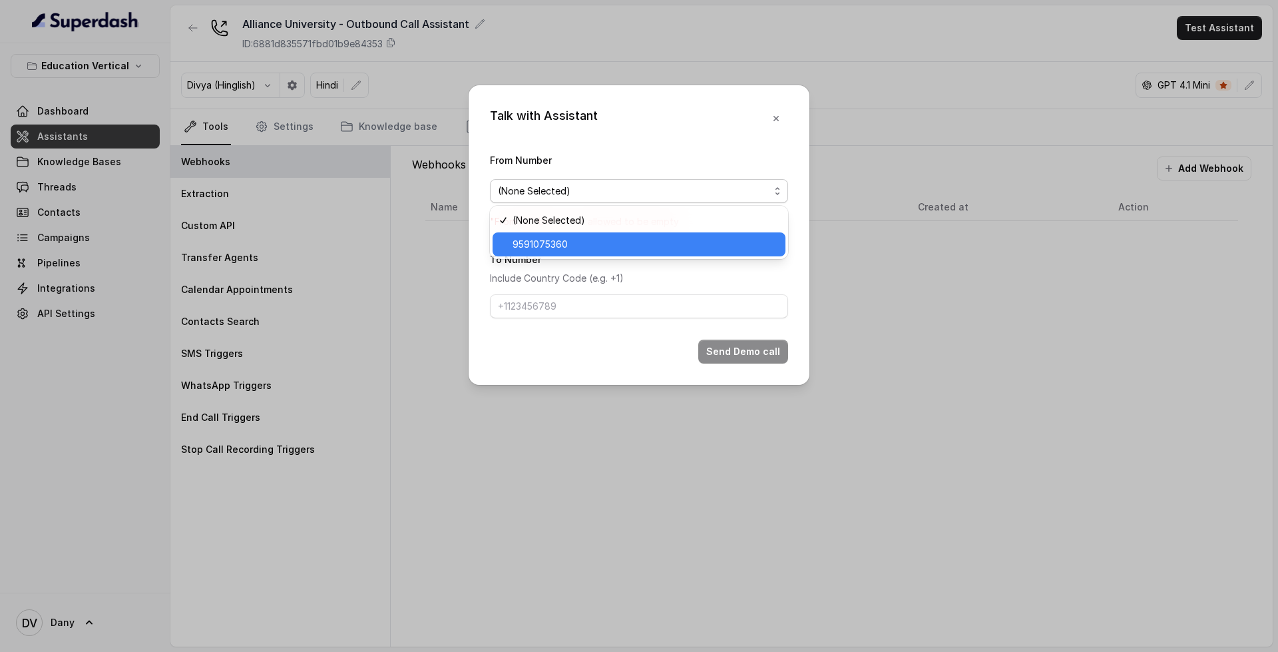
click at [634, 239] on span "9591075360" at bounding box center [645, 244] width 265 height 16
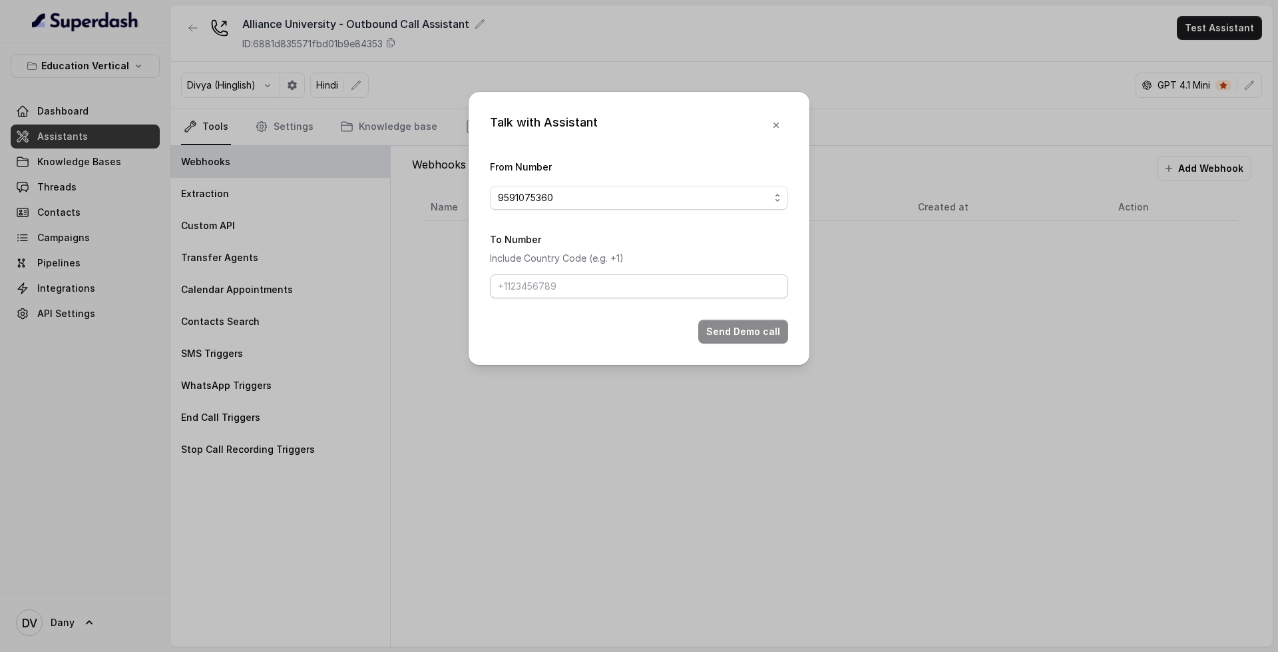
click at [613, 273] on div "To Number Include Country Code (e.g. +1)" at bounding box center [639, 264] width 298 height 67
click at [614, 278] on input "To Number" at bounding box center [639, 286] width 298 height 24
type input "+91 9606974369"
click at [748, 331] on button "Send Demo call" at bounding box center [743, 332] width 90 height 24
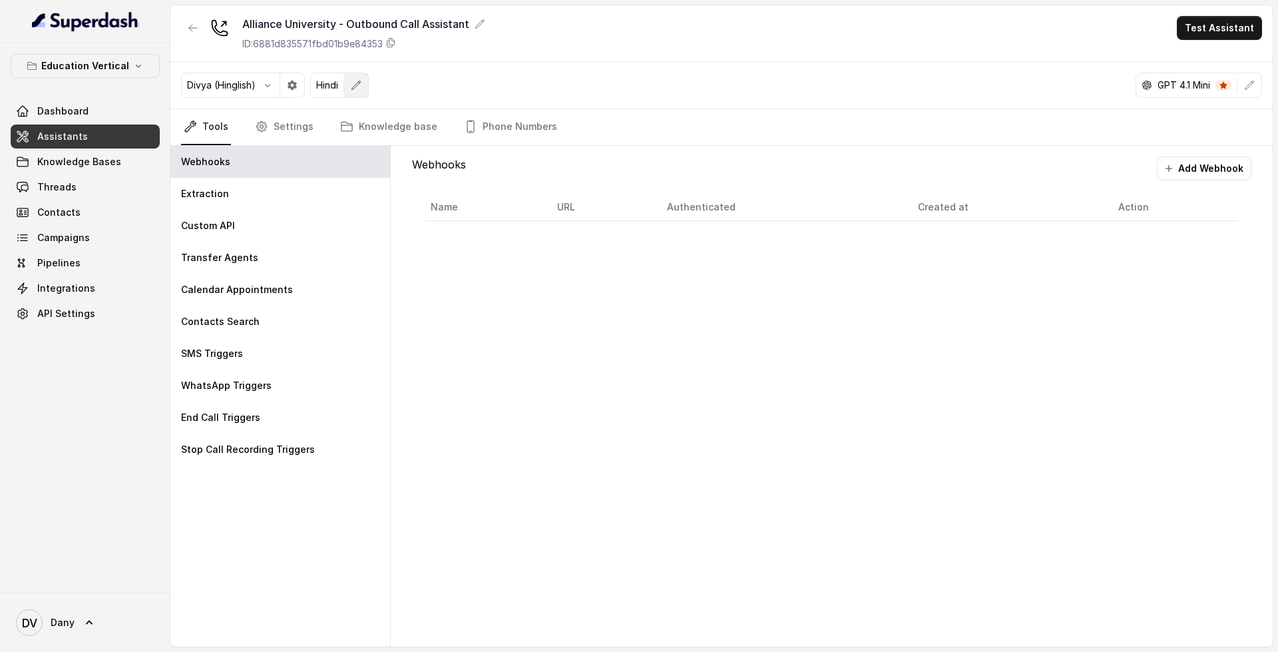
click at [360, 87] on icon "button" at bounding box center [356, 85] width 11 height 11
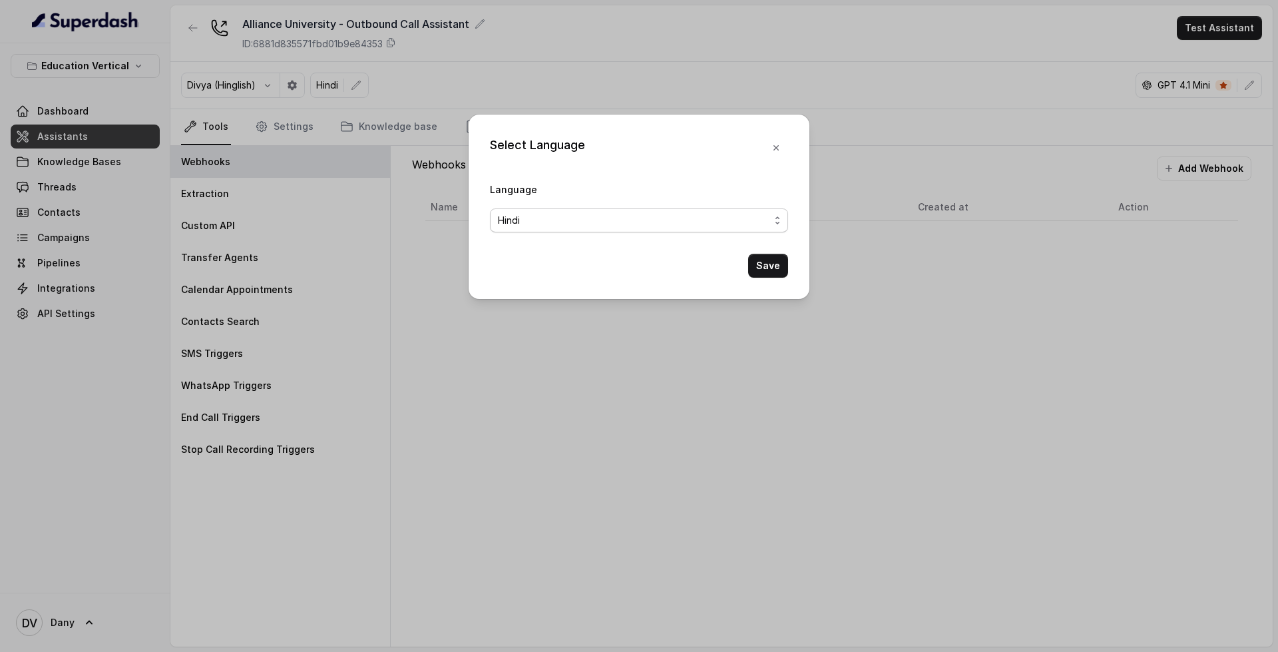
click at [588, 220] on span "Hindi" at bounding box center [634, 220] width 272 height 16
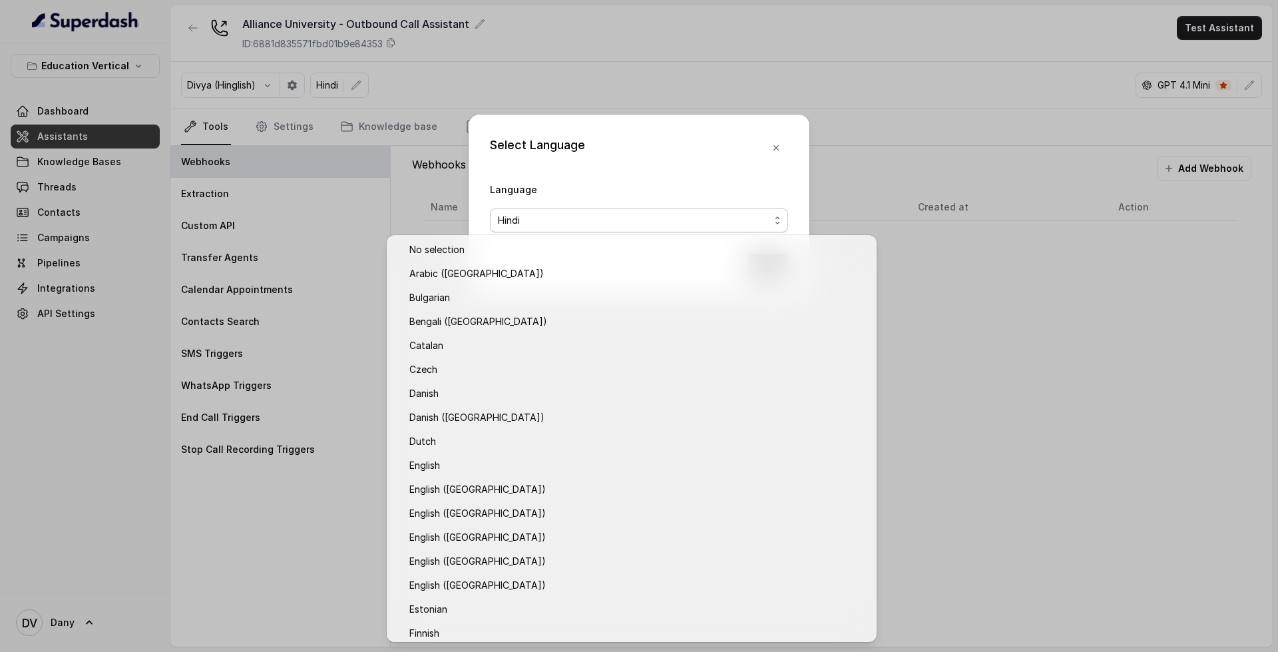
scroll to position [174, 0]
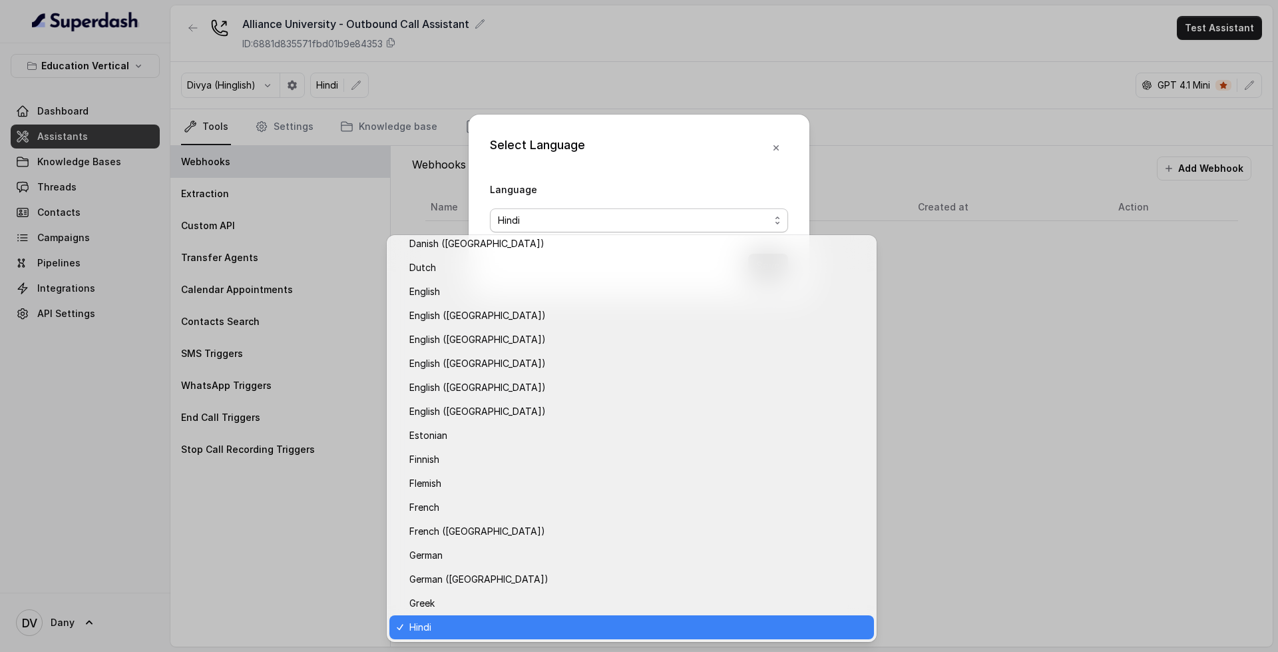
click at [450, 110] on div "Select Language Language Hindi Save" at bounding box center [639, 326] width 1278 height 652
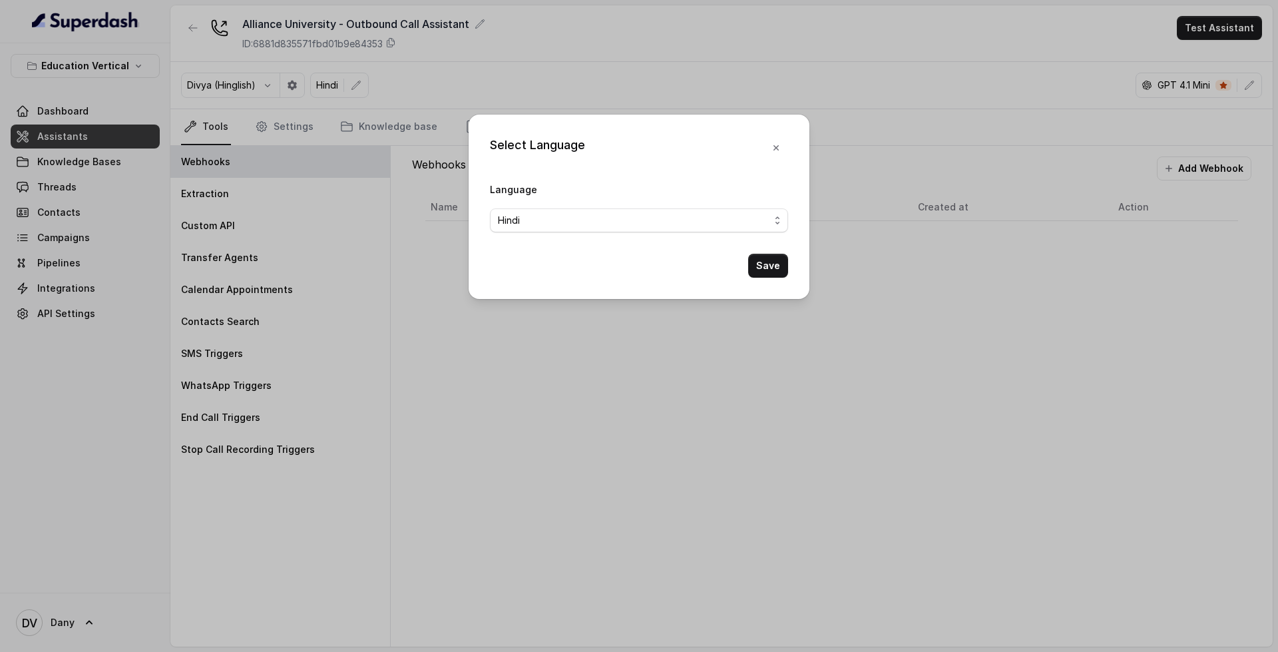
click at [765, 142] on button "button" at bounding box center [776, 148] width 24 height 24
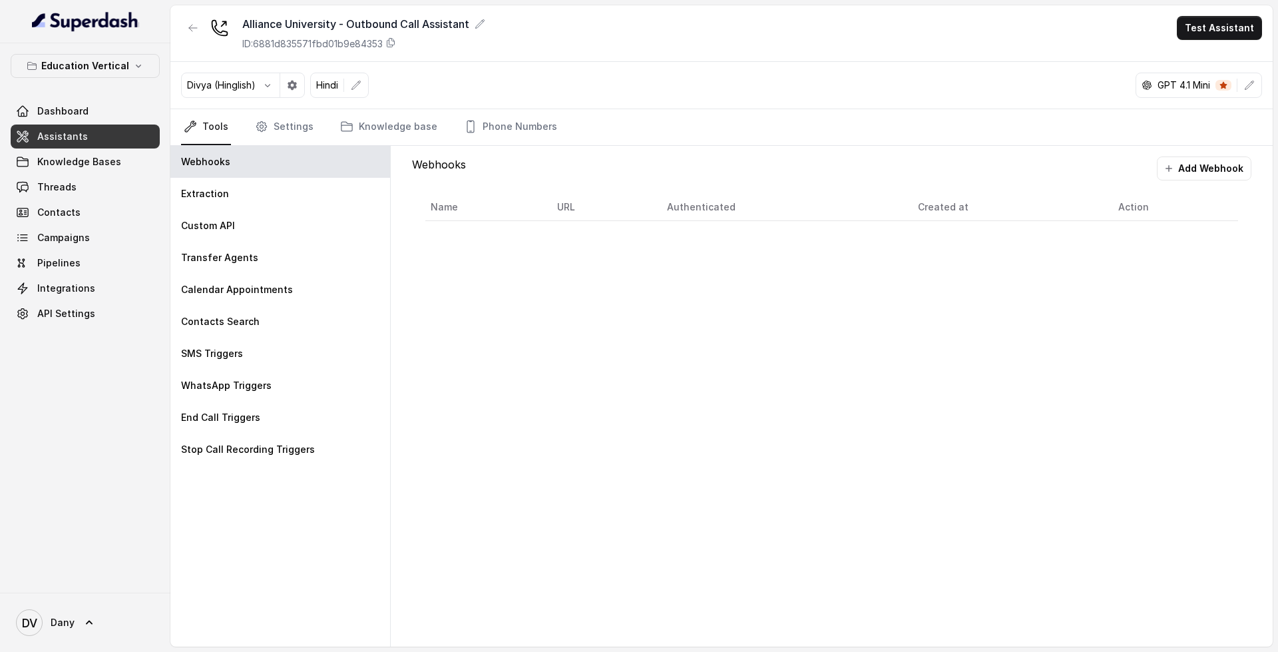
click at [107, 131] on link "Assistants" at bounding box center [85, 136] width 149 height 24
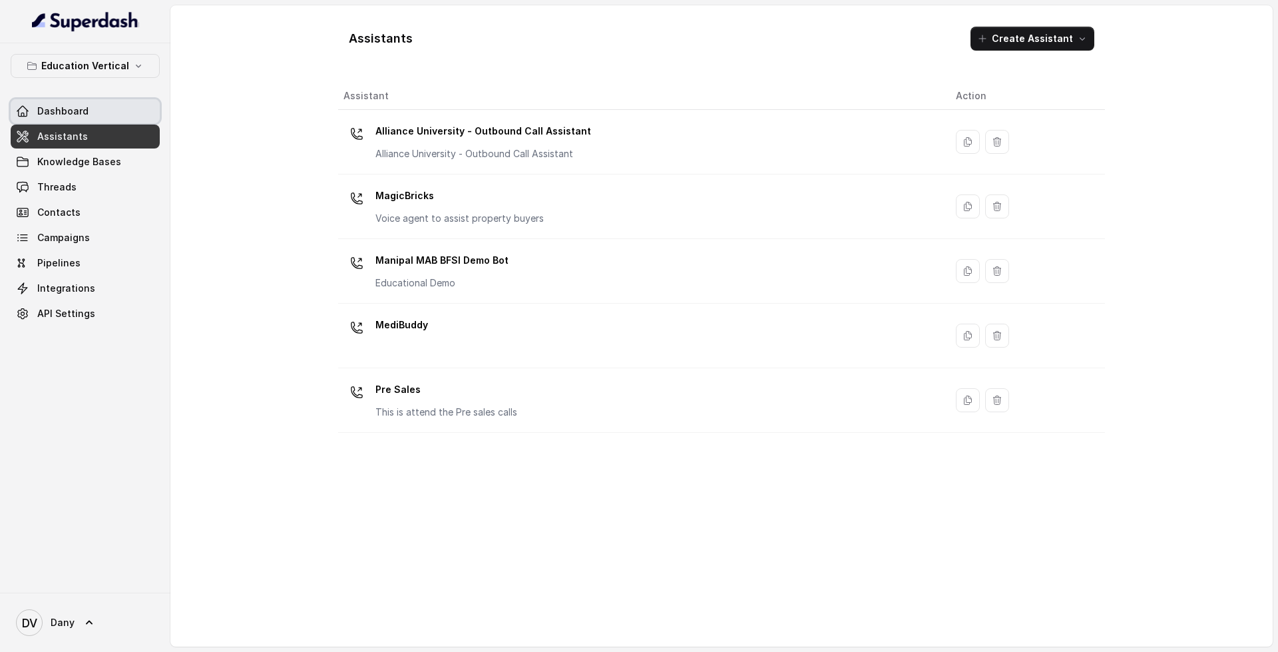
click at [133, 101] on link "Dashboard" at bounding box center [85, 111] width 149 height 24
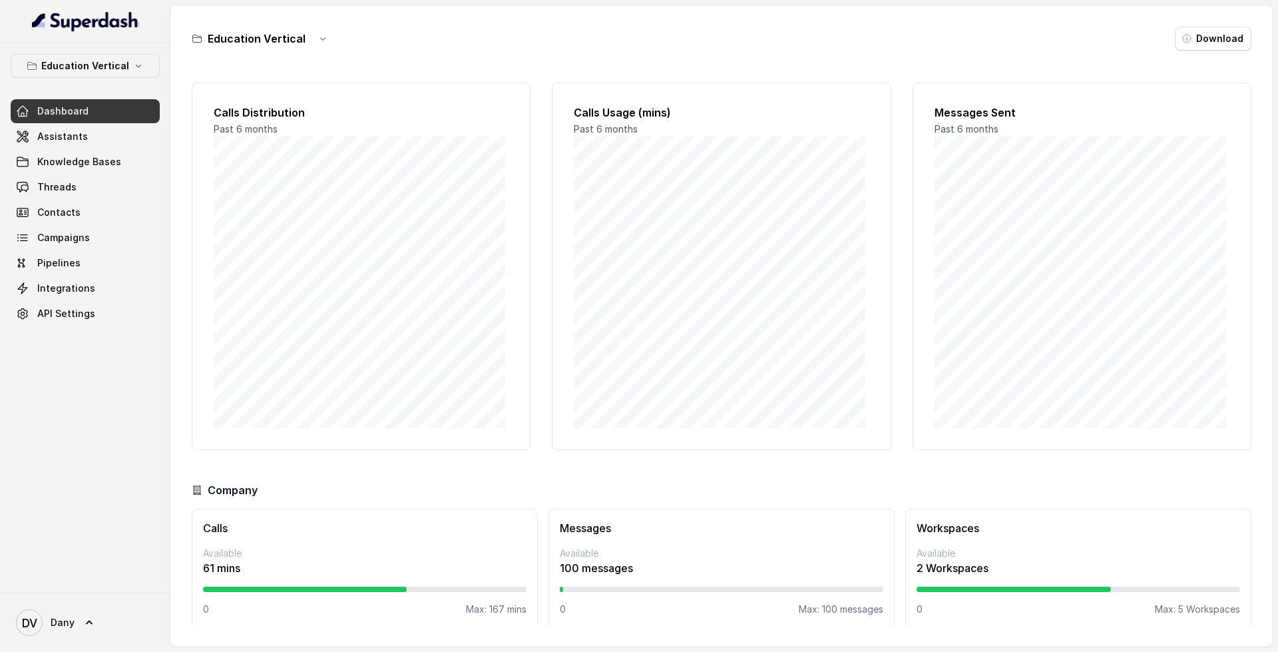
scroll to position [11, 0]
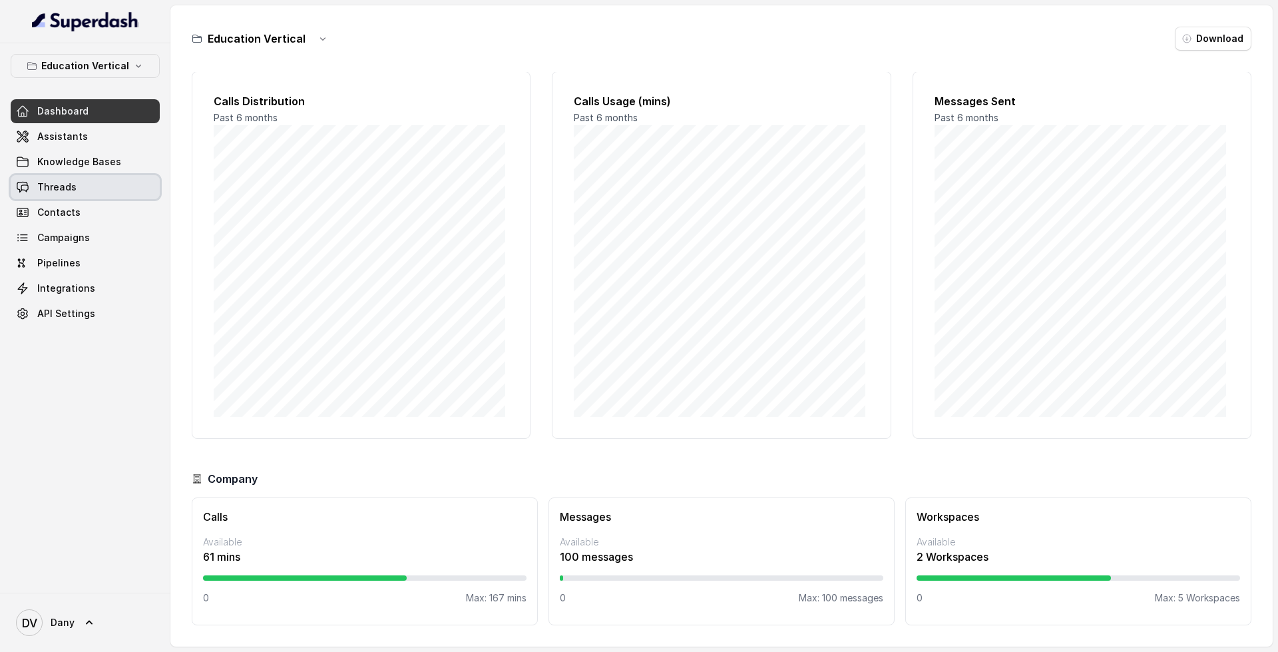
click at [79, 179] on link "Threads" at bounding box center [85, 187] width 149 height 24
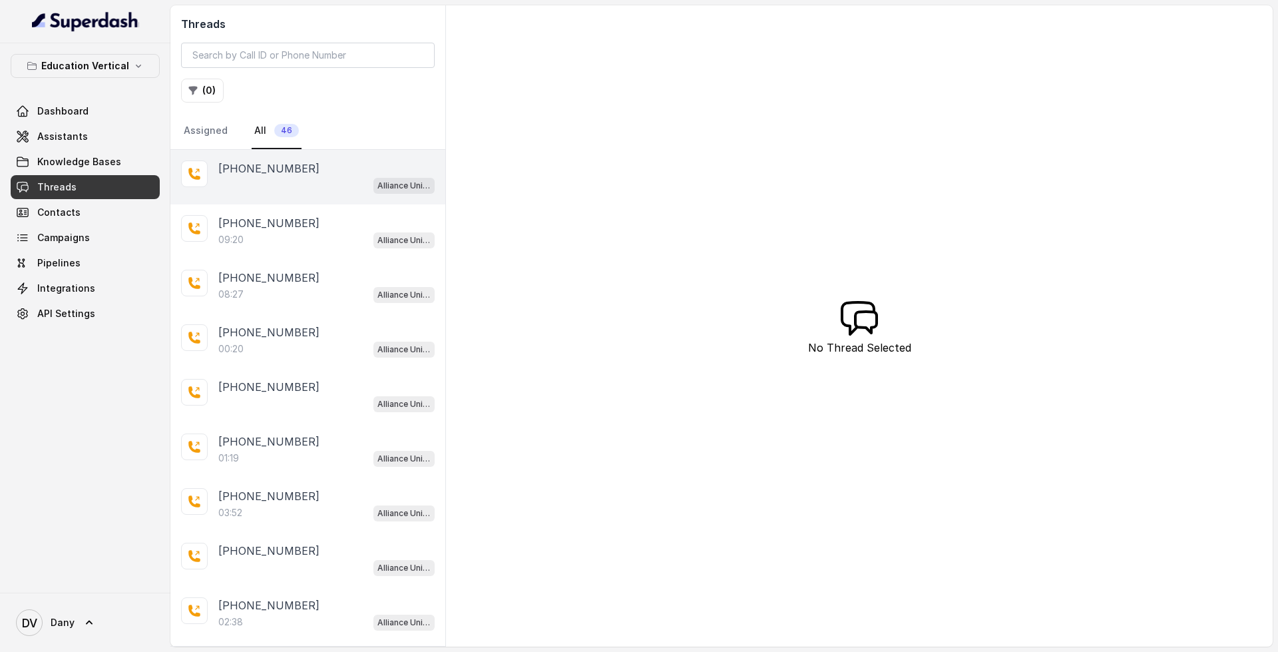
click at [285, 184] on div "Alliance University - Outbound Call Assistant" at bounding box center [326, 184] width 216 height 17
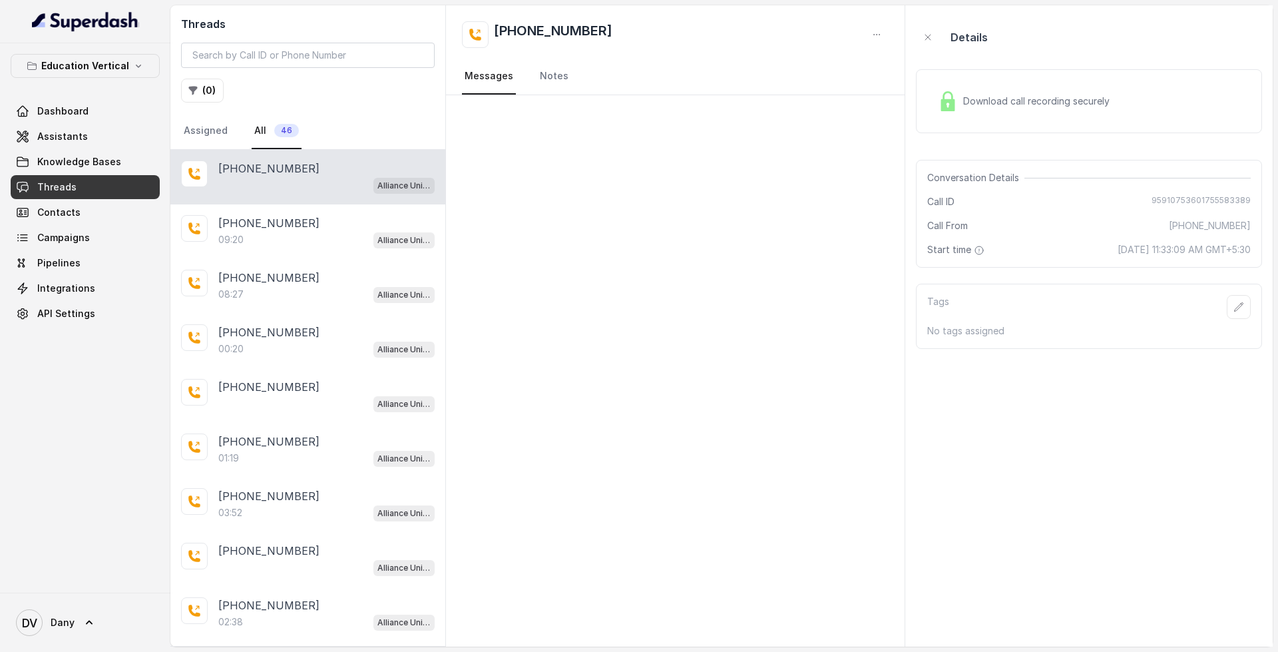
click at [1050, 87] on div "Download call recording securely" at bounding box center [1024, 101] width 182 height 31
click at [280, 234] on div "09:20 Alliance University - Outbound Call Assistant" at bounding box center [326, 239] width 216 height 17
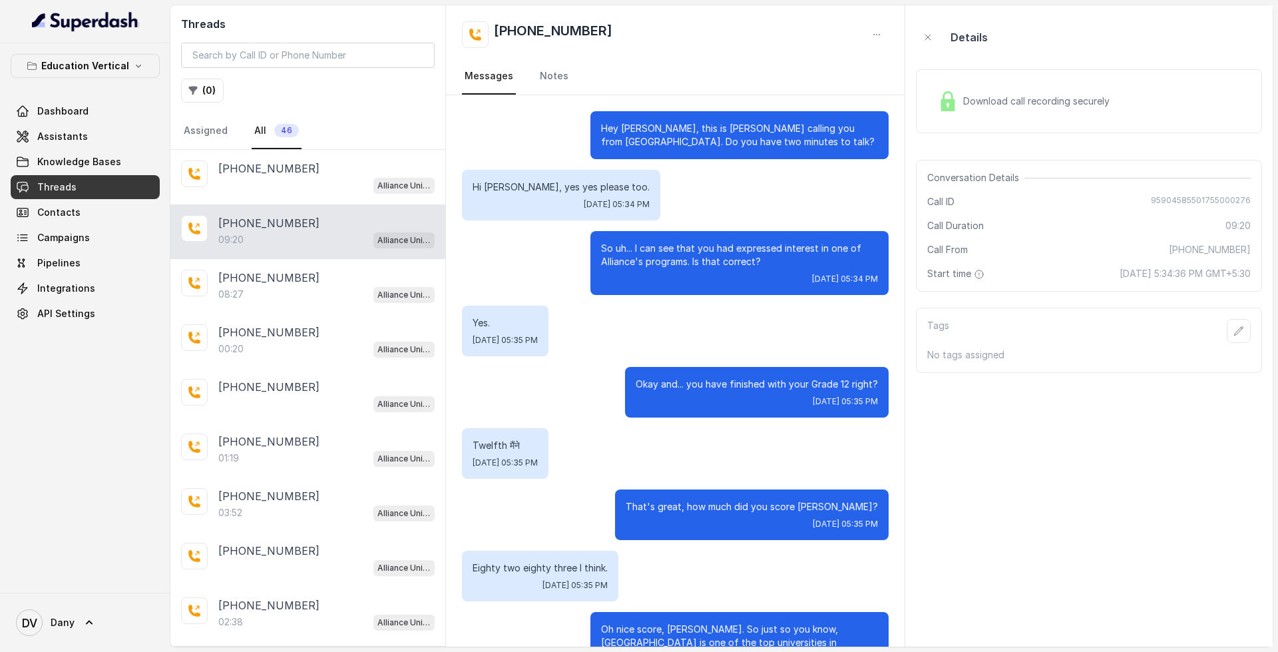
scroll to position [1792, 0]
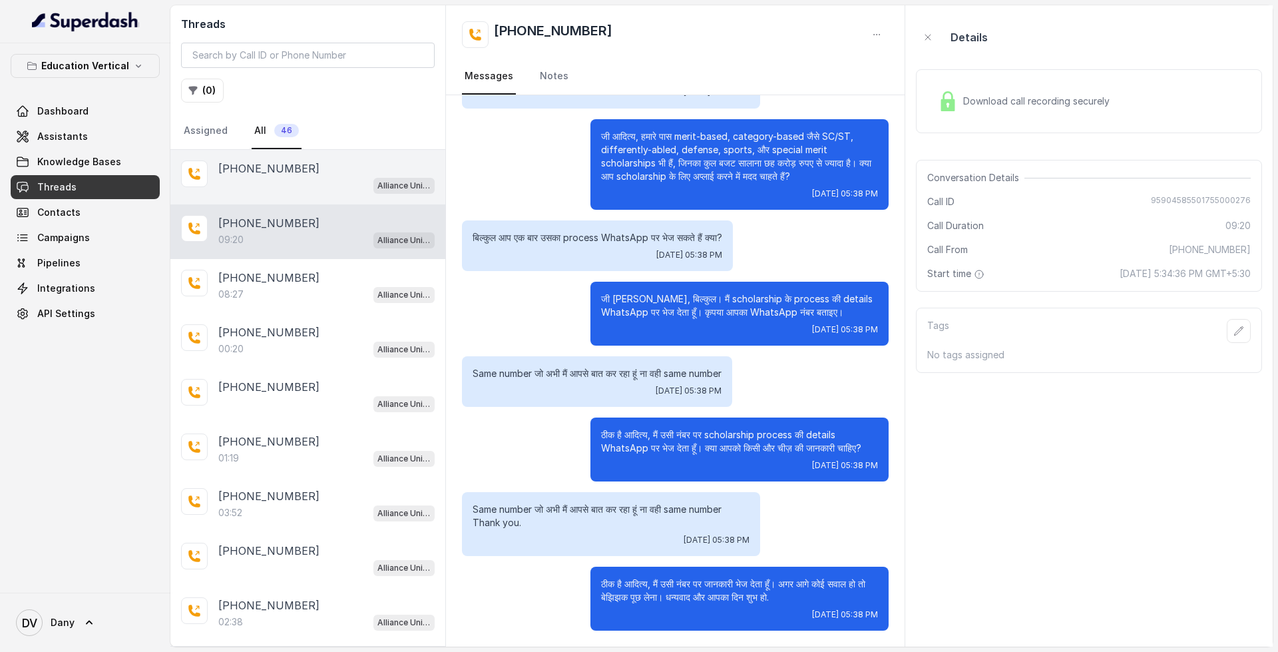
click at [306, 184] on div "Alliance University - Outbound Call Assistant" at bounding box center [326, 184] width 216 height 17
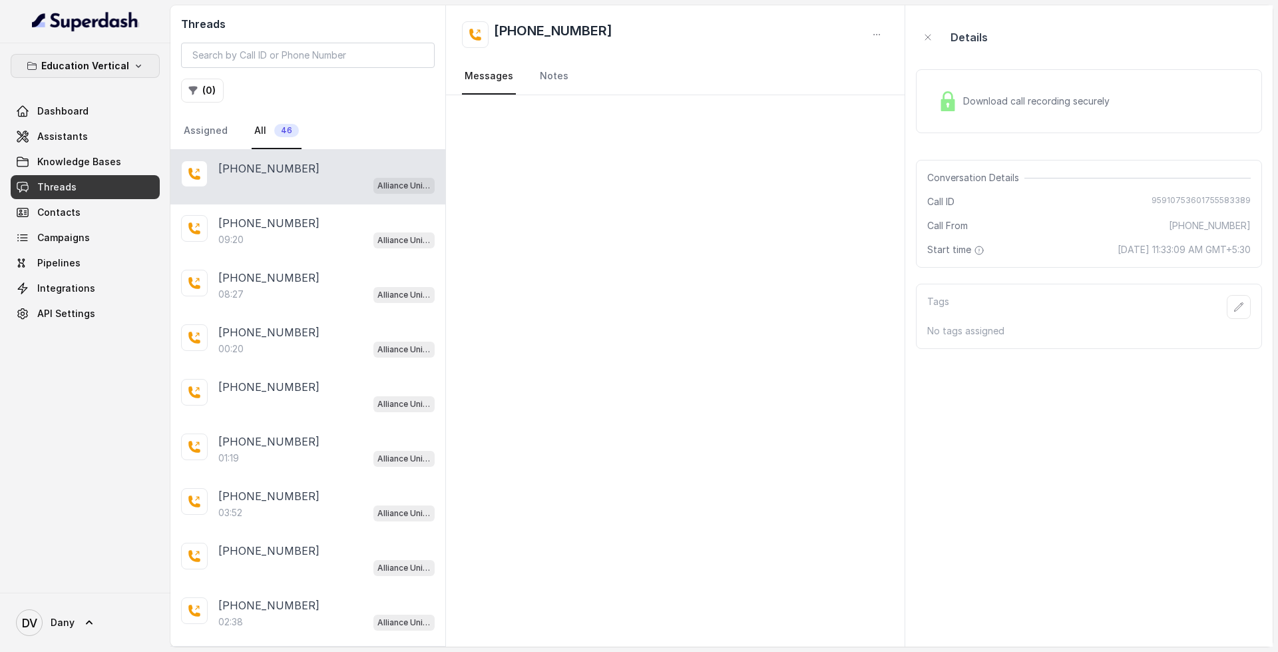
click at [95, 59] on p "Education Vertical" at bounding box center [85, 66] width 88 height 16
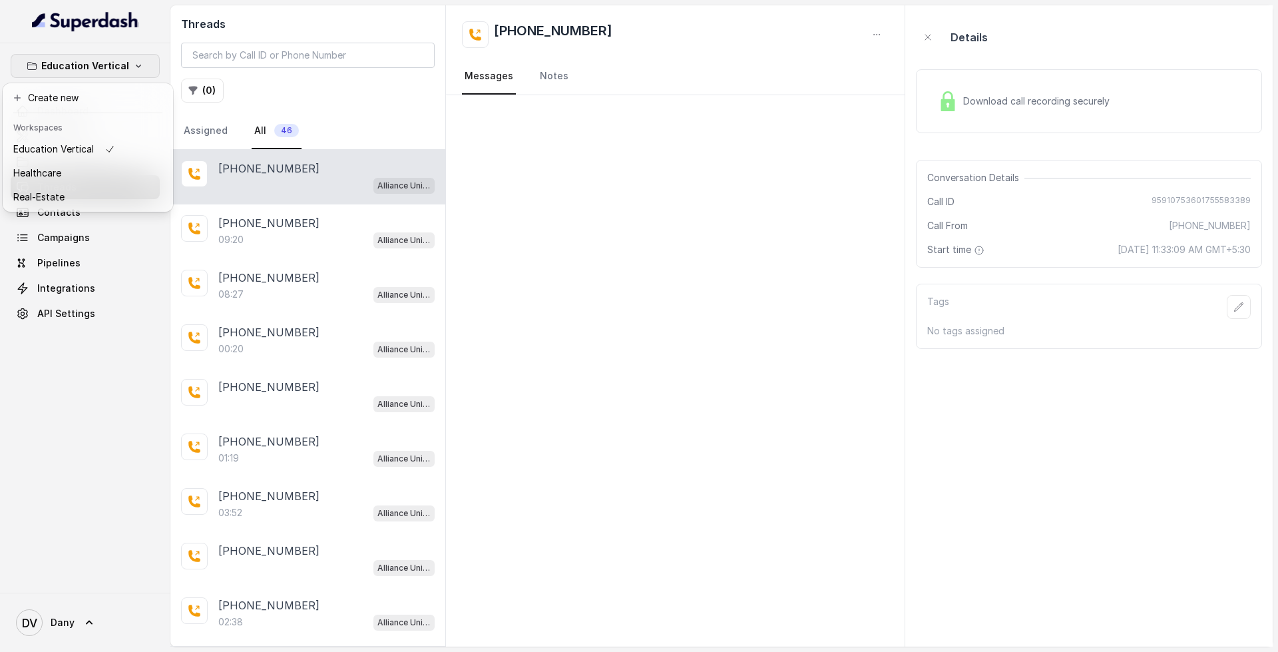
click at [133, 59] on button "Education Vertical" at bounding box center [85, 66] width 149 height 24
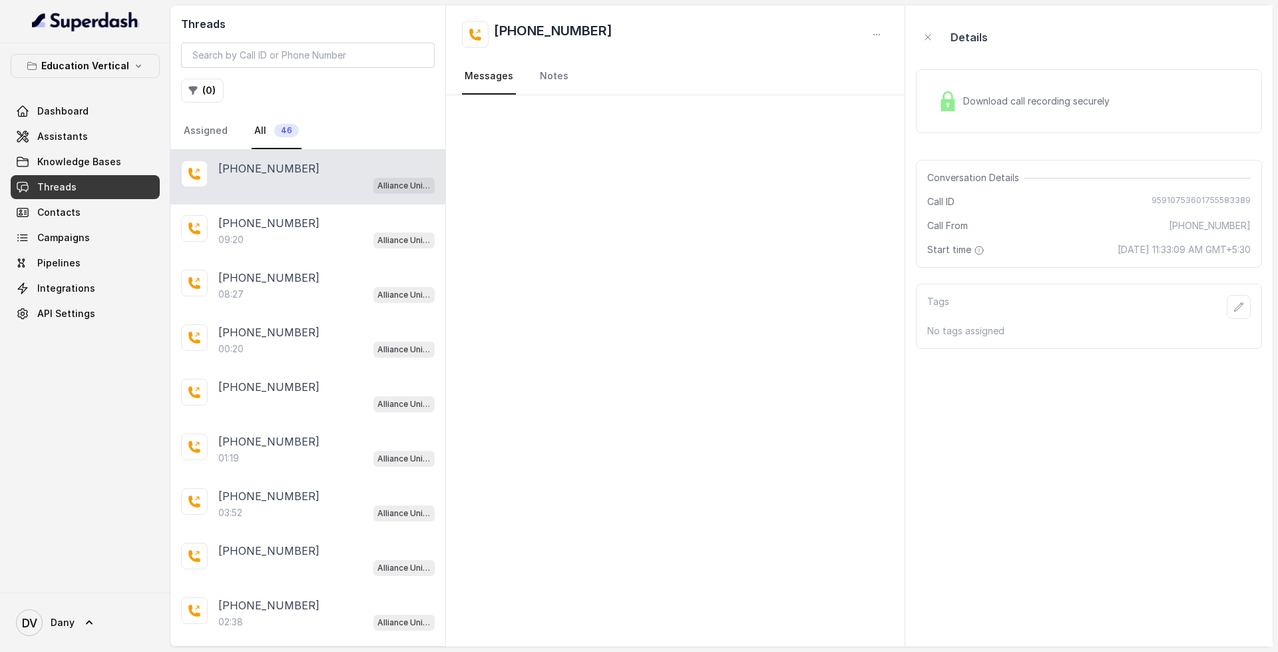
click at [288, 186] on div "Alliance University - Outbound Call Assistant" at bounding box center [326, 184] width 216 height 17
click at [216, 137] on link "Assigned" at bounding box center [205, 131] width 49 height 36
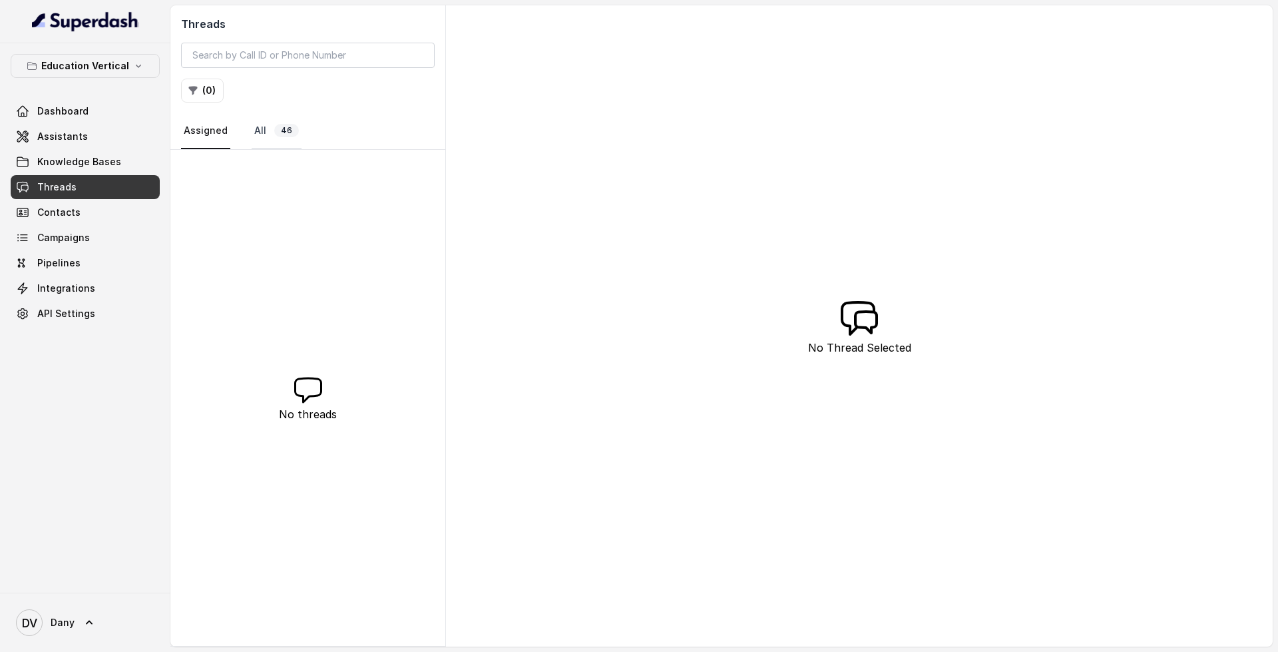
click at [255, 133] on link "All 46" at bounding box center [277, 131] width 50 height 36
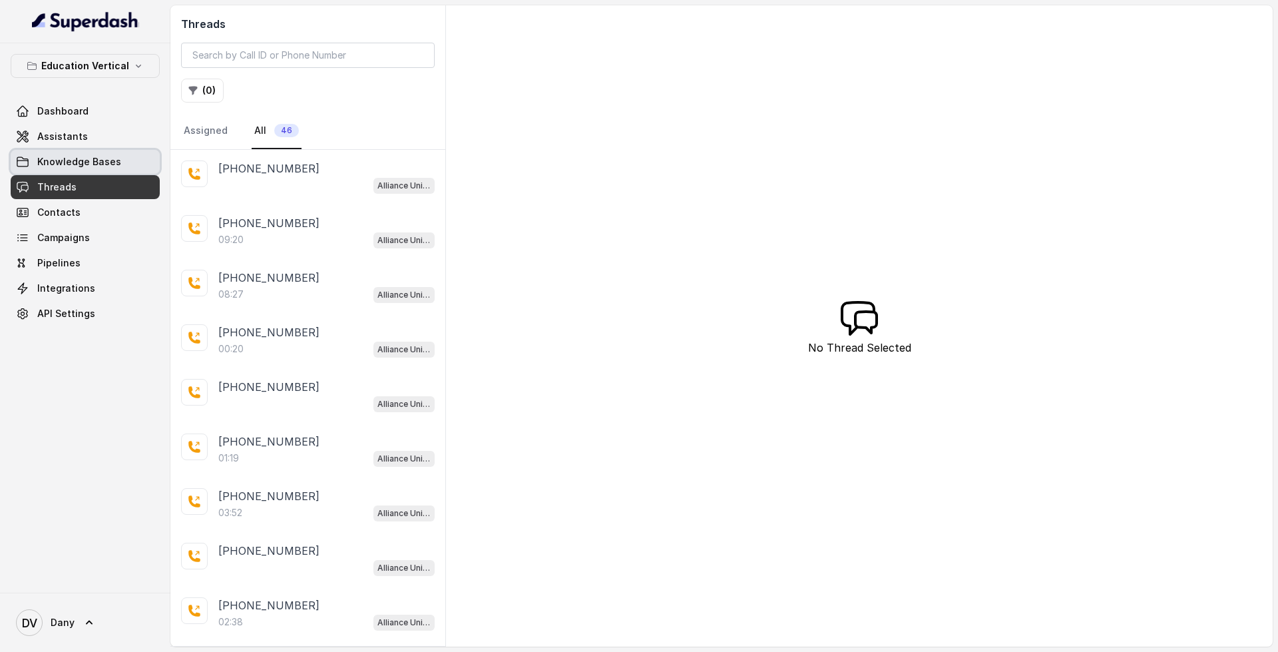
click at [76, 151] on link "Knowledge Bases" at bounding box center [85, 162] width 149 height 24
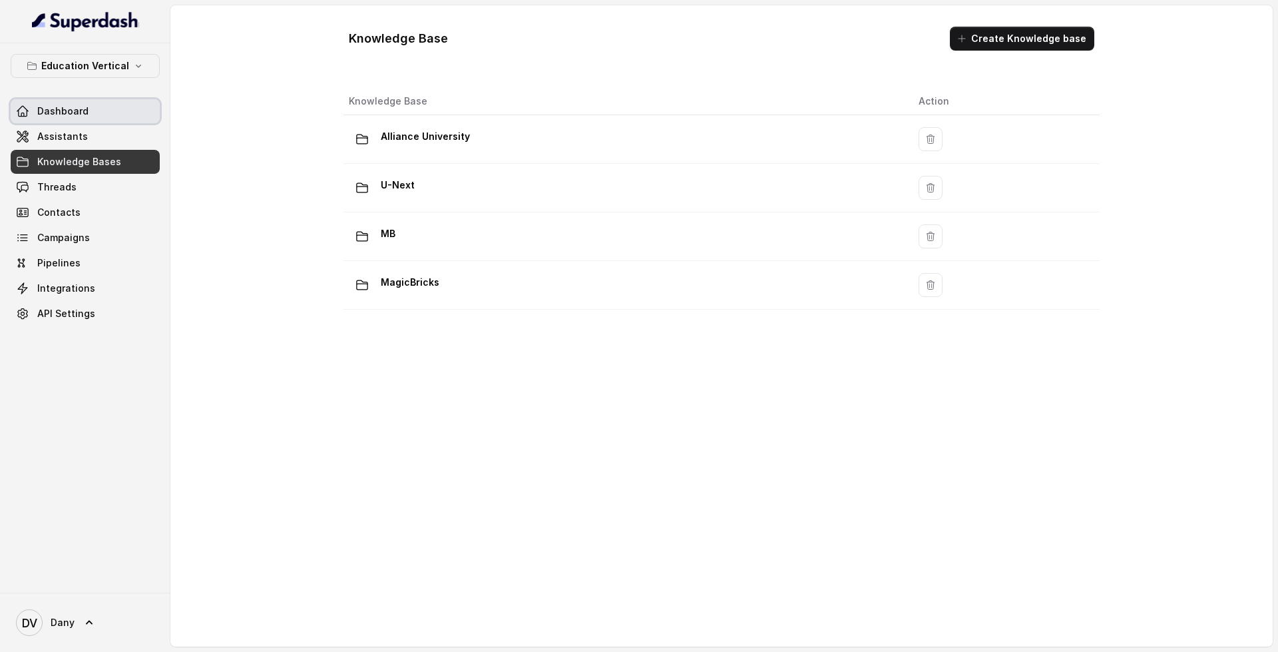
click at [73, 120] on link "Dashboard" at bounding box center [85, 111] width 149 height 24
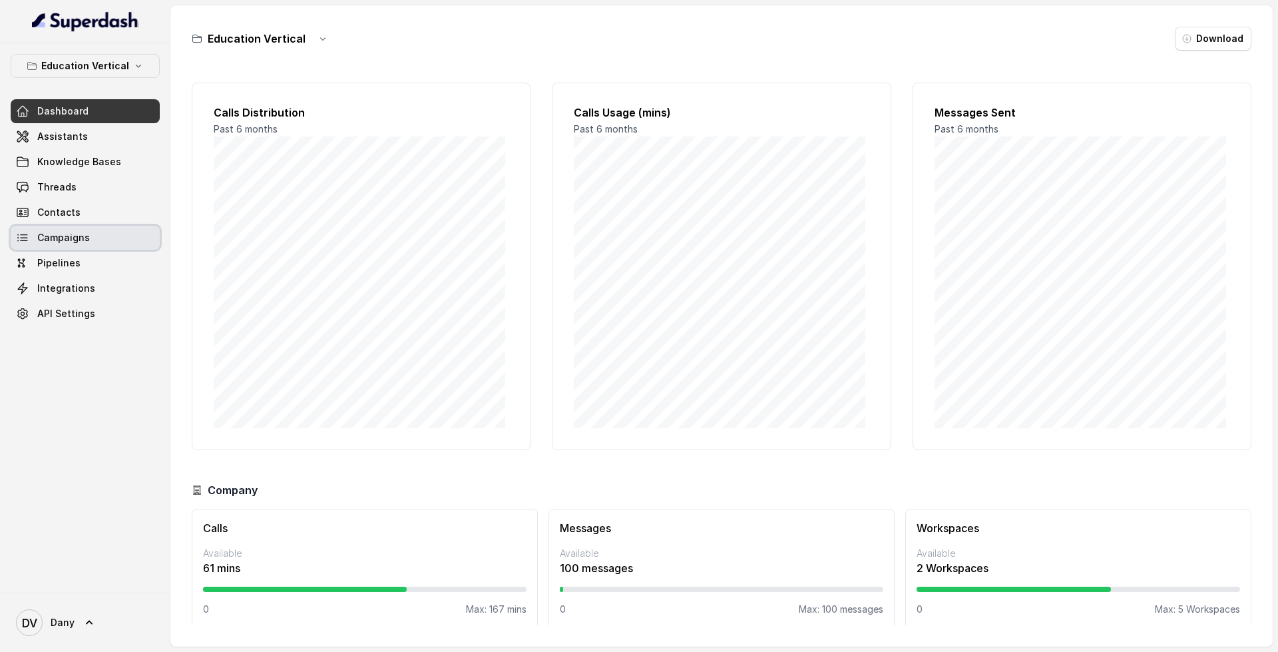
click at [72, 230] on link "Campaigns" at bounding box center [85, 238] width 149 height 24
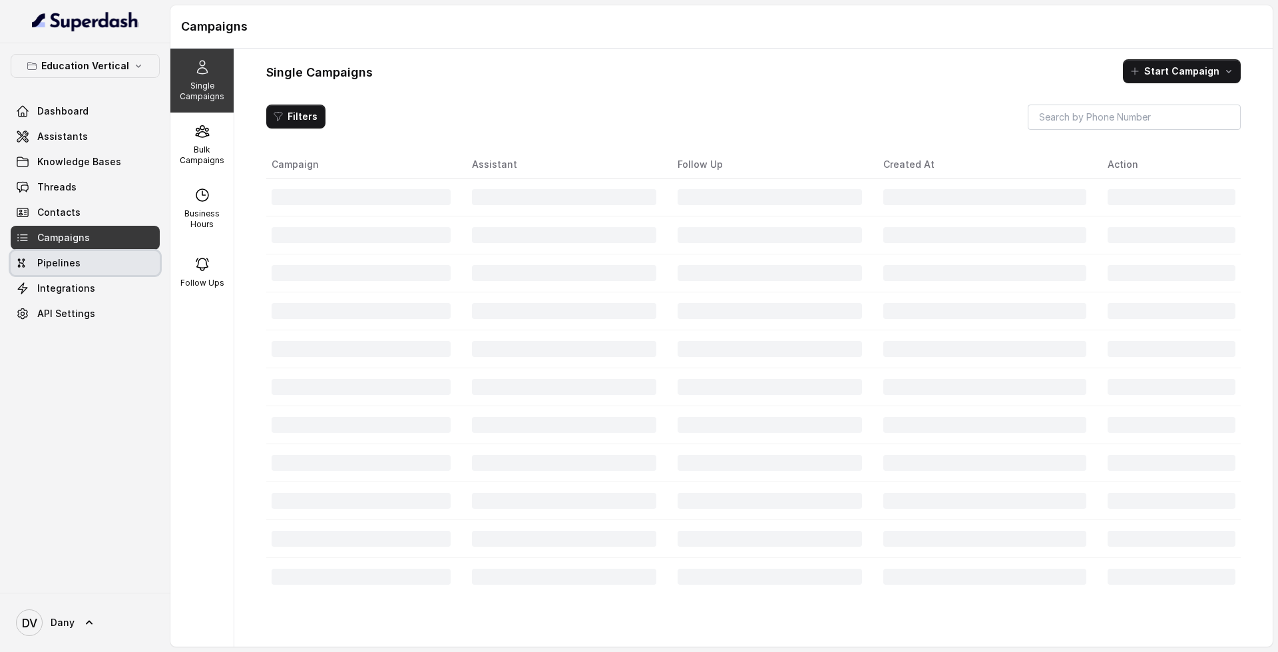
click at [75, 260] on span "Pipelines" at bounding box center [58, 262] width 43 height 13
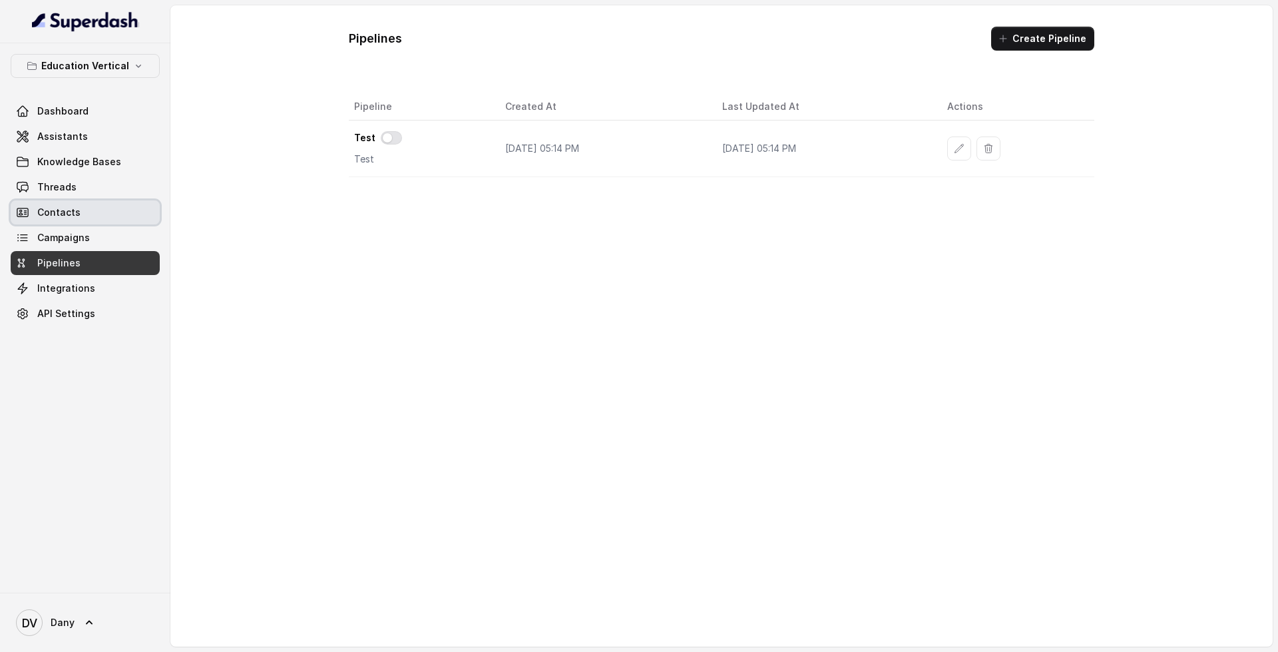
click at [73, 212] on span "Contacts" at bounding box center [58, 212] width 43 height 13
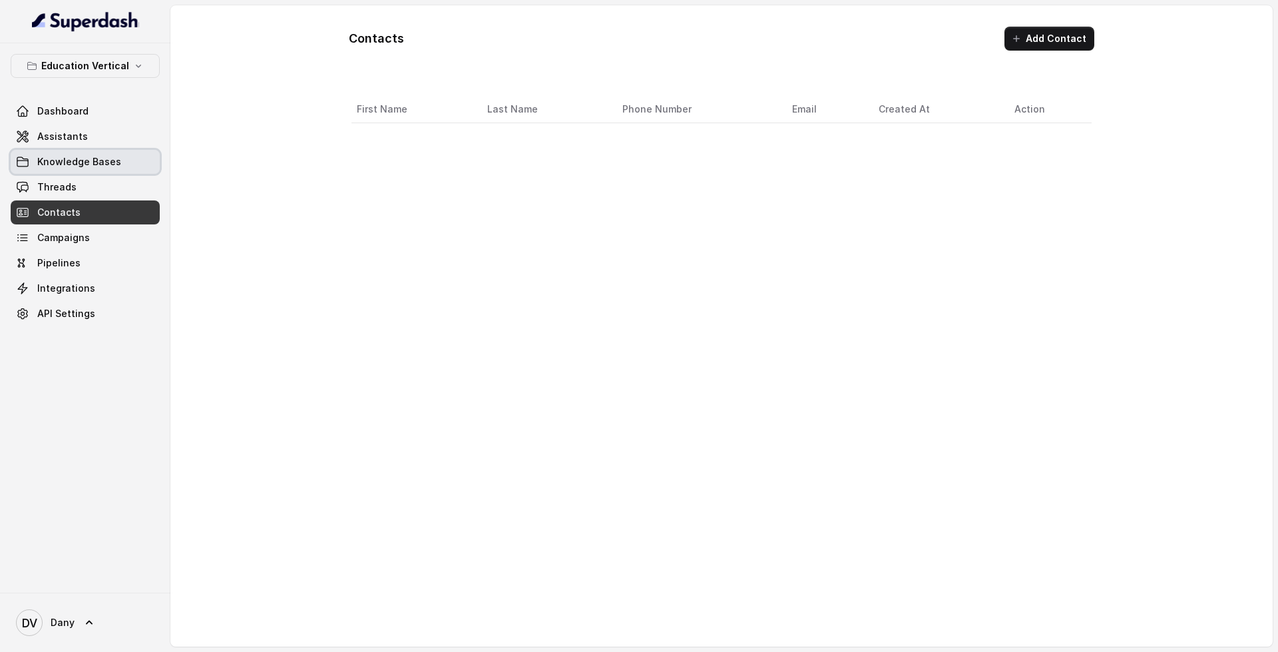
click at [78, 173] on link "Knowledge Bases" at bounding box center [85, 162] width 149 height 24
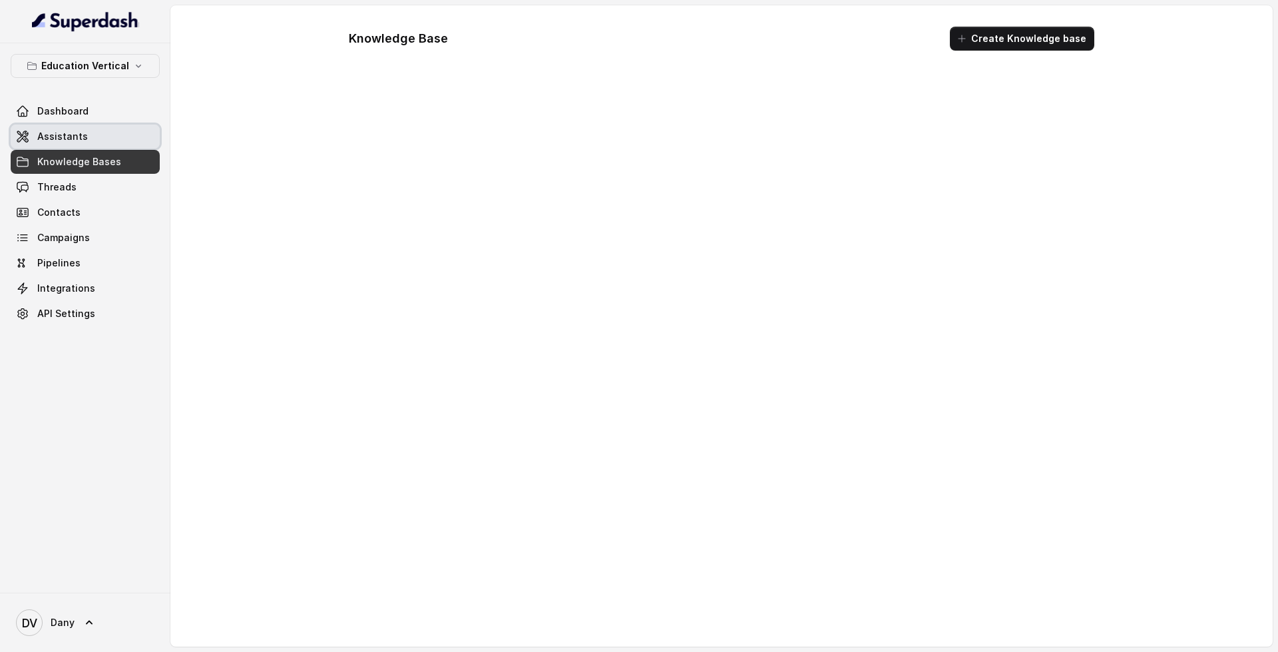
click at [86, 140] on link "Assistants" at bounding box center [85, 136] width 149 height 24
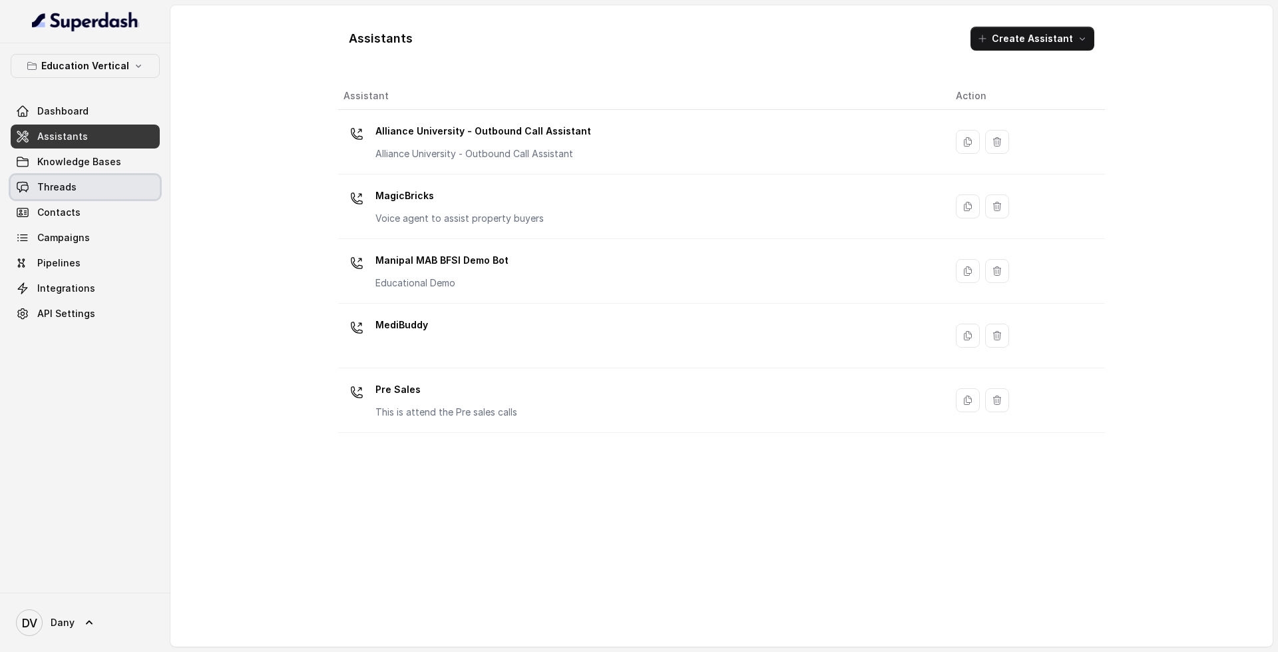
click at [90, 177] on link "Threads" at bounding box center [85, 187] width 149 height 24
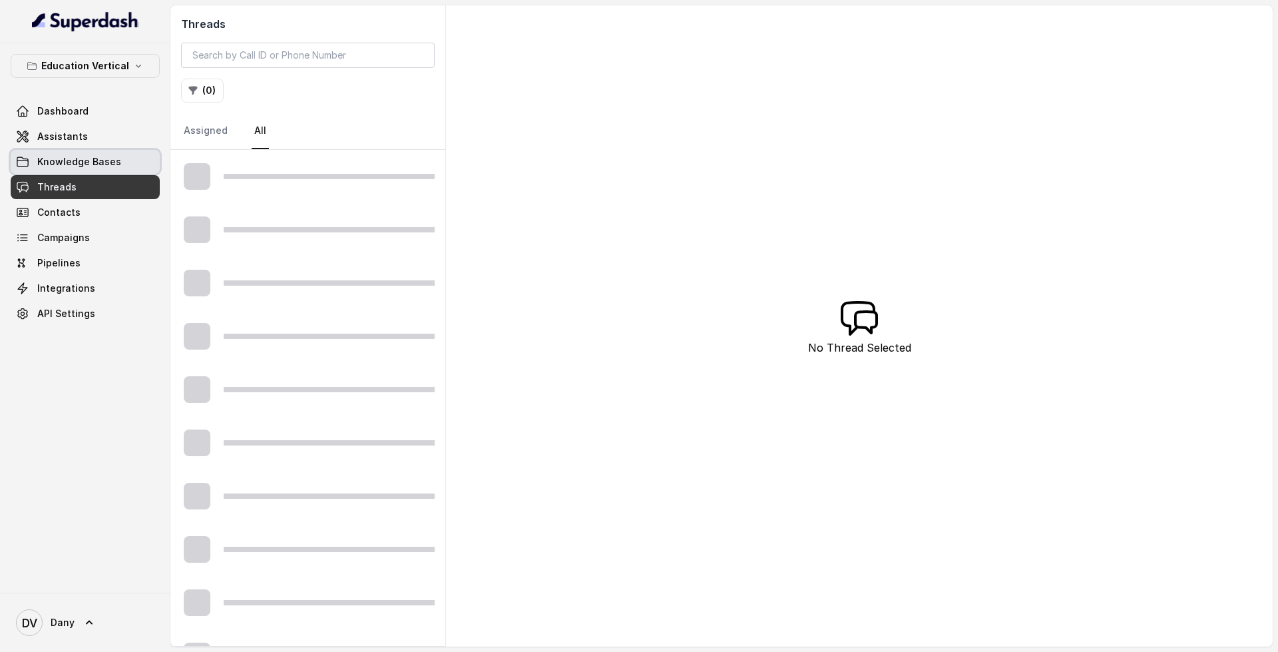
click at [92, 159] on span "Knowledge Bases" at bounding box center [79, 161] width 84 height 13
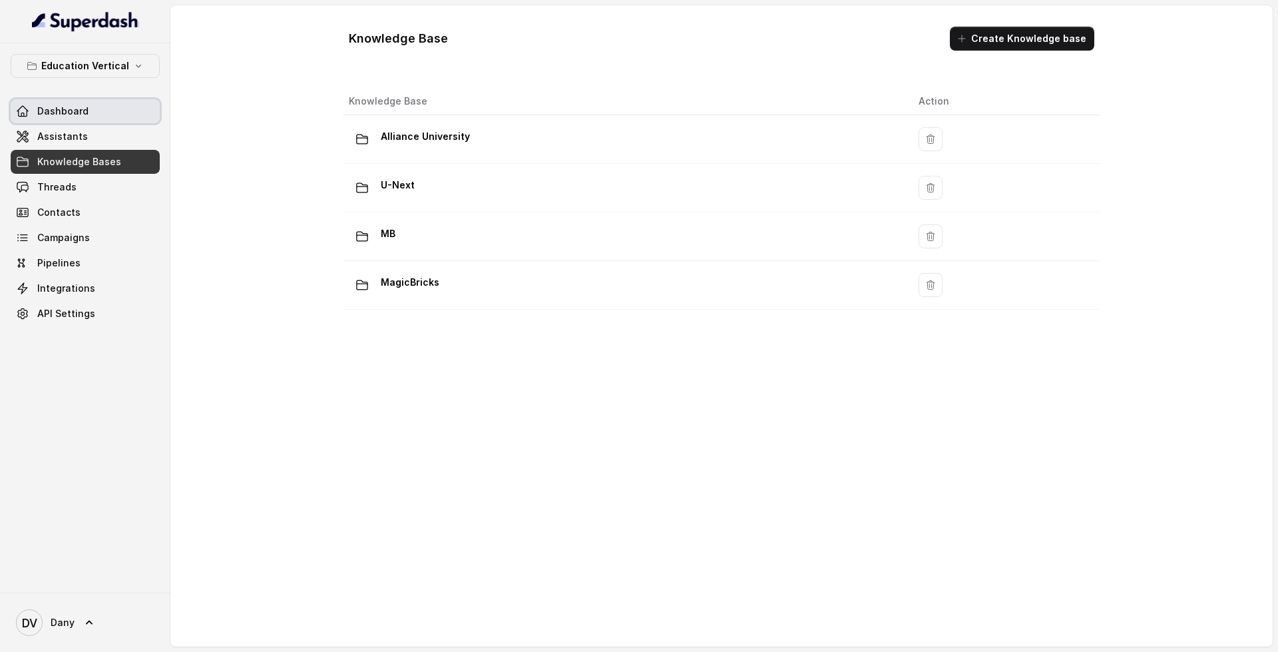
click at [92, 116] on link "Dashboard" at bounding box center [85, 111] width 149 height 24
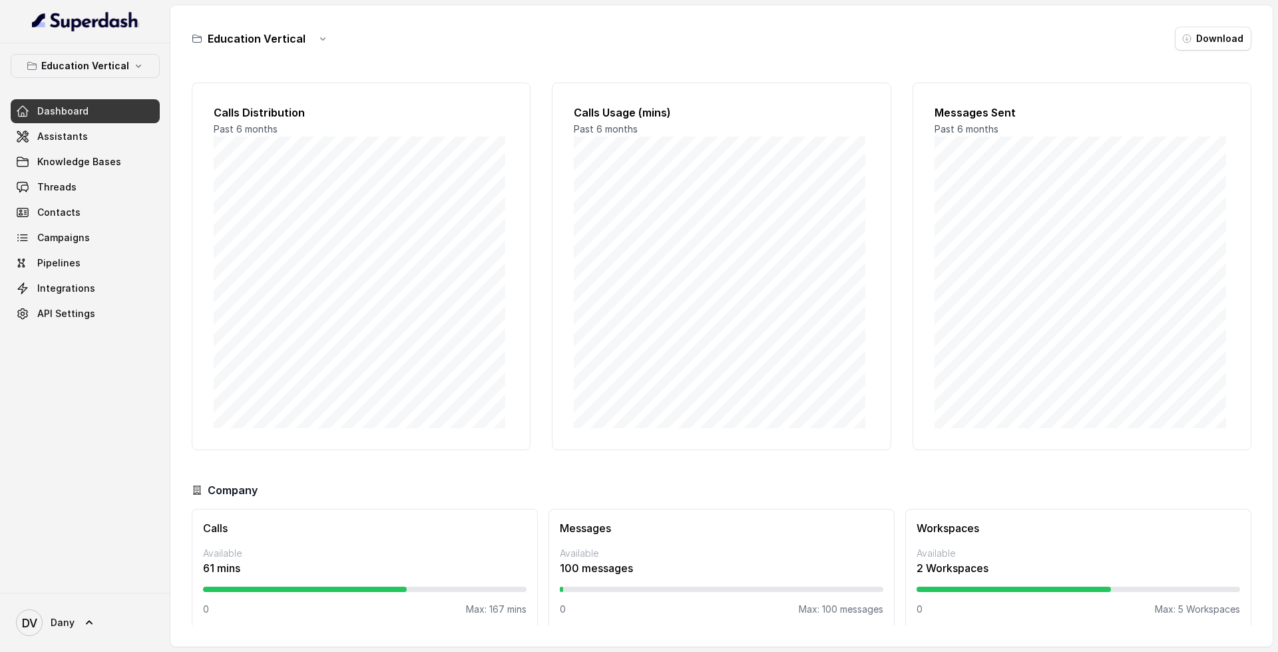
click at [95, 276] on div "Dashboard Assistants Knowledge Bases Threads Contacts Campaigns Pipelines Integ…" at bounding box center [85, 212] width 149 height 226
click at [92, 286] on link "Integrations" at bounding box center [85, 288] width 149 height 24
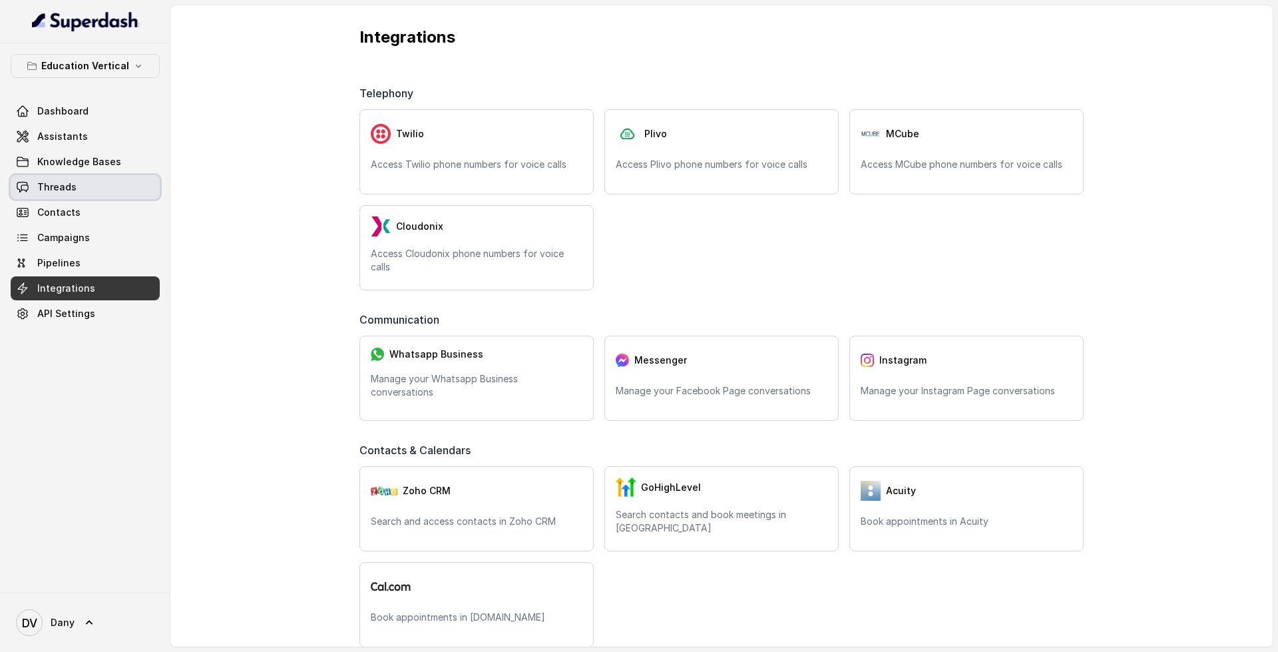
click at [71, 182] on span "Threads" at bounding box center [56, 186] width 39 height 13
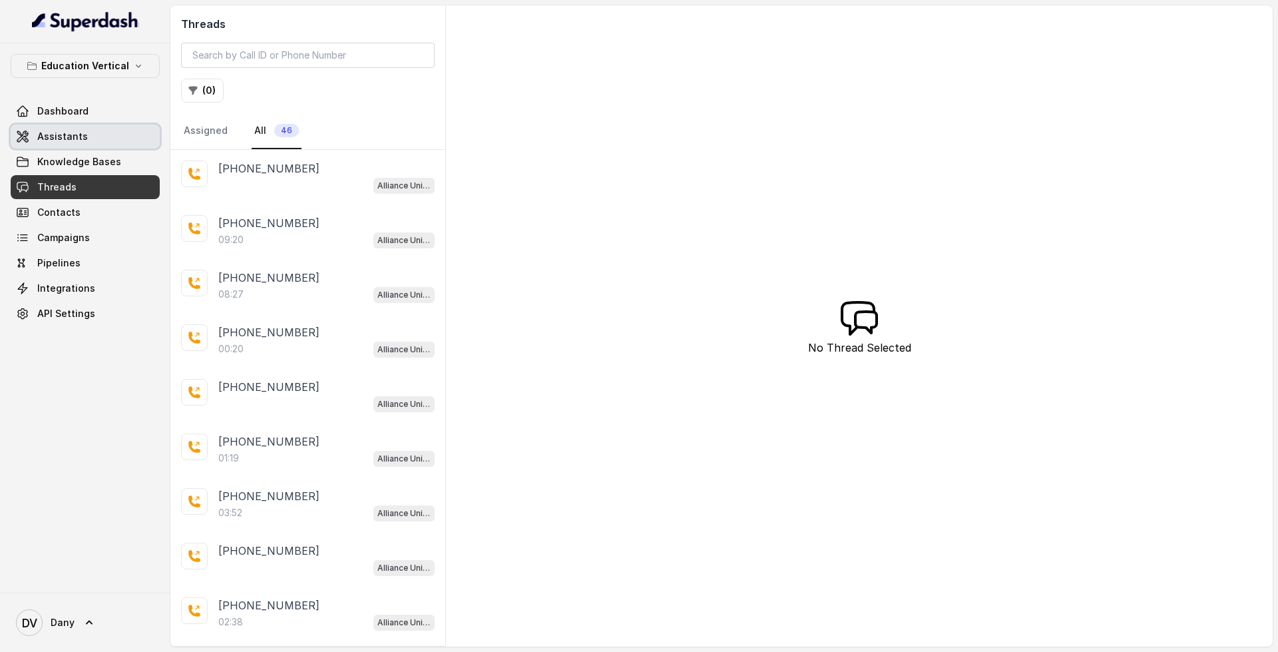
click at [75, 146] on link "Assistants" at bounding box center [85, 136] width 149 height 24
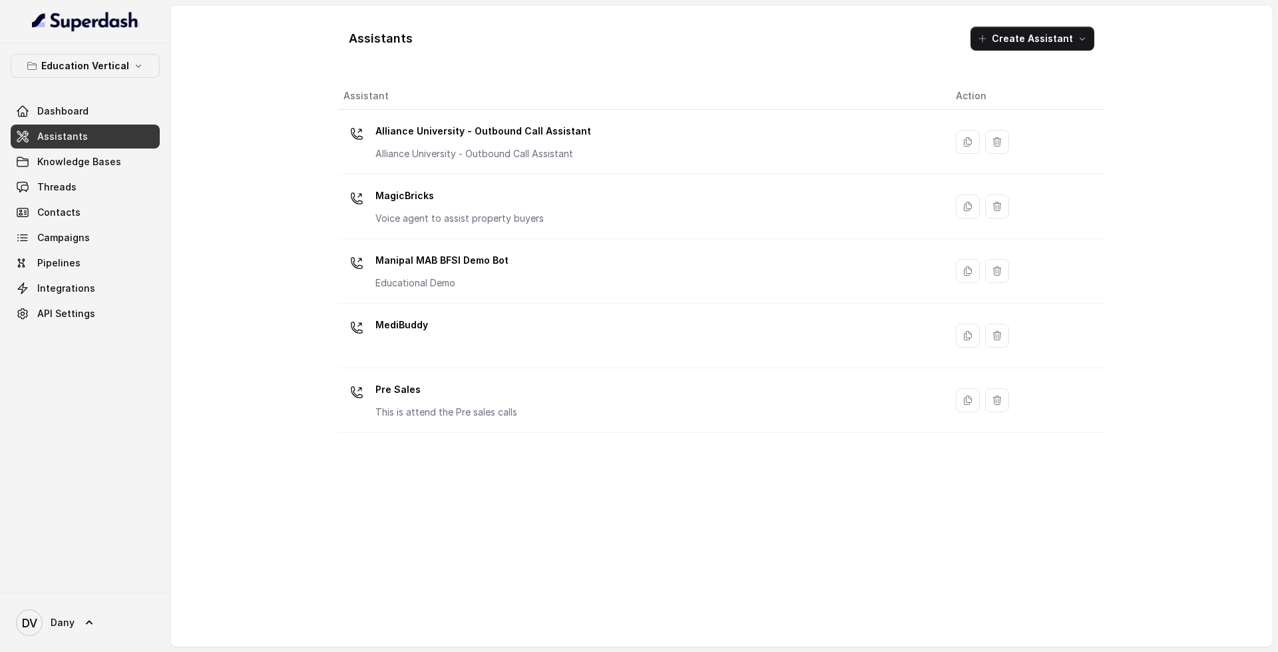
click at [103, 94] on div "Education Vertical Dashboard Assistants Knowledge Bases Threads Contacts Campai…" at bounding box center [85, 190] width 149 height 272
click at [107, 107] on link "Dashboard" at bounding box center [85, 111] width 149 height 24
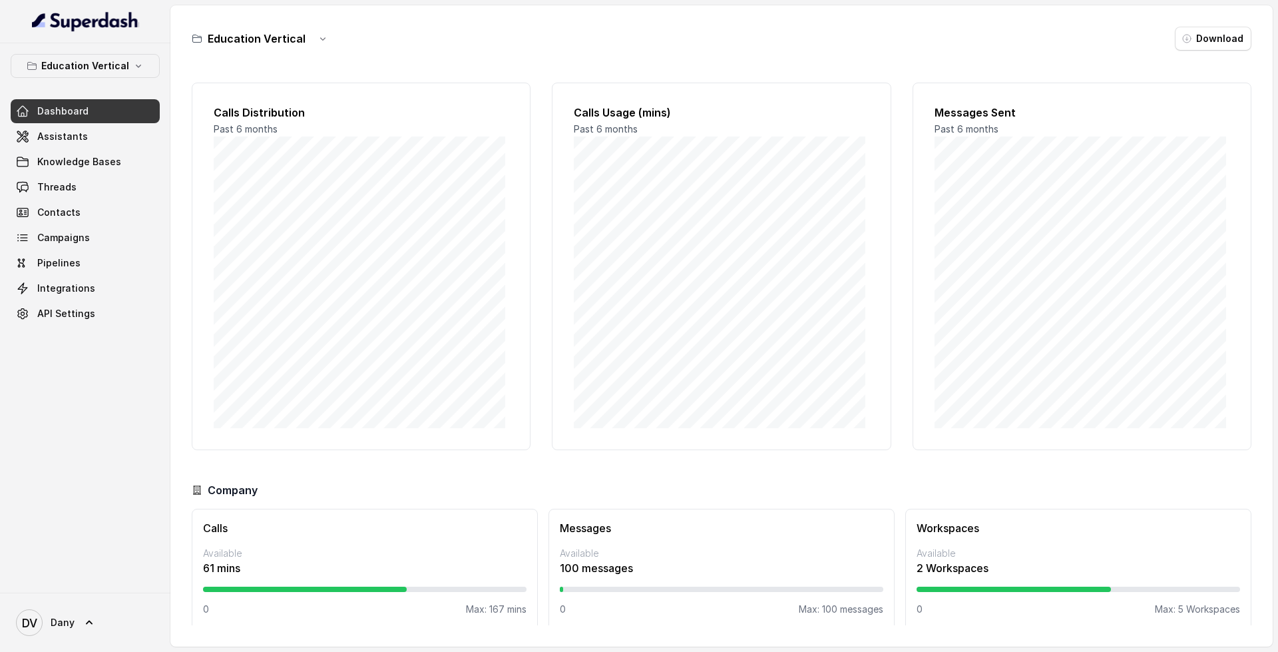
click at [107, 124] on div "Dashboard Assistants Knowledge Bases Threads Contacts Campaigns Pipelines Integ…" at bounding box center [85, 212] width 149 height 226
click at [107, 130] on link "Assistants" at bounding box center [85, 136] width 149 height 24
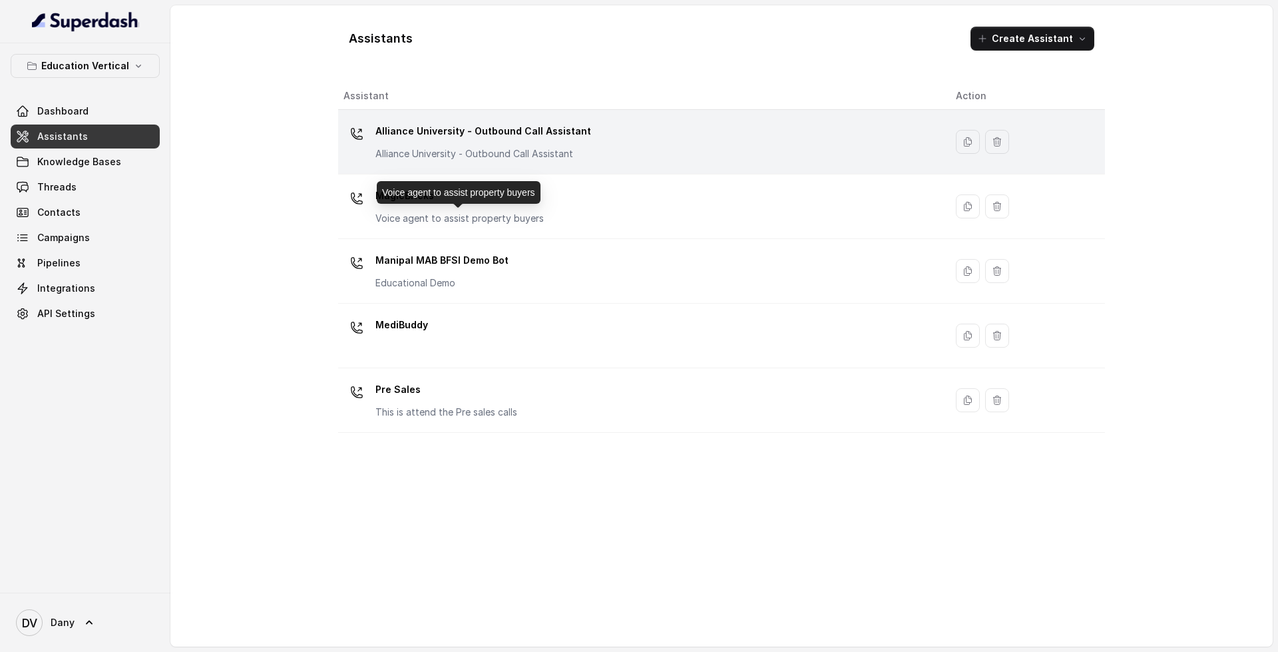
click at [490, 158] on p "Alliance University - Outbound Call Assistant" at bounding box center [483, 153] width 216 height 13
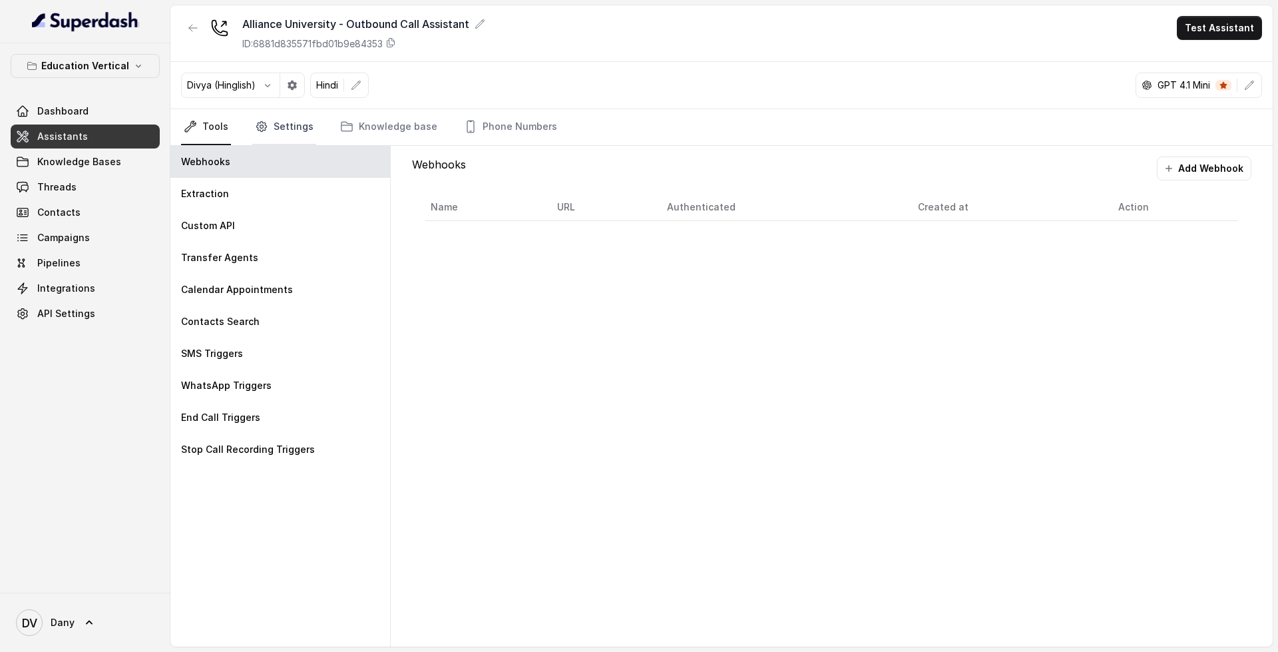
click at [270, 135] on link "Settings" at bounding box center [284, 127] width 64 height 36
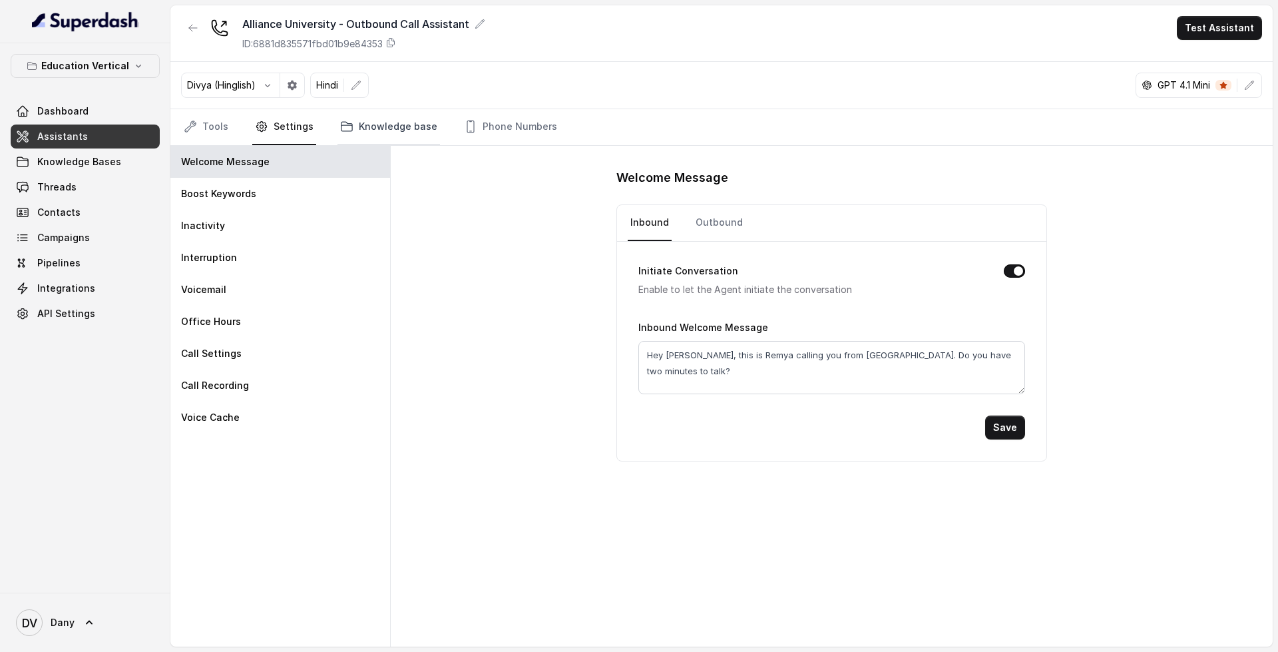
click at [381, 126] on link "Knowledge base" at bounding box center [388, 127] width 103 height 36
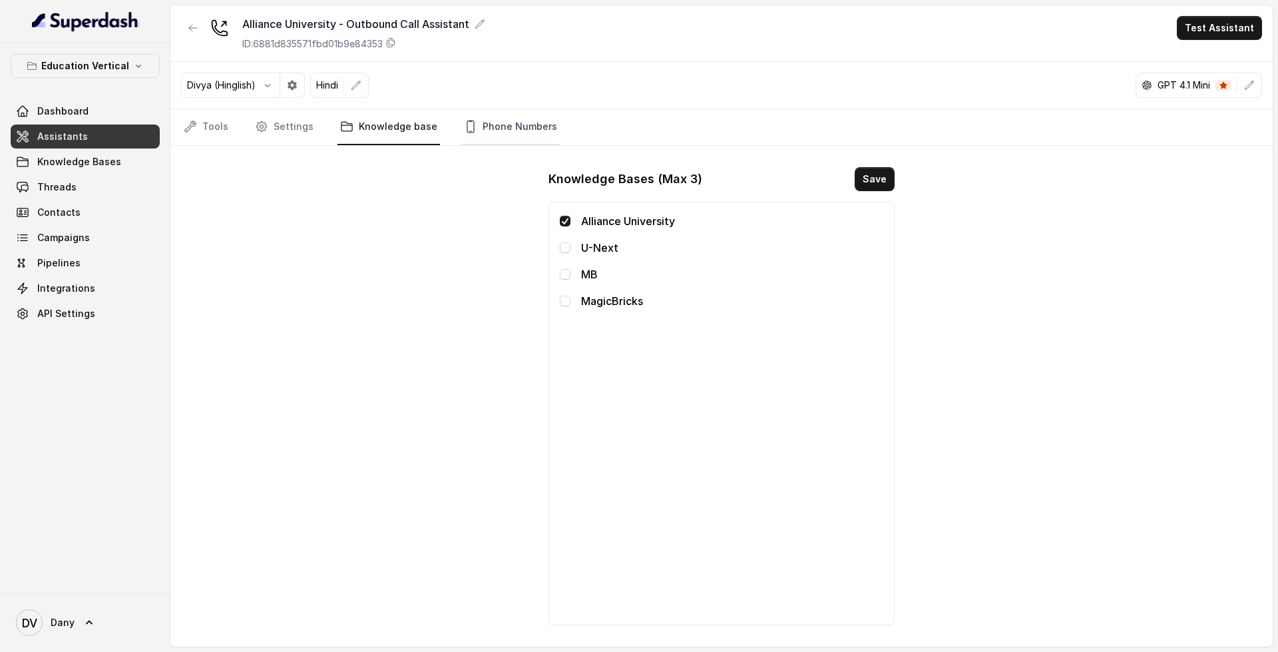
click at [489, 126] on link "Phone Numbers" at bounding box center [510, 127] width 99 height 36
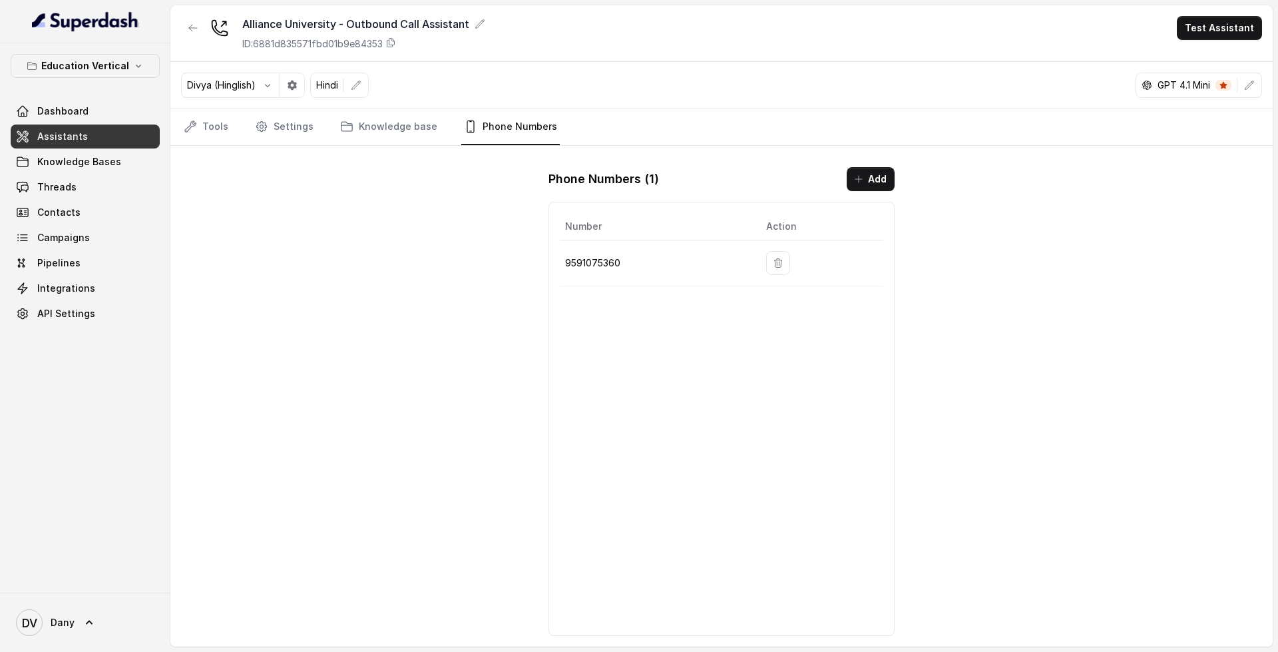
click at [288, 145] on div "Tools Settings Knowledge base Phone Numbers" at bounding box center [721, 127] width 1102 height 37
click at [224, 119] on link "Tools" at bounding box center [206, 127] width 50 height 36
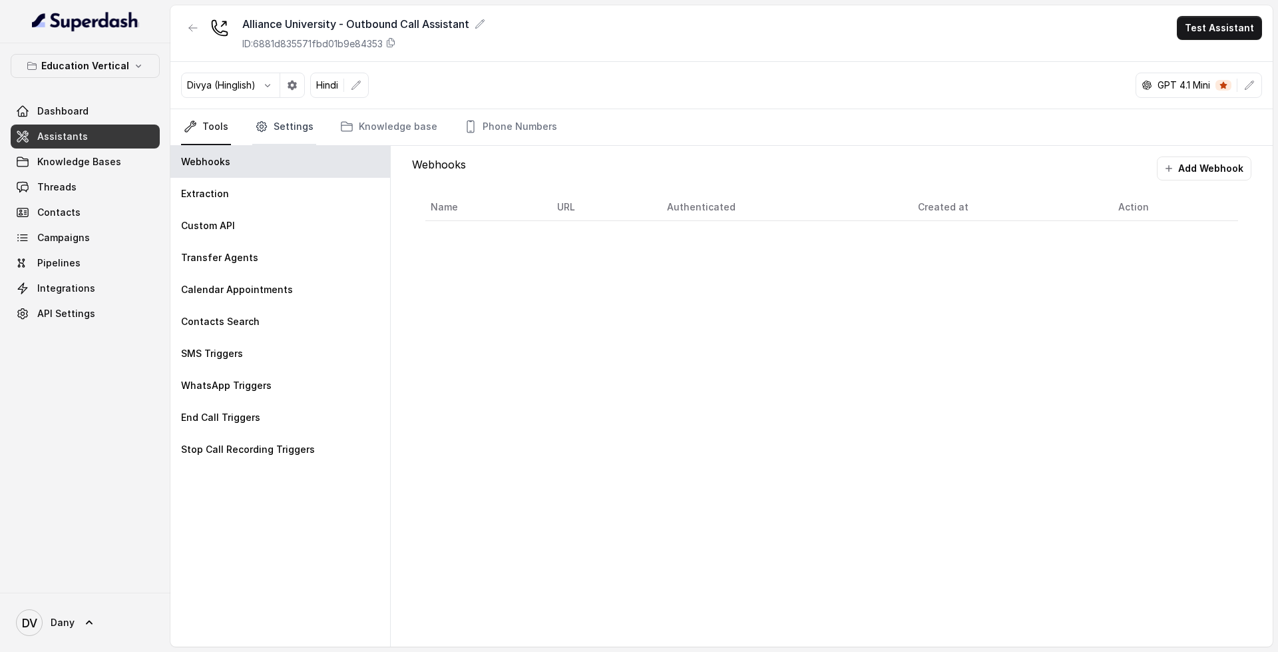
click at [266, 138] on link "Settings" at bounding box center [284, 127] width 64 height 36
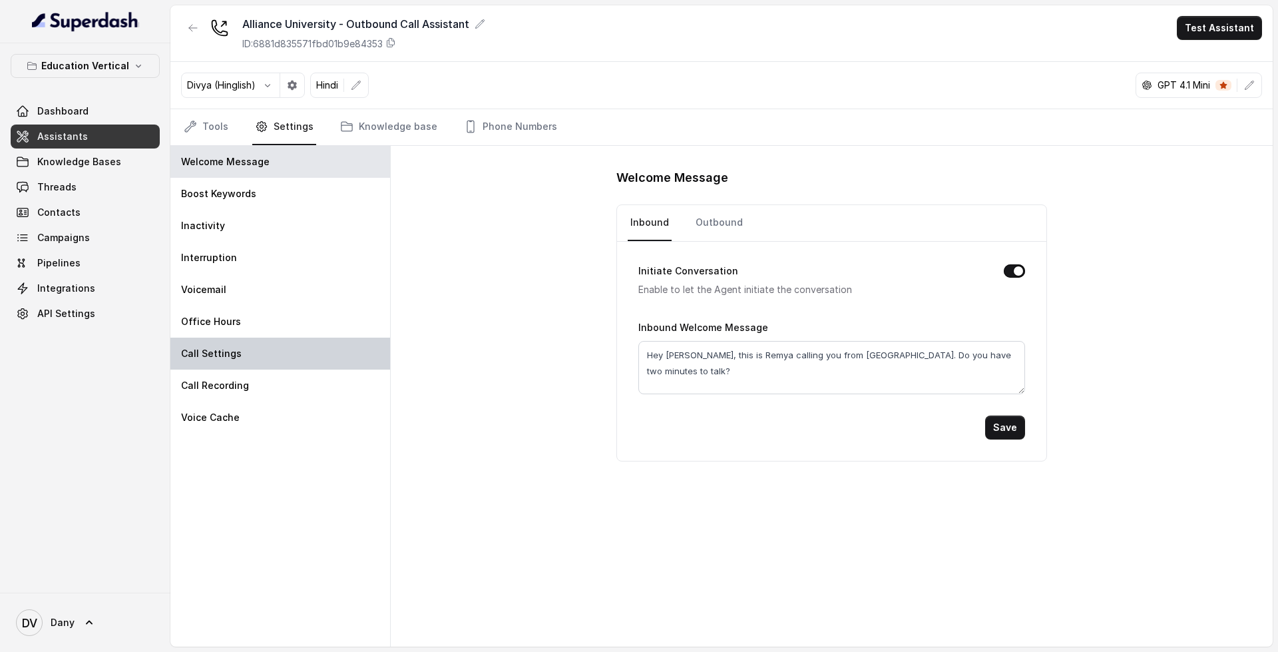
click at [244, 346] on div "Call Settings" at bounding box center [280, 353] width 220 height 32
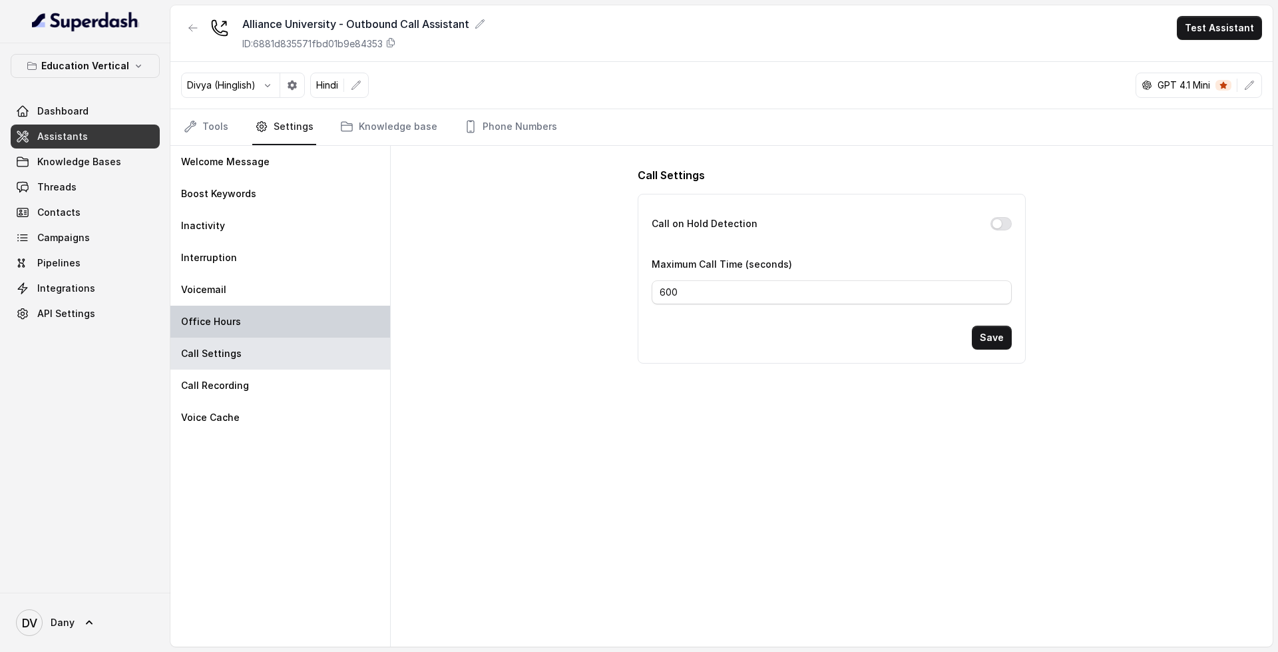
click at [272, 316] on div "Office Hours" at bounding box center [280, 322] width 220 height 32
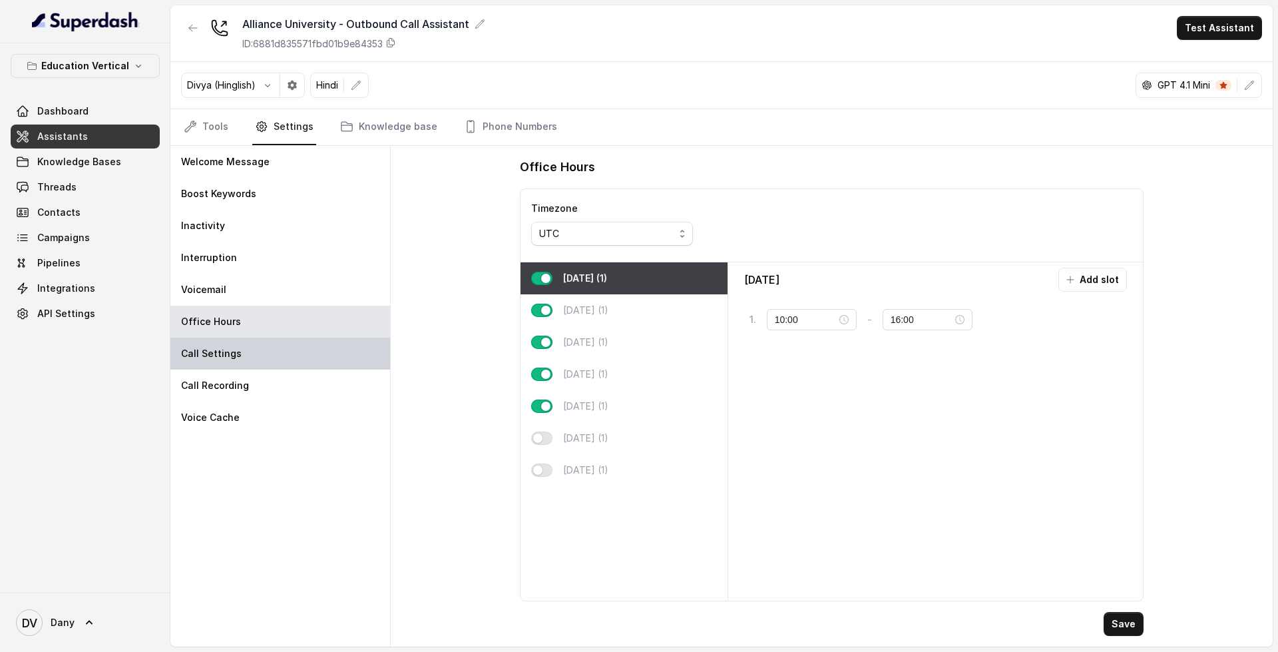
click at [266, 359] on div "Call Settings" at bounding box center [280, 353] width 220 height 32
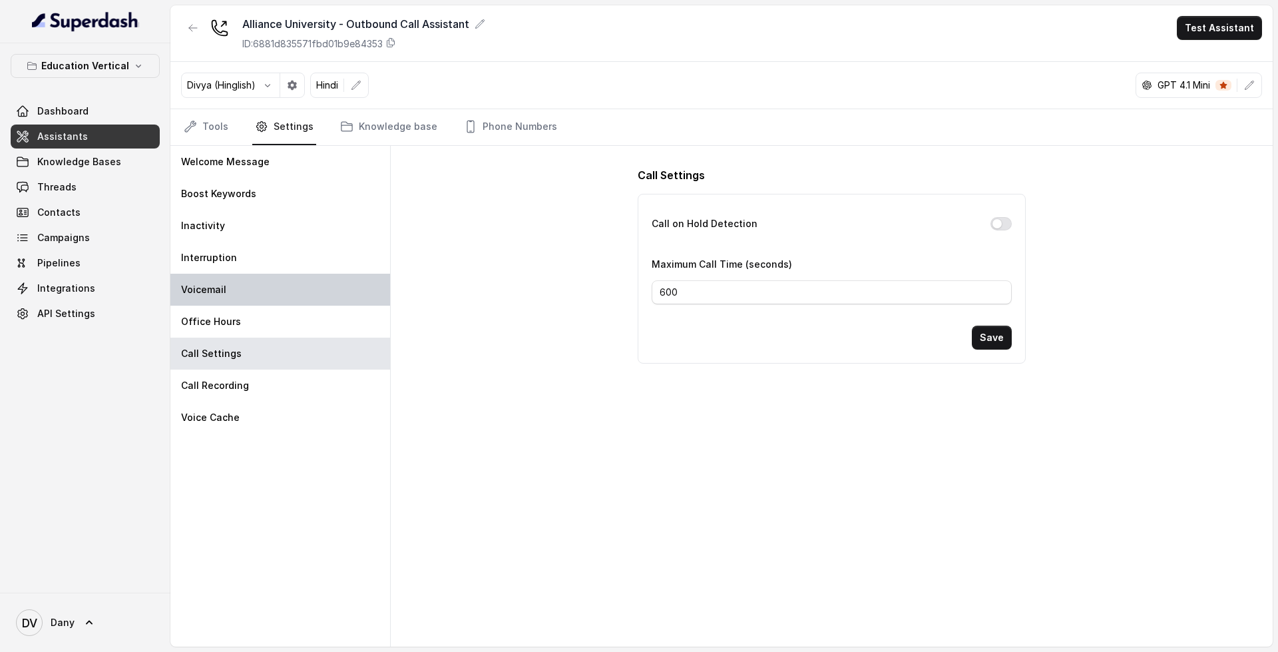
click at [263, 301] on div "Voicemail" at bounding box center [280, 290] width 220 height 32
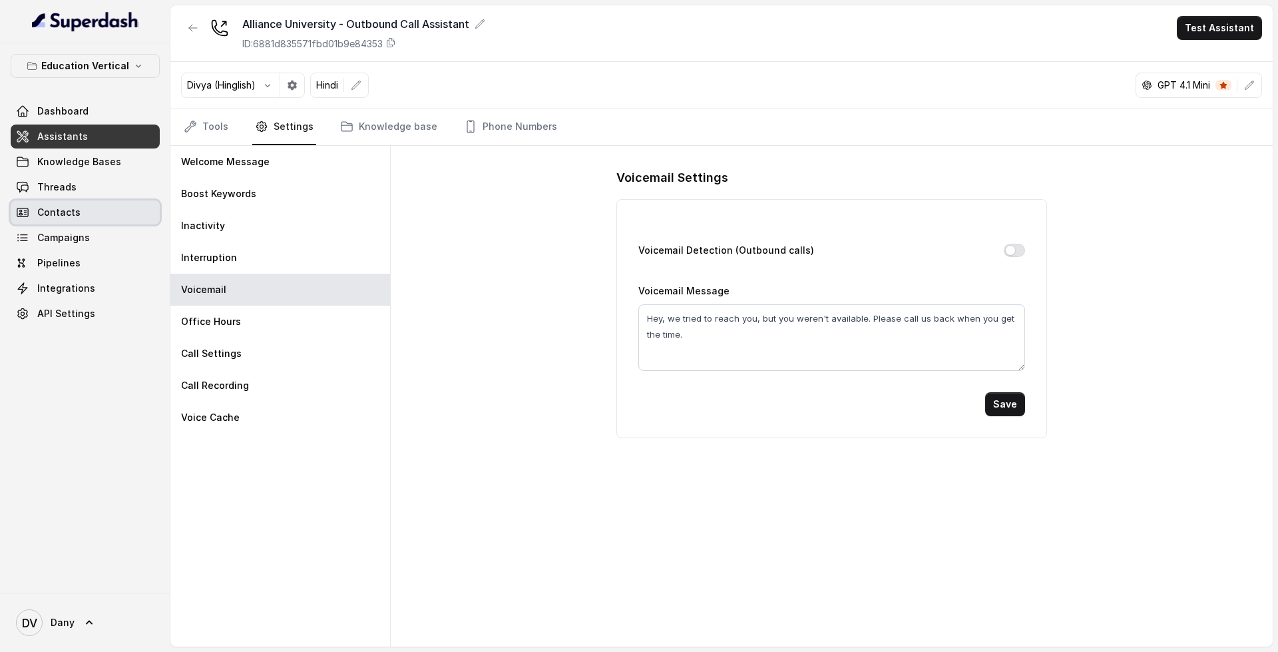
click at [105, 216] on link "Contacts" at bounding box center [85, 212] width 149 height 24
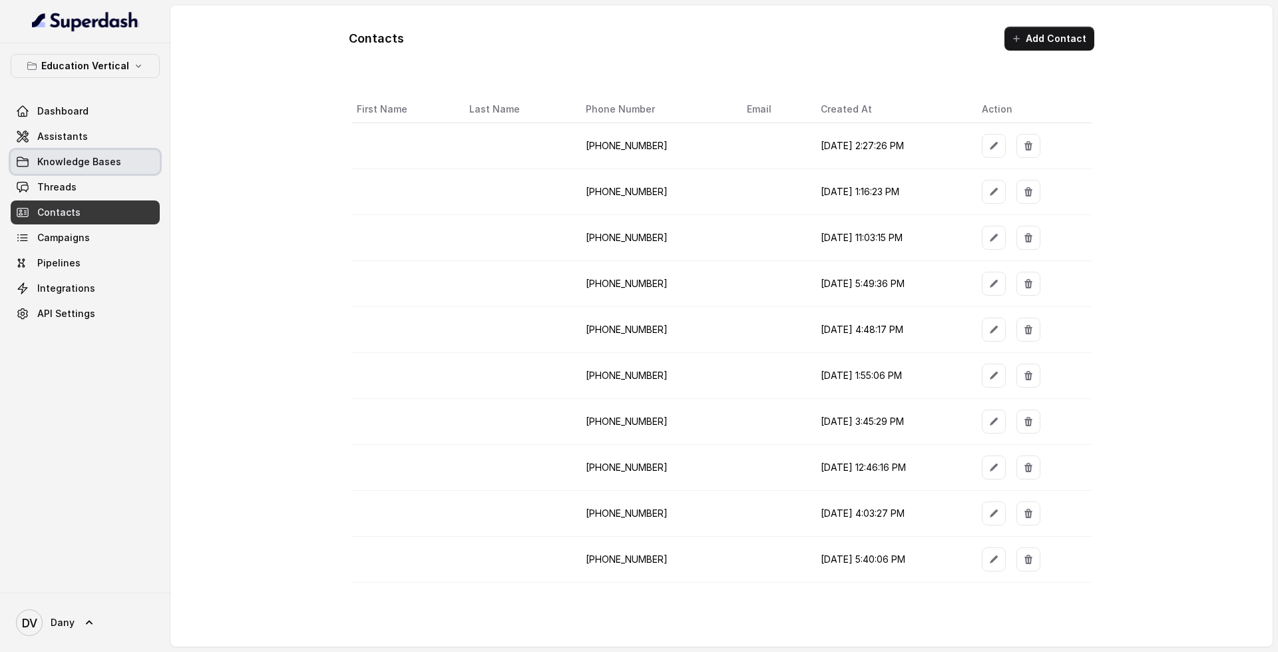
click at [117, 163] on link "Knowledge Bases" at bounding box center [85, 162] width 149 height 24
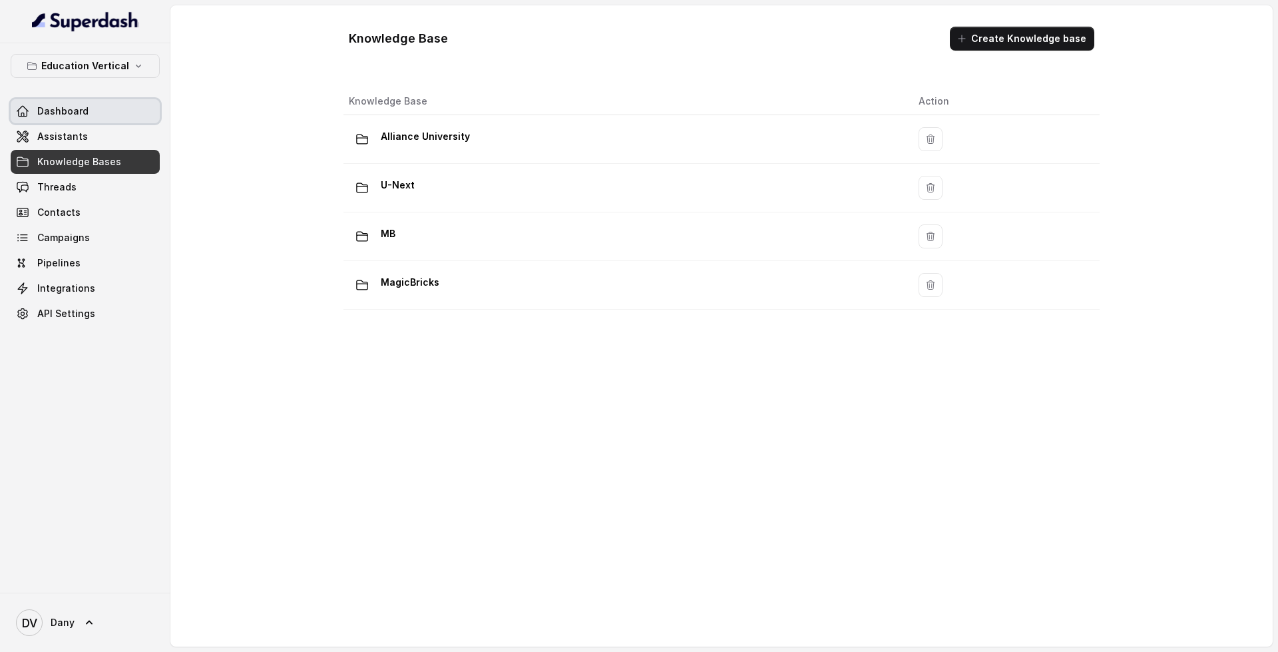
click at [97, 116] on link "Dashboard" at bounding box center [85, 111] width 149 height 24
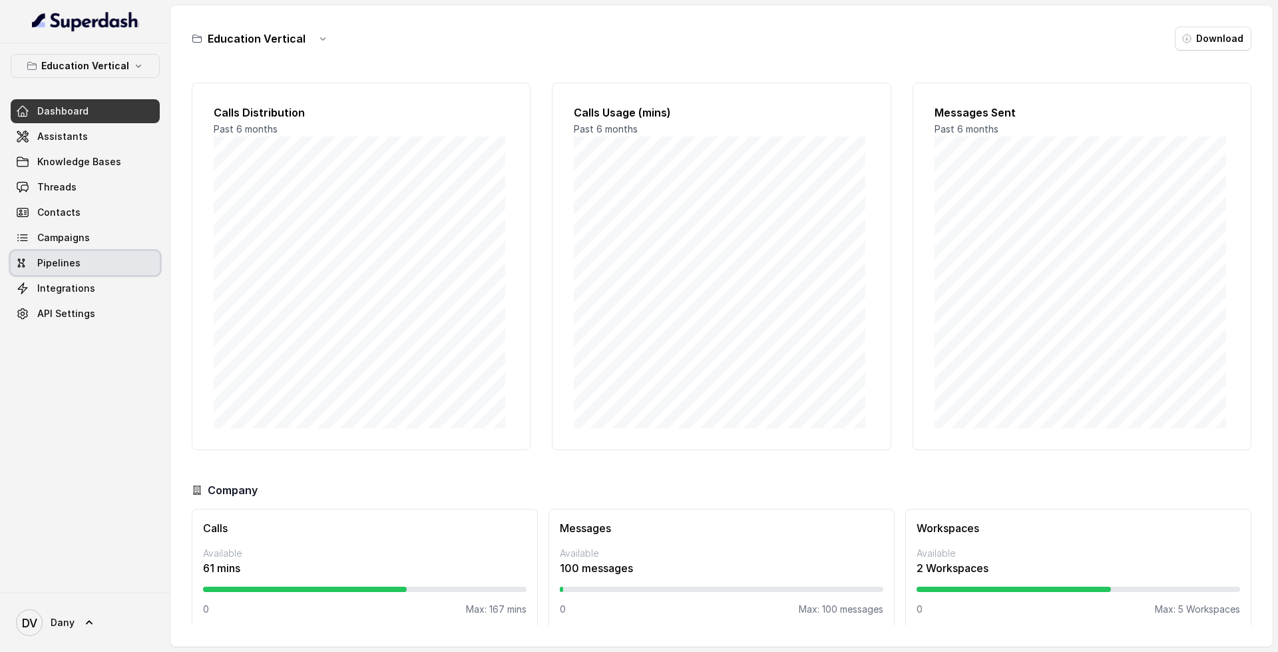
click at [92, 248] on link "Campaigns" at bounding box center [85, 238] width 149 height 24
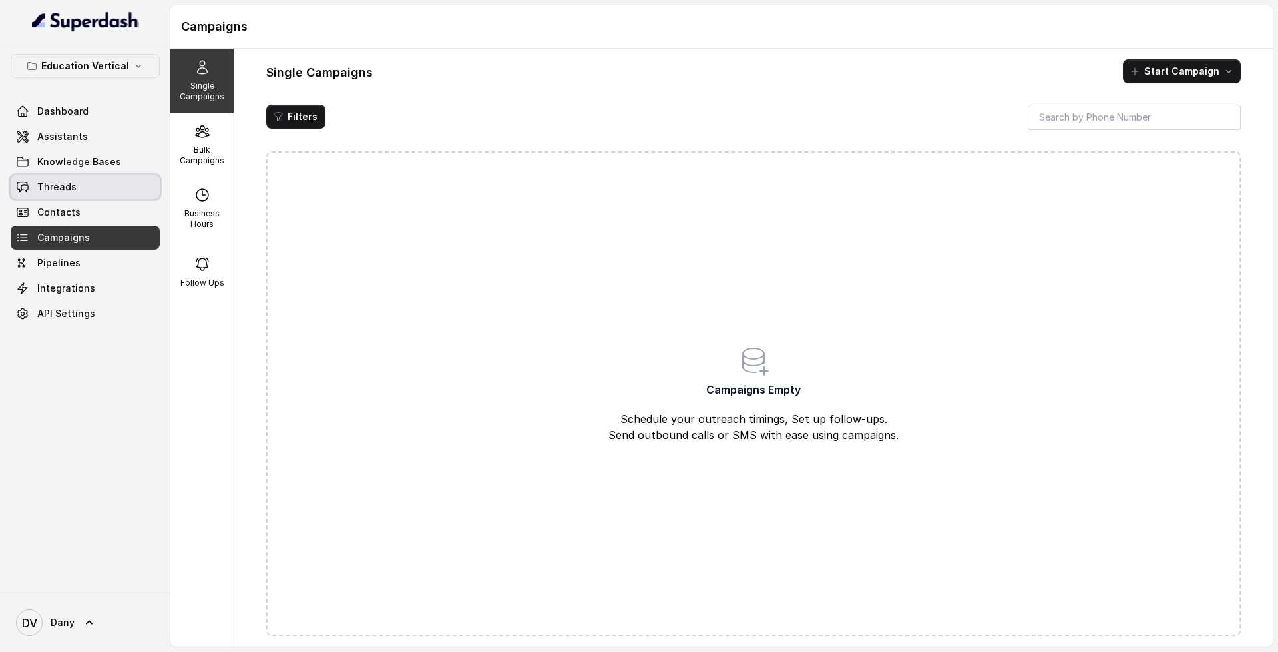
click at [64, 186] on span "Threads" at bounding box center [56, 186] width 39 height 13
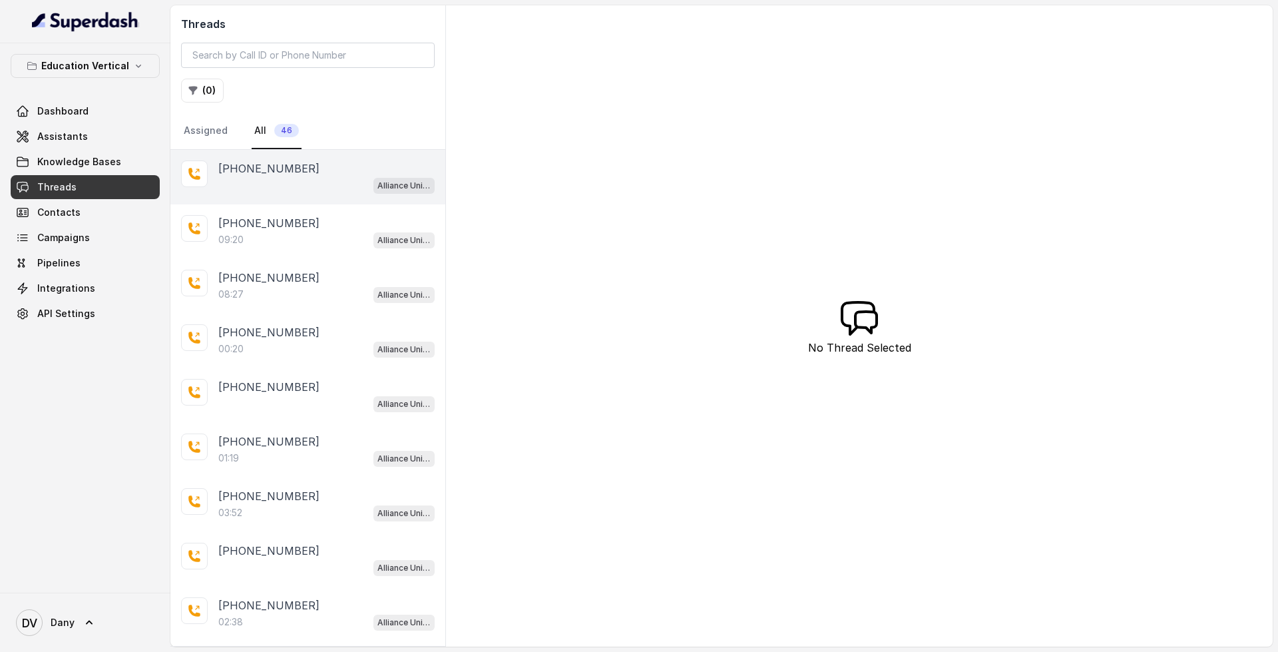
click at [298, 172] on p "+919606974369" at bounding box center [268, 168] width 101 height 16
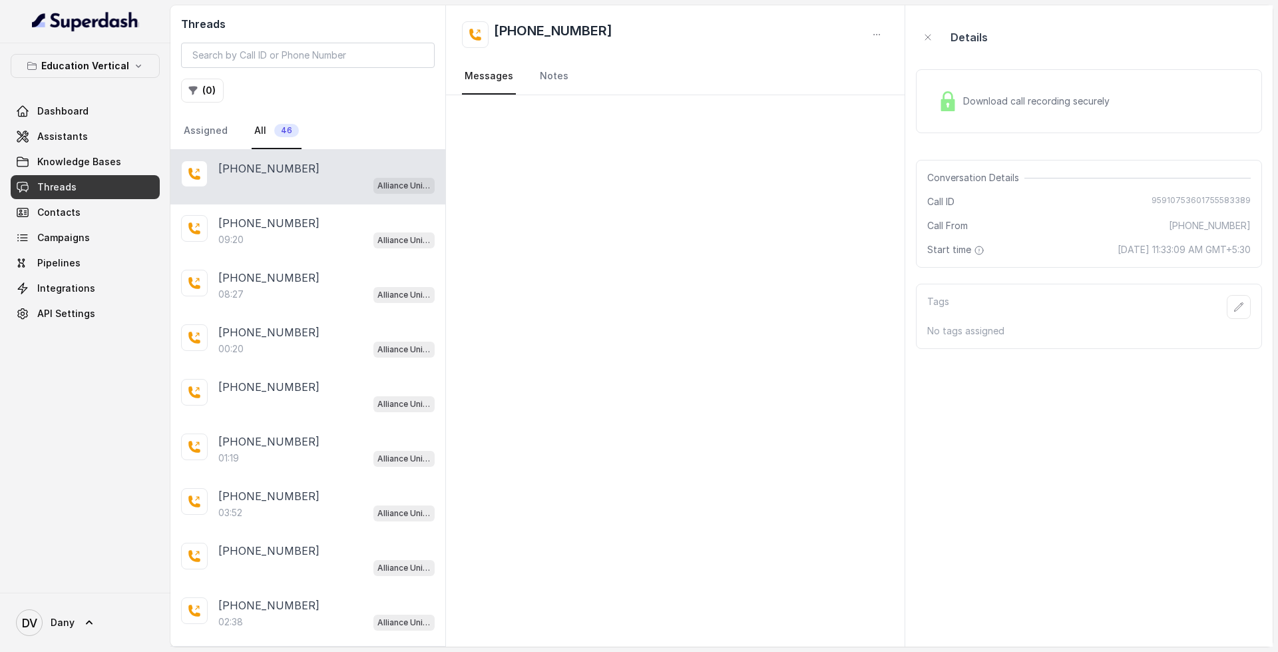
click at [280, 174] on p "+919606974369" at bounding box center [268, 168] width 101 height 16
click at [227, 140] on link "Assigned" at bounding box center [205, 131] width 49 height 36
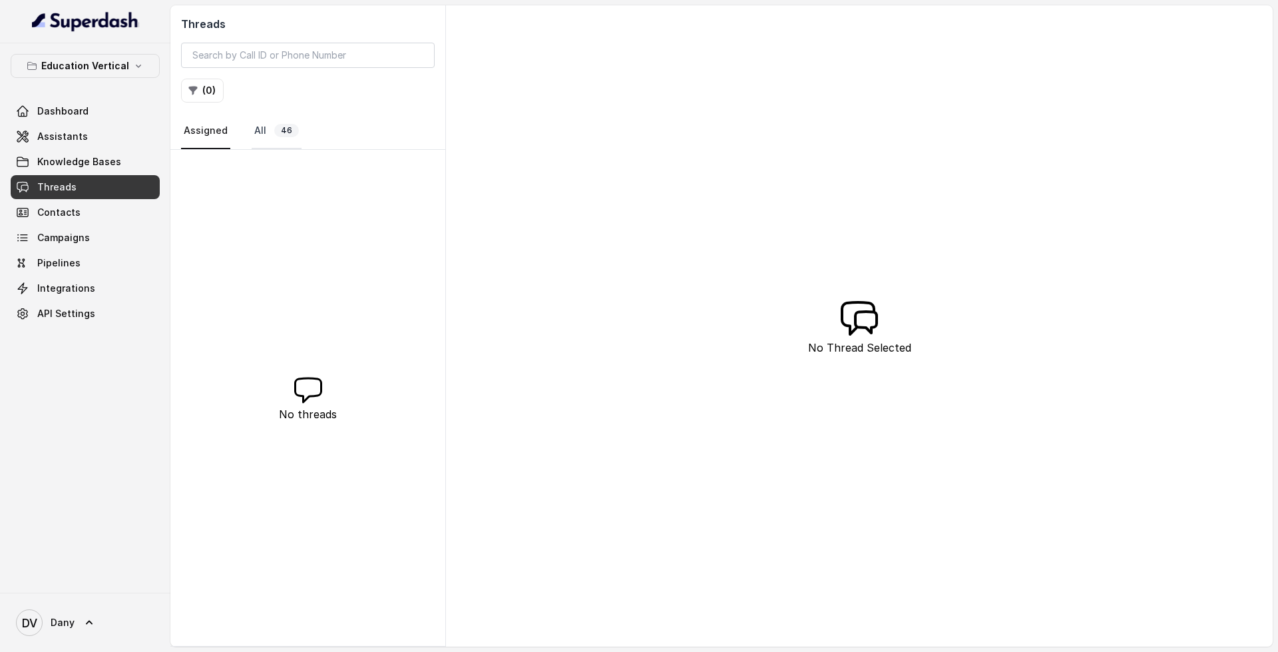
click at [291, 138] on link "All 46" at bounding box center [277, 131] width 50 height 36
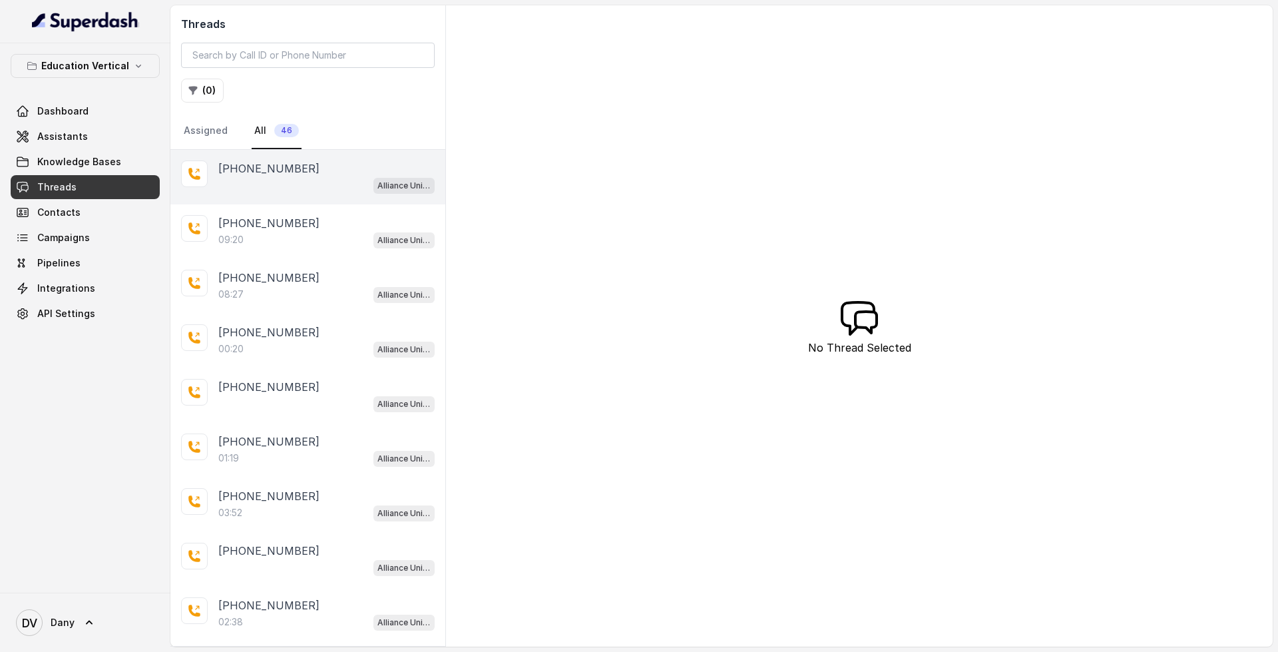
click at [294, 186] on div "Alliance University - Outbound Call Assistant" at bounding box center [326, 184] width 216 height 17
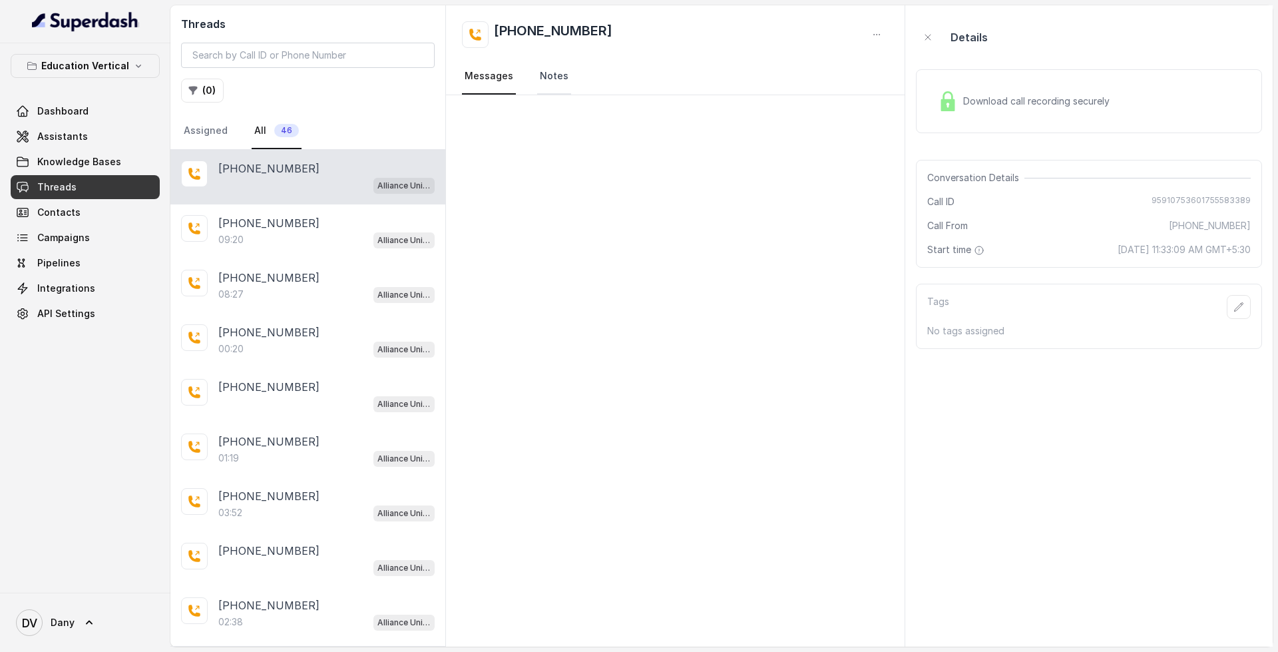
click at [549, 71] on link "Notes" at bounding box center [554, 77] width 34 height 36
click at [485, 74] on link "Messages" at bounding box center [489, 77] width 54 height 36
click at [1062, 99] on span "Download call recording securely" at bounding box center [1039, 101] width 152 height 13
click at [308, 216] on div "+919856035603" at bounding box center [326, 223] width 216 height 16
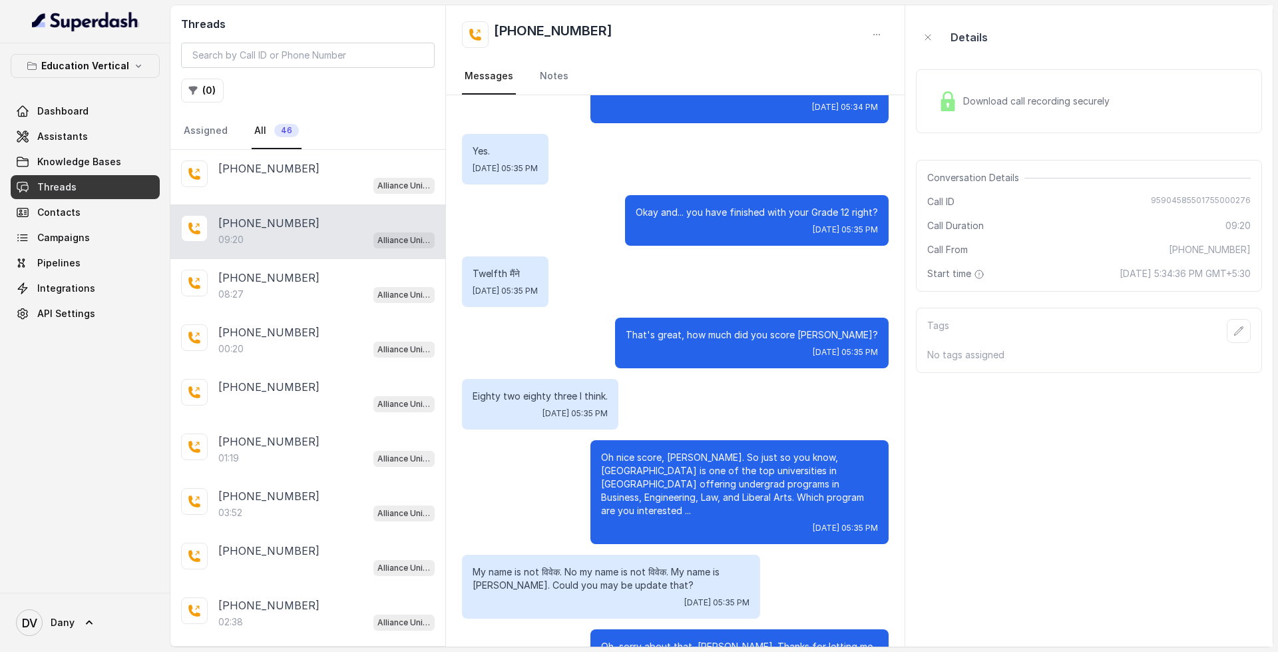
scroll to position [266, 0]
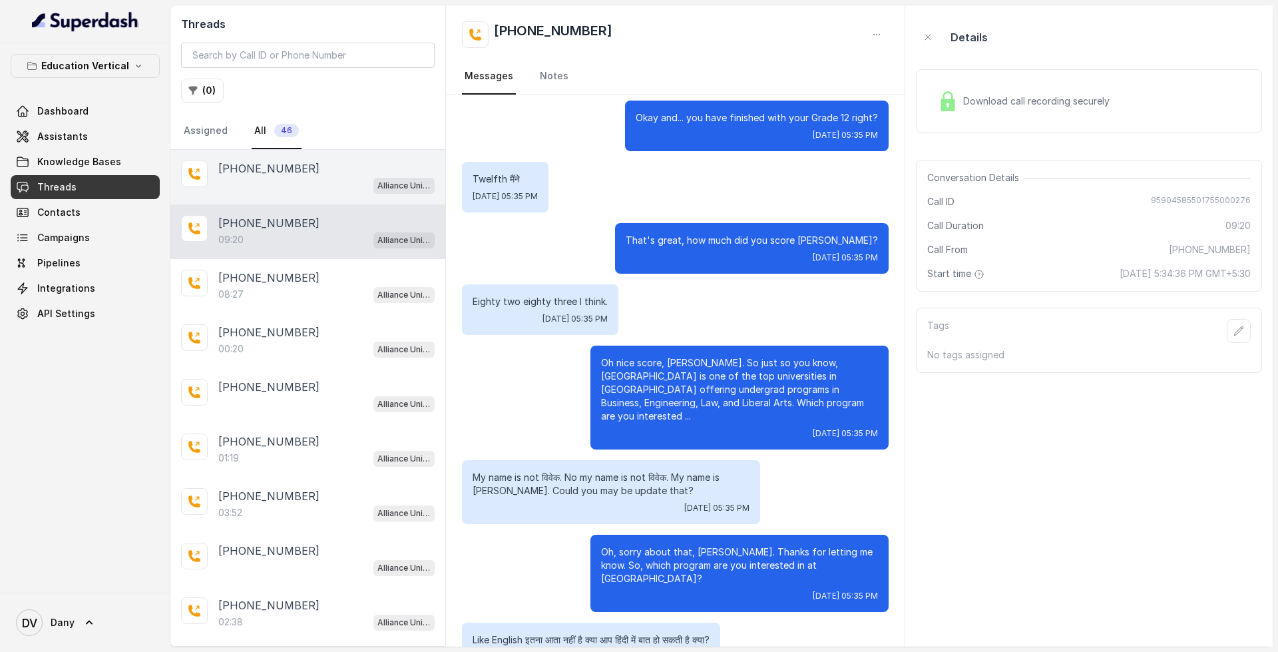
click at [312, 176] on div "Alliance University - Outbound Call Assistant" at bounding box center [326, 184] width 216 height 17
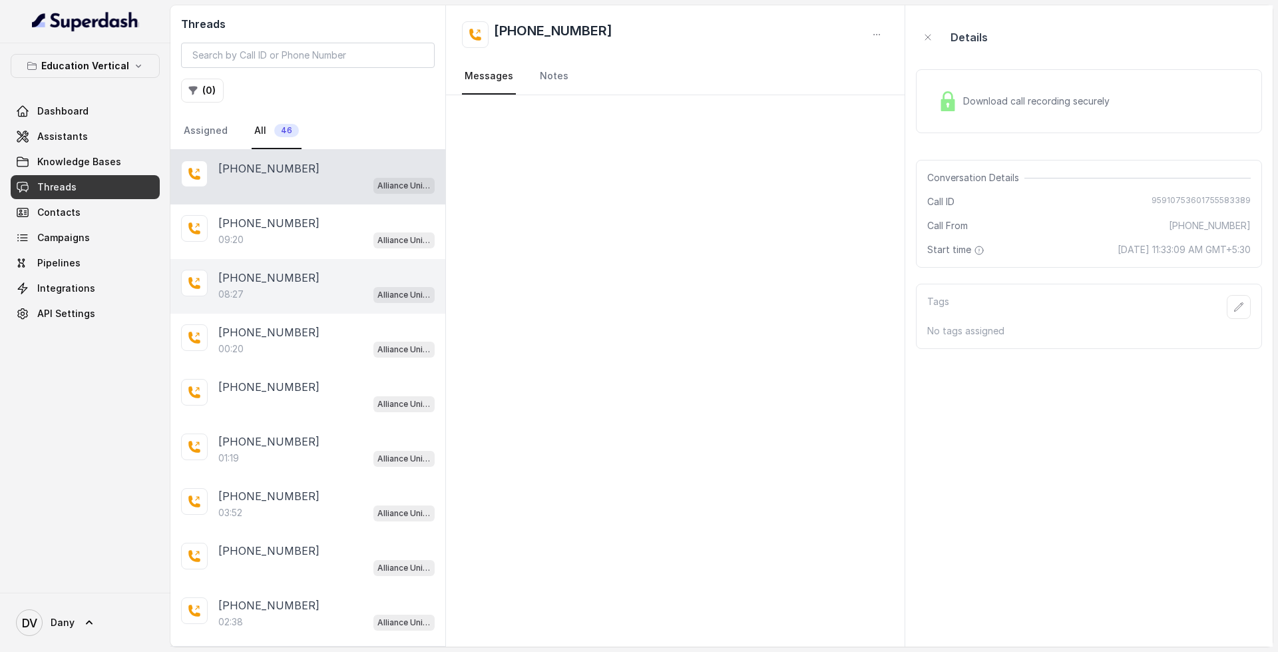
click at [268, 265] on div "+919856035603 08:27 Alliance University - Outbound Call Assistant" at bounding box center [307, 286] width 275 height 55
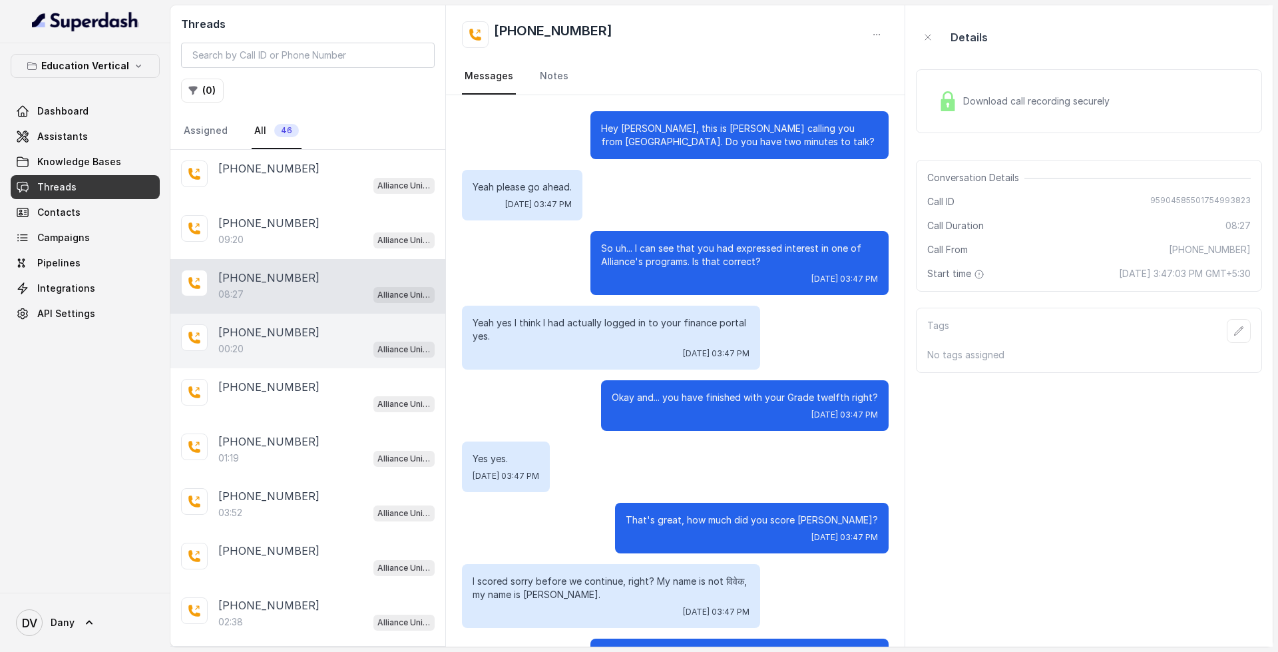
scroll to position [1741, 0]
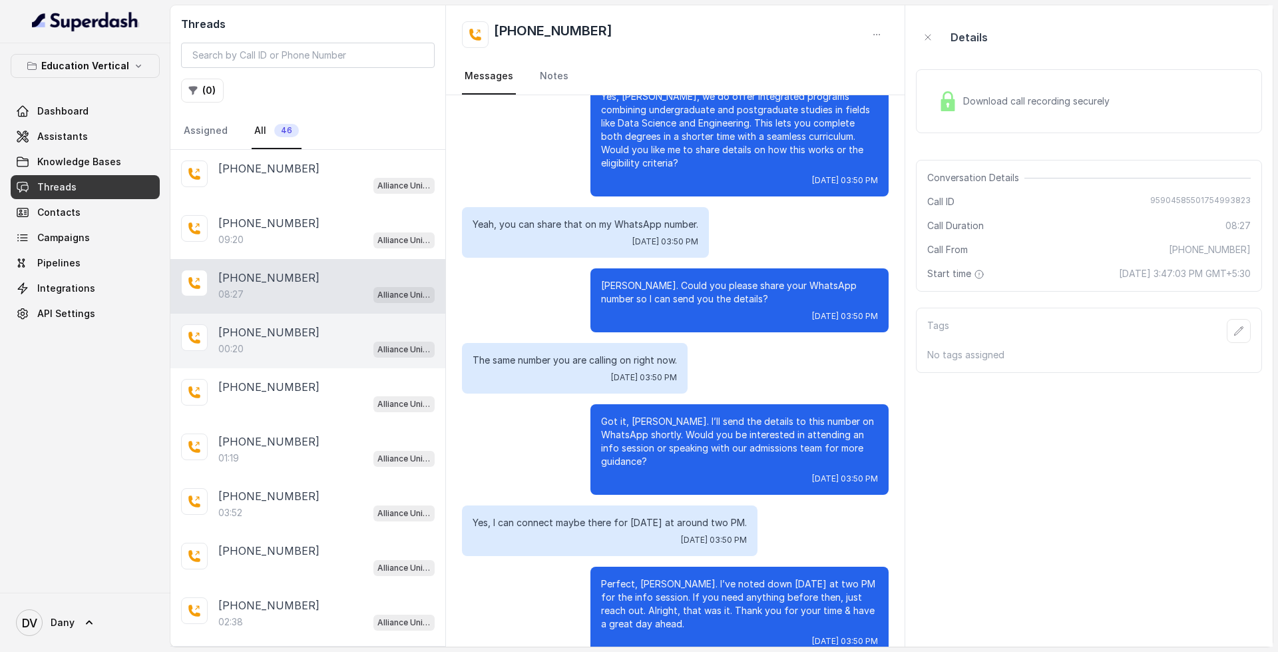
click at [296, 341] on div "00:20 Alliance University - Outbound Call Assistant" at bounding box center [326, 348] width 216 height 17
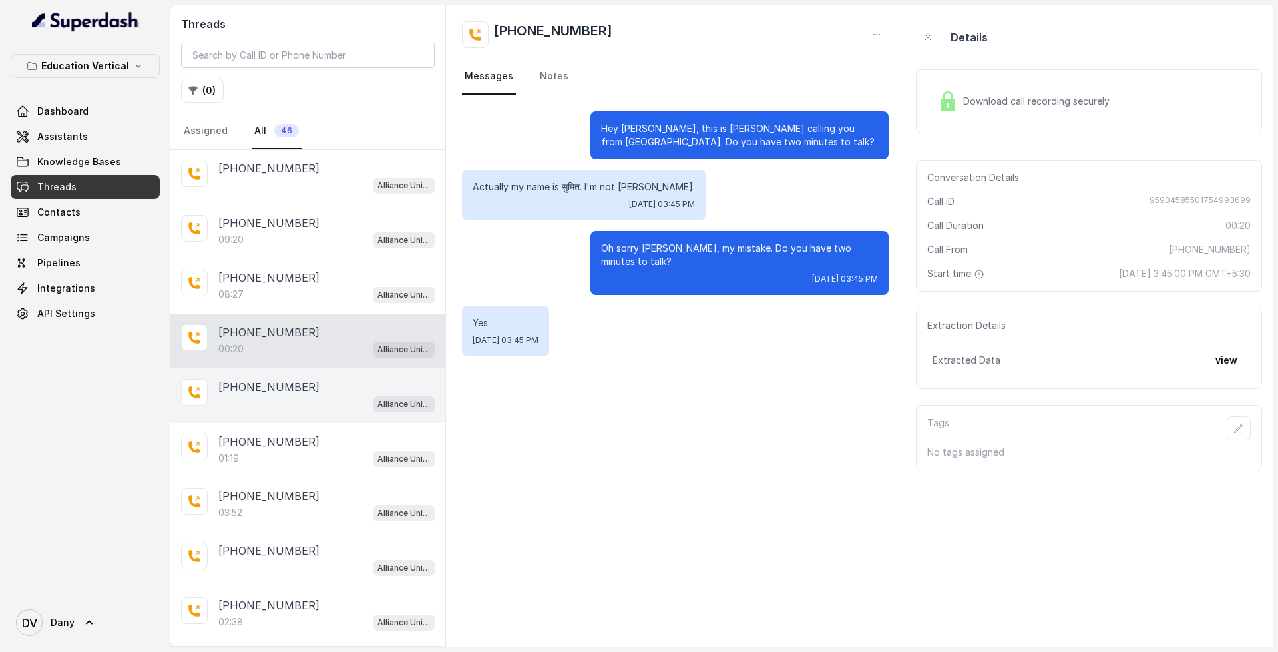
click at [292, 387] on p "+918669601053" at bounding box center [268, 387] width 101 height 16
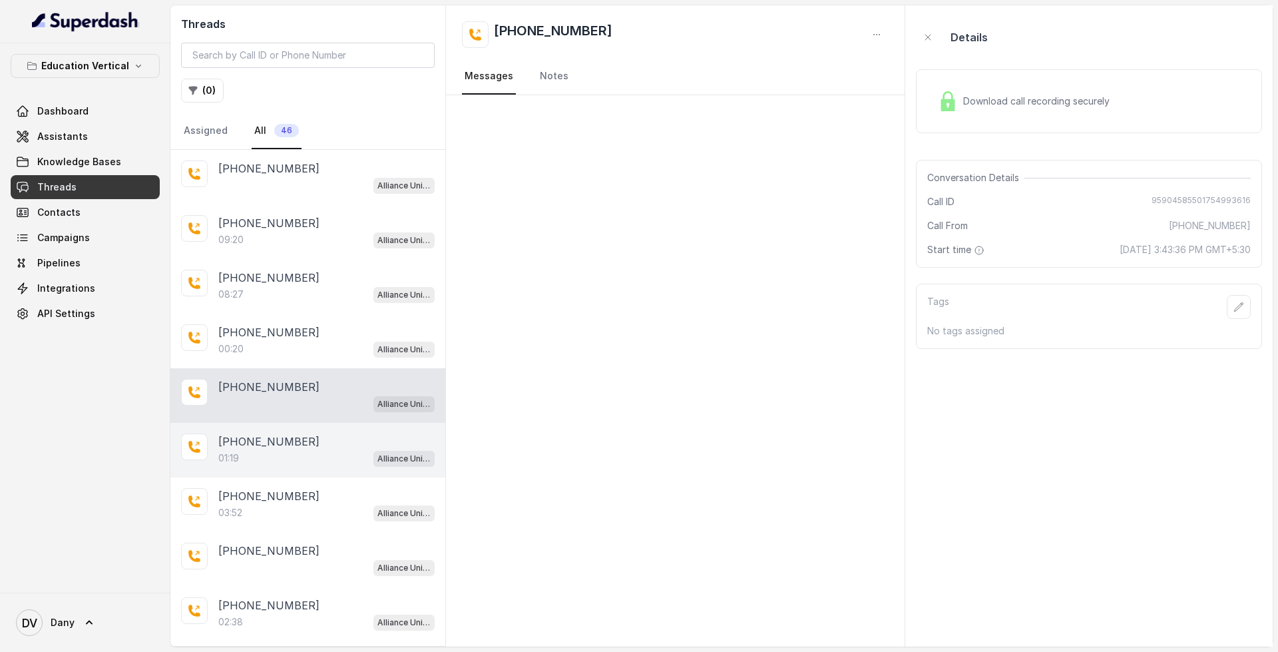
click at [295, 423] on div "+919960673724 01:19 Alliance University - Outbound Call Assistant" at bounding box center [307, 450] width 275 height 55
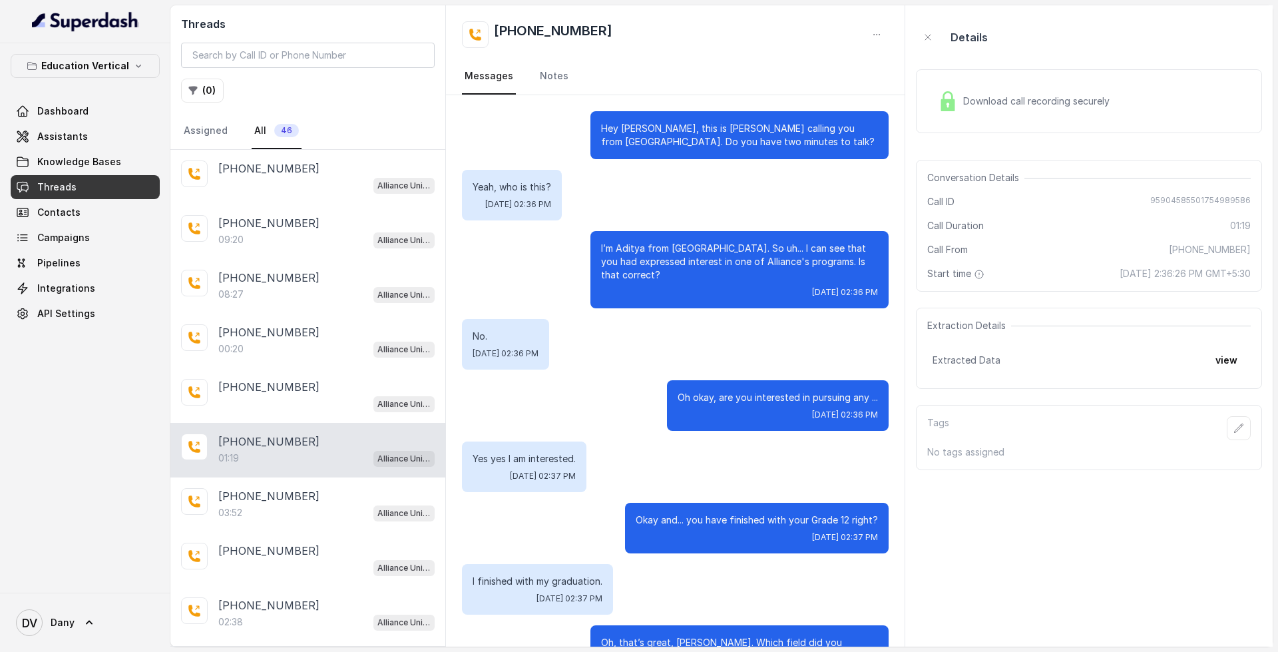
scroll to position [343, 0]
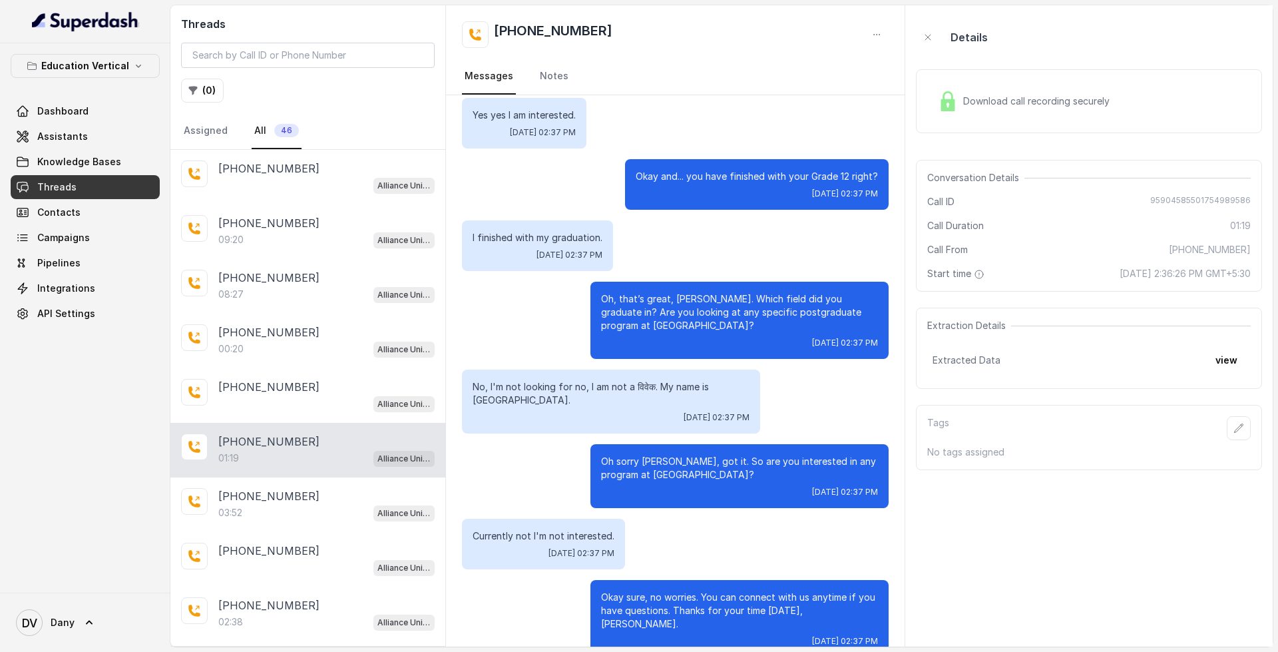
click at [308, 474] on div "+919960673724 01:19 Alliance University - Outbound Call Assistant" at bounding box center [307, 450] width 275 height 55
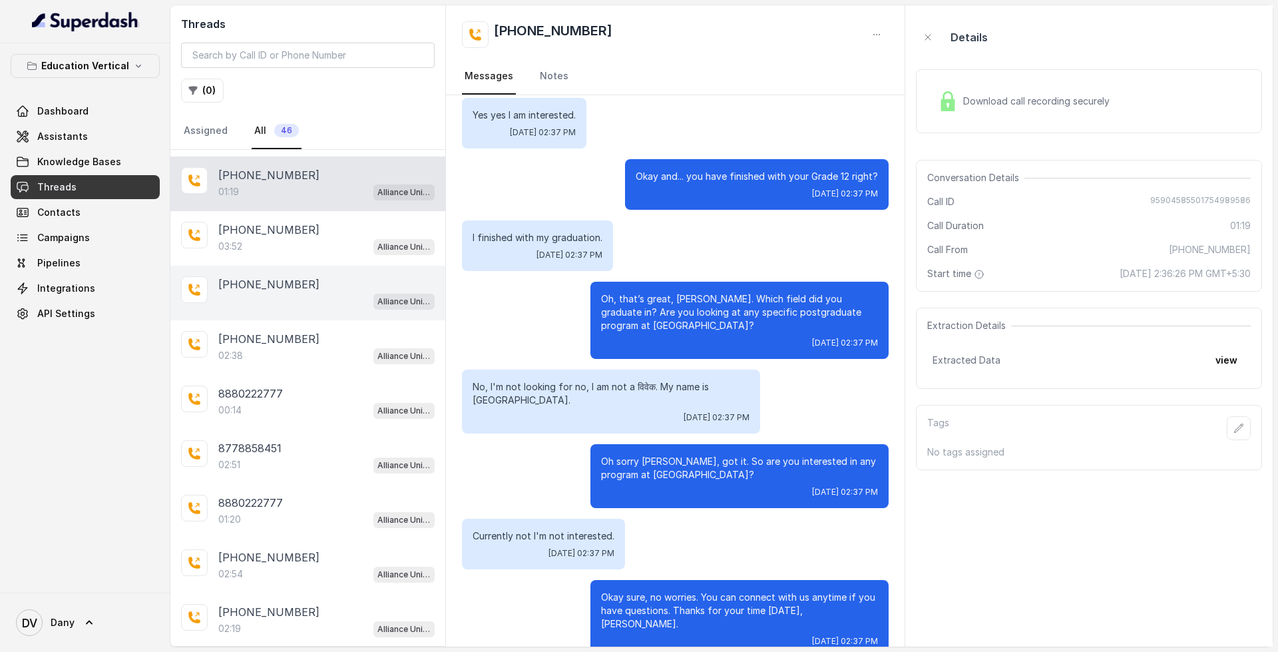
click at [273, 289] on p "+919148015754" at bounding box center [268, 284] width 101 height 16
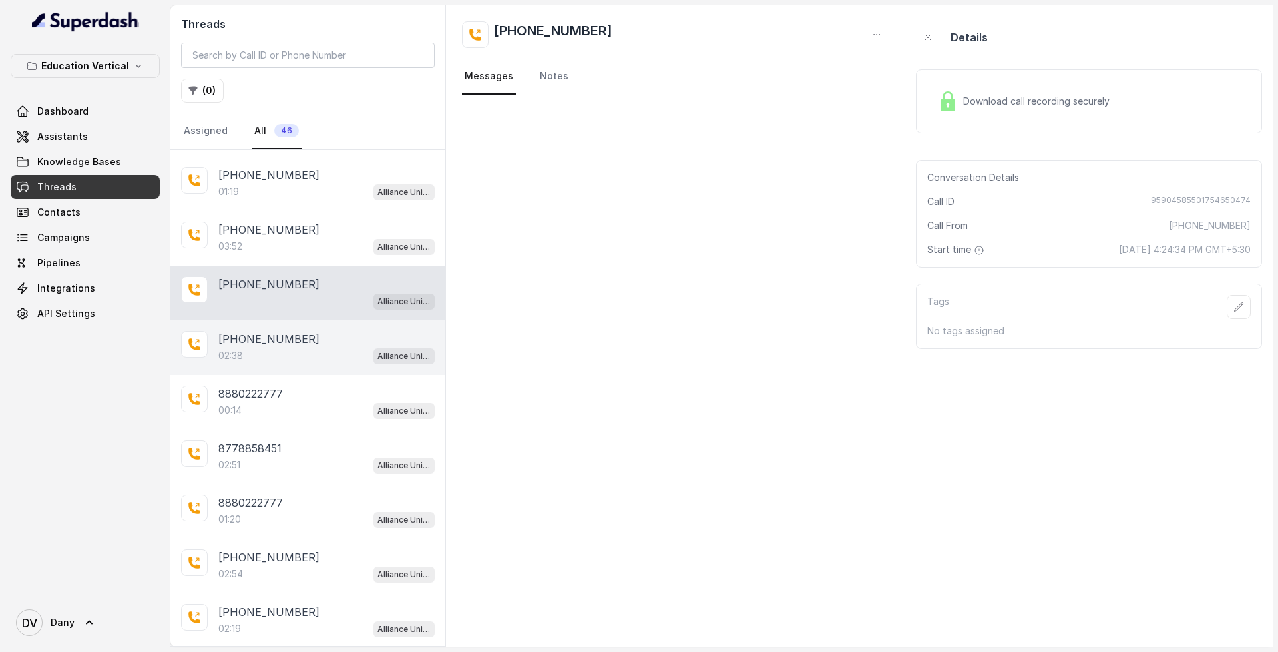
click at [294, 356] on div "02:38 Alliance University - Outbound Call Assistant" at bounding box center [326, 355] width 216 height 17
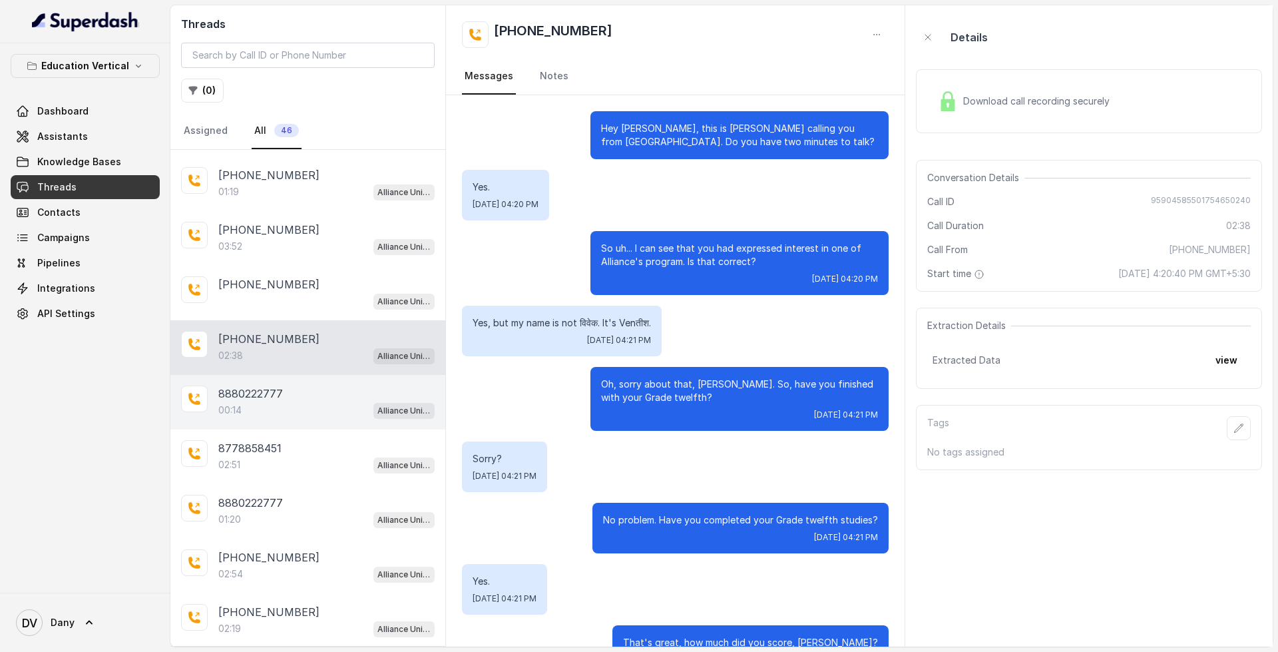
scroll to position [1203, 0]
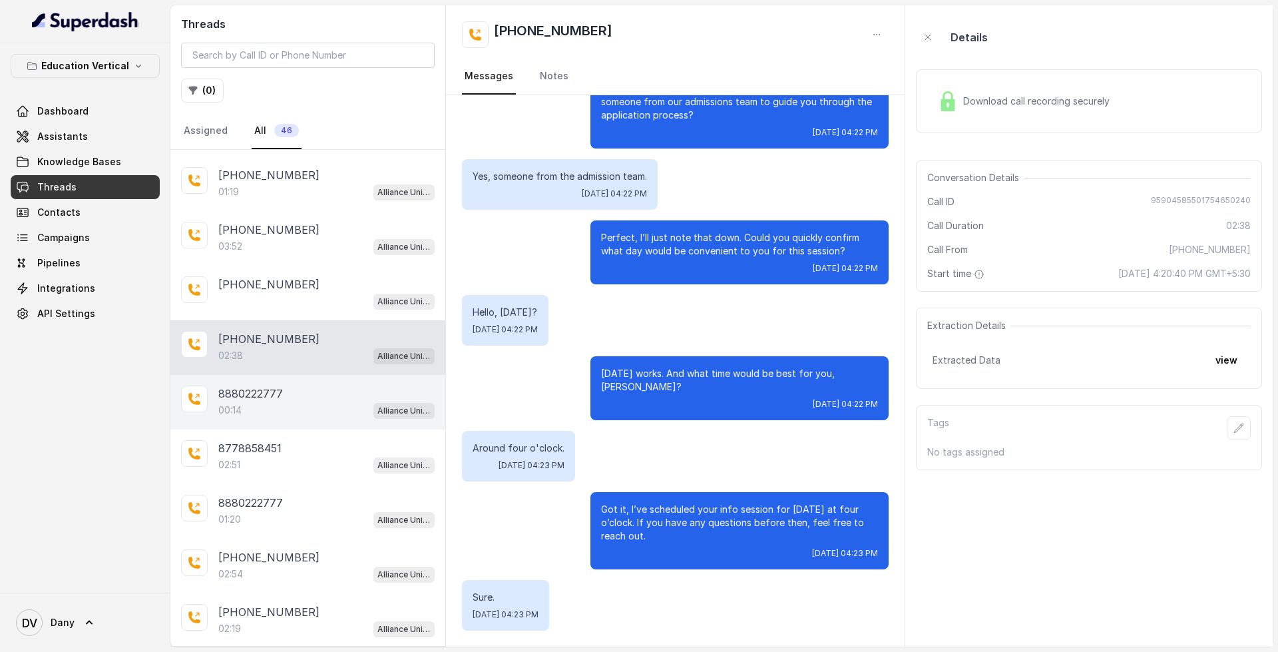
click at [300, 409] on div "00:14 Alliance University - Outbound Call Assistant" at bounding box center [326, 409] width 216 height 17
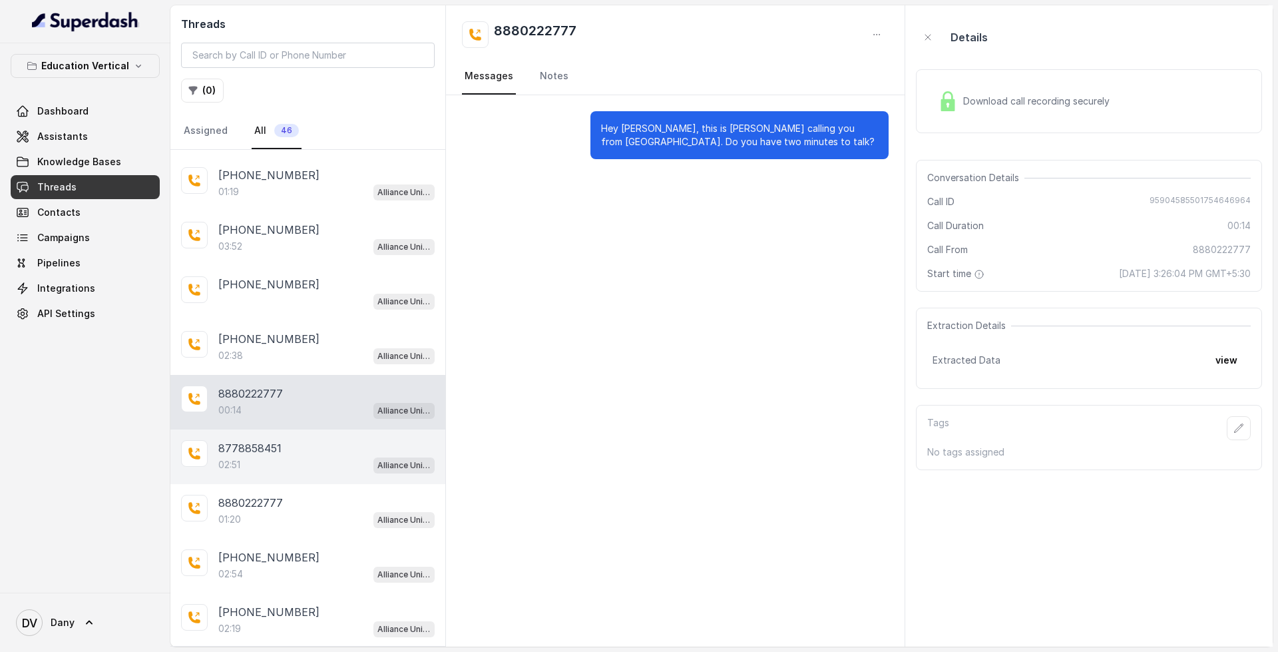
click at [302, 439] on div "8778858451 02:51 Alliance University - Outbound Call Assistant" at bounding box center [307, 456] width 275 height 55
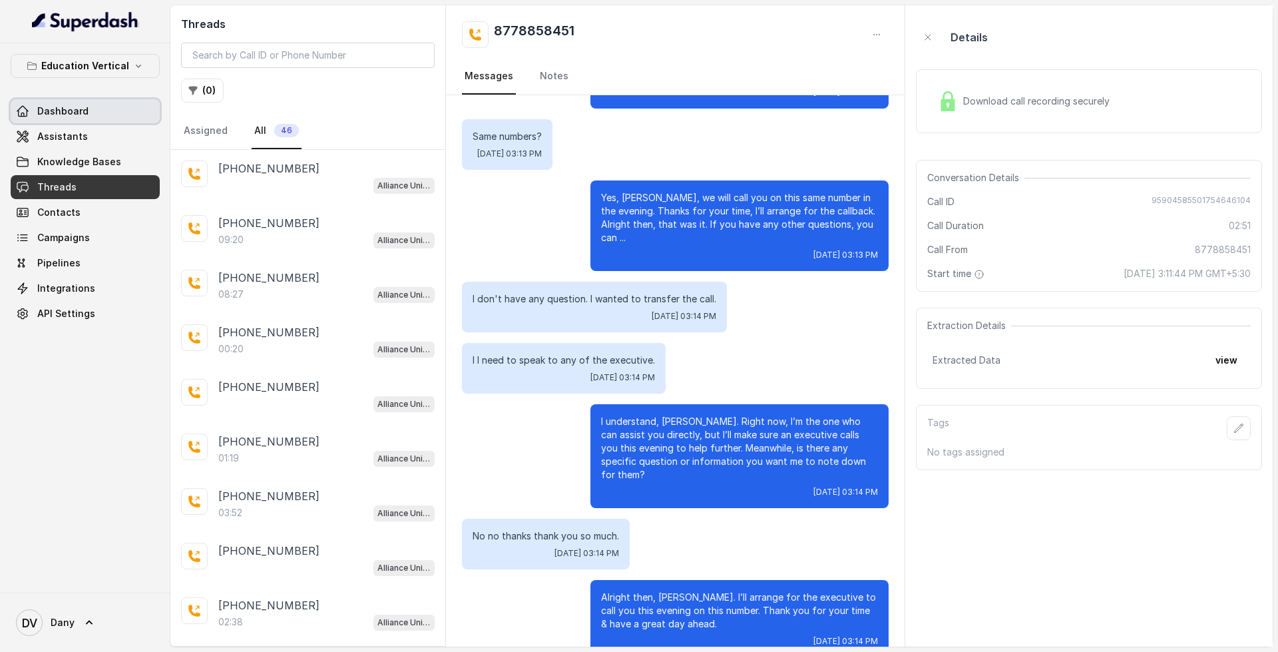
click at [69, 106] on span "Dashboard" at bounding box center [62, 111] width 51 height 13
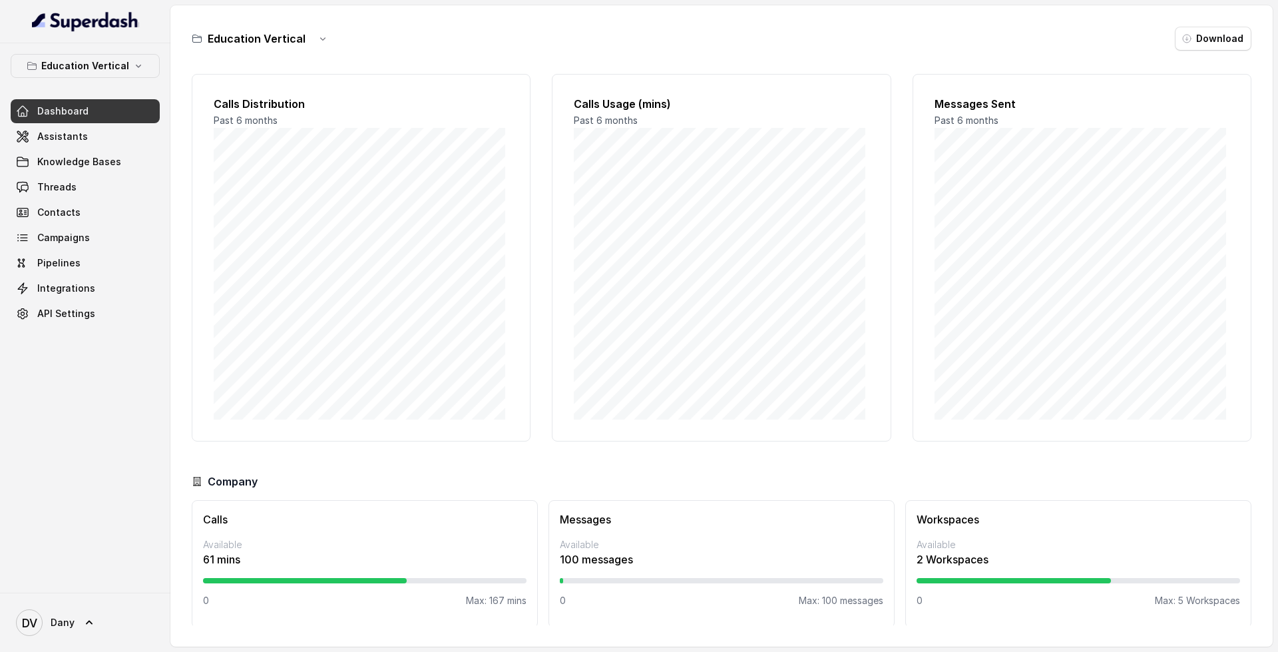
scroll to position [11, 0]
